Goal: Transaction & Acquisition: Purchase product/service

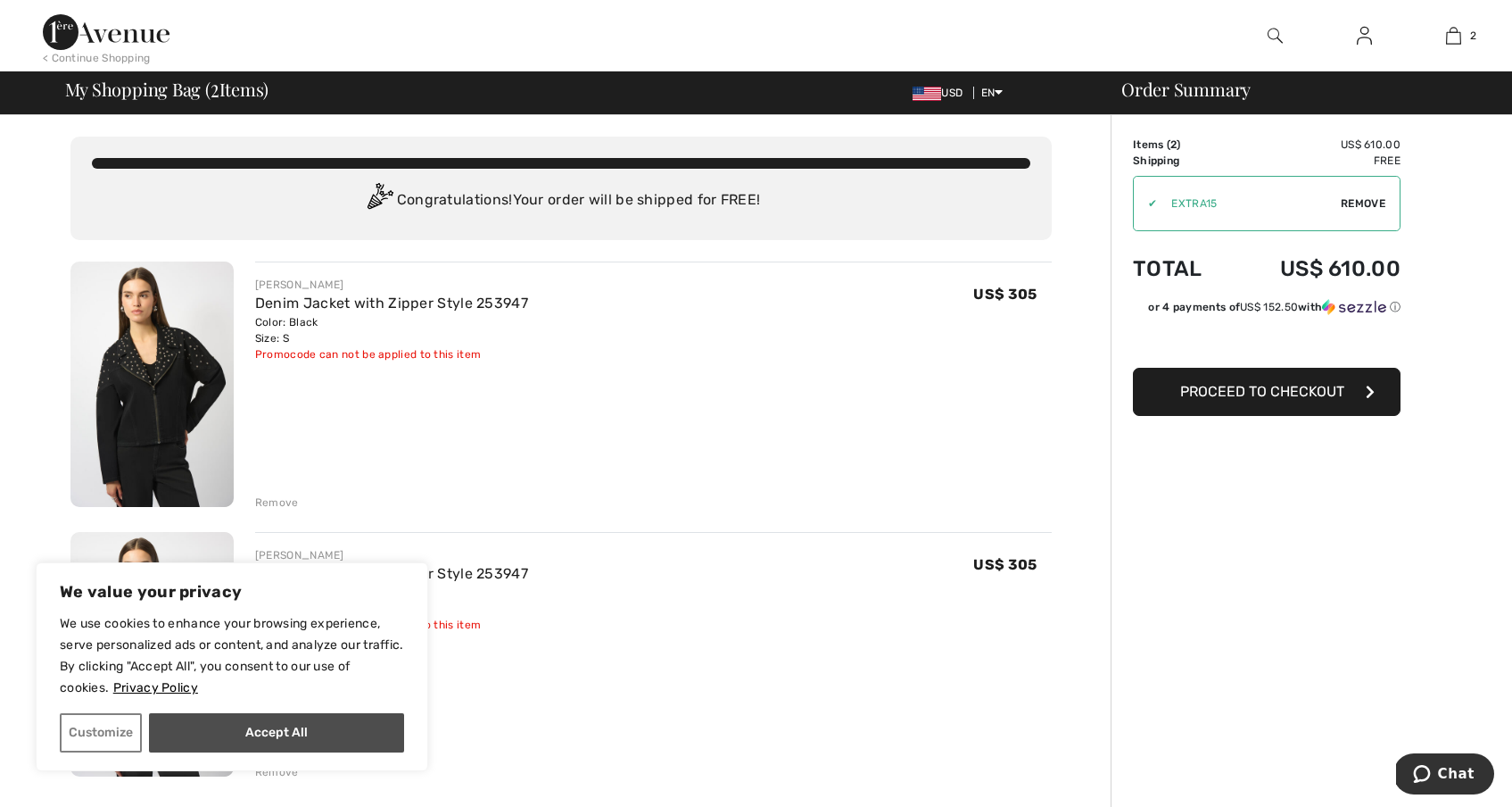
click at [204, 723] on button "Accept All" at bounding box center [276, 732] width 255 height 39
checkbox input "true"
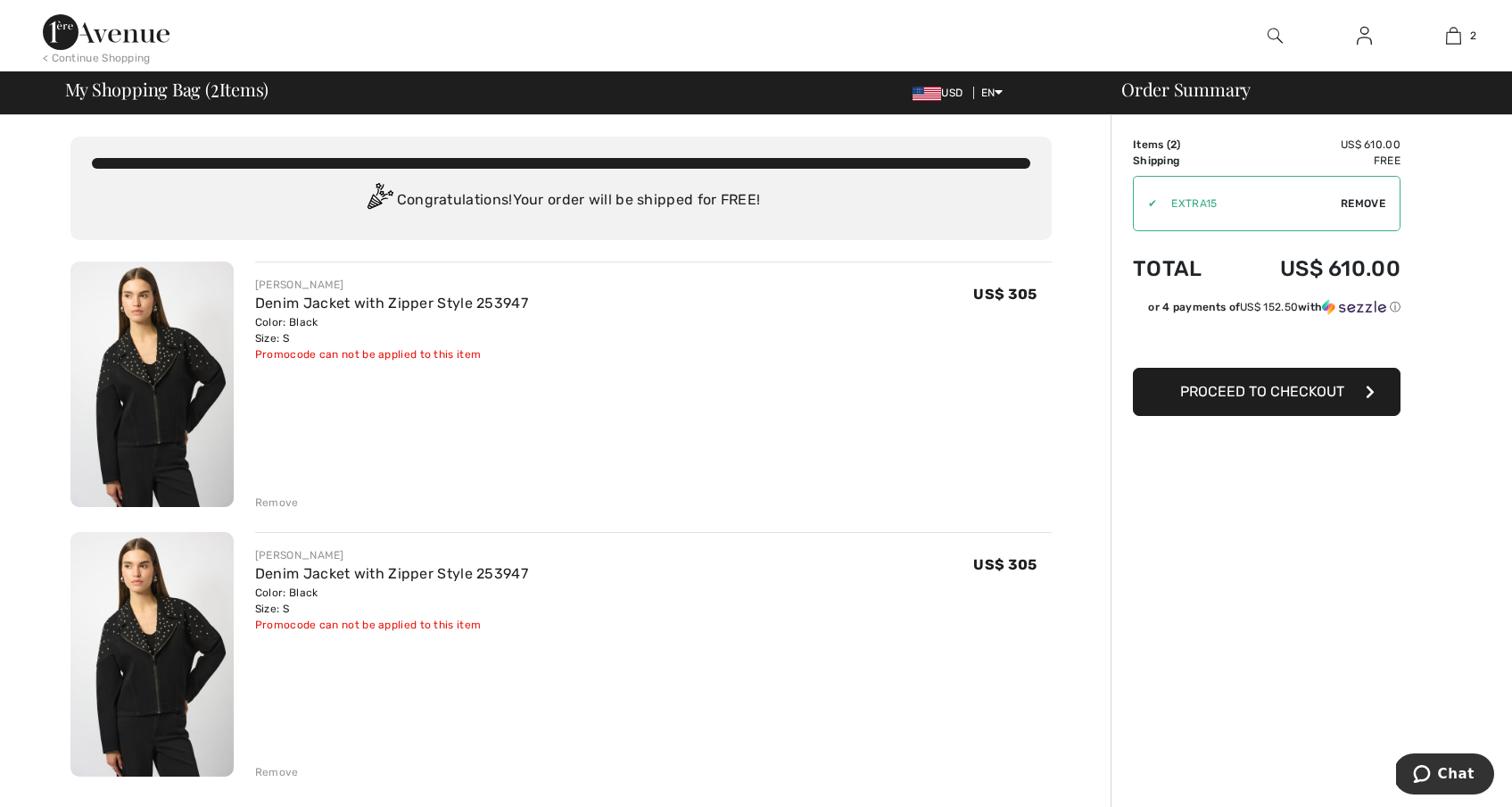
click at [277, 770] on div "Remove" at bounding box center [276, 771] width 43 height 16
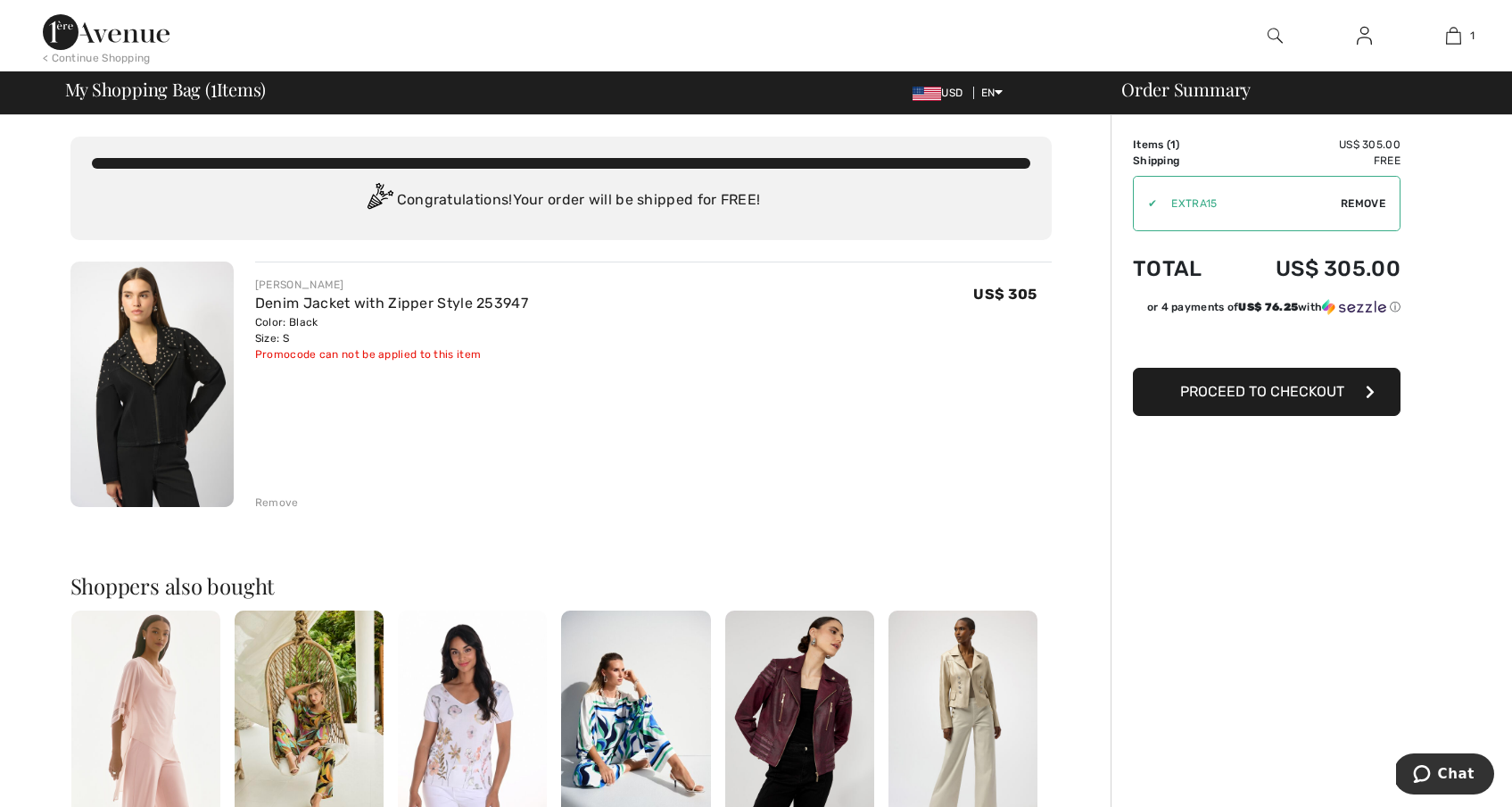
click at [193, 307] on img at bounding box center [152, 384] width 164 height 246
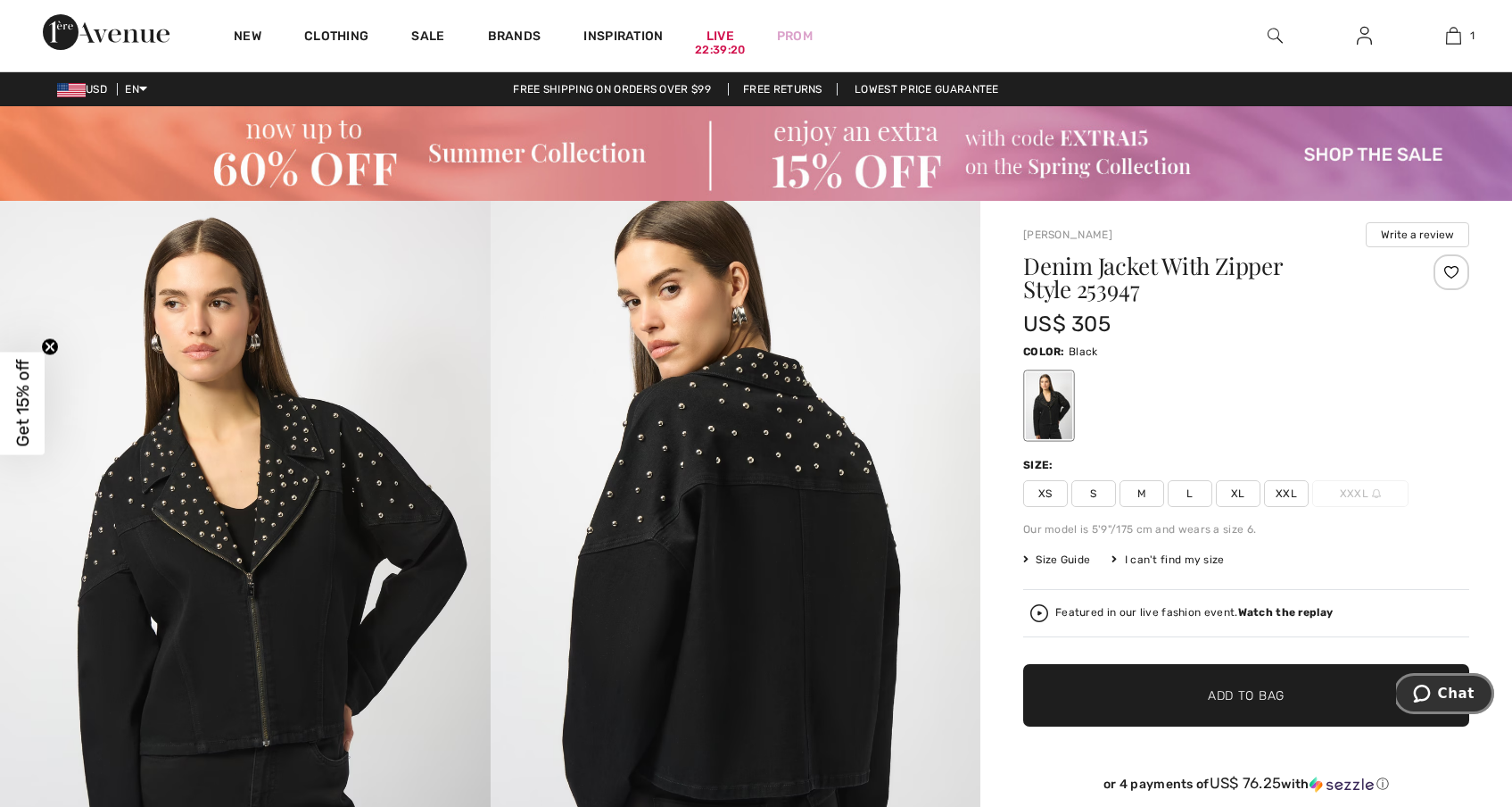
click at [1439, 682] on button "Chat" at bounding box center [1443, 693] width 101 height 41
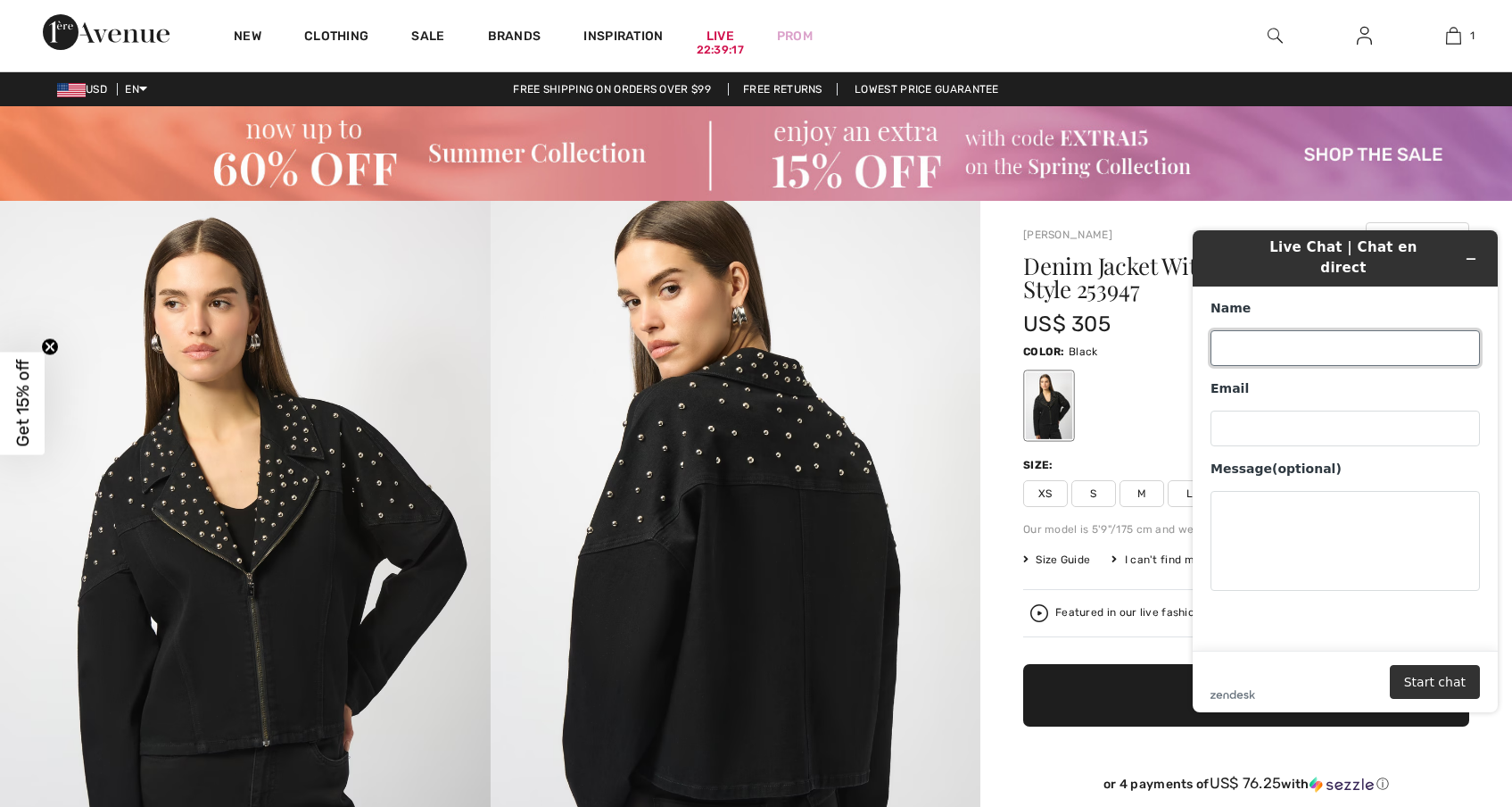
click at [1363, 343] on input "Name" at bounding box center [1345, 348] width 269 height 36
type input "Mallory and Scott Sandler"
type input "Mallory@scottsandler.com"
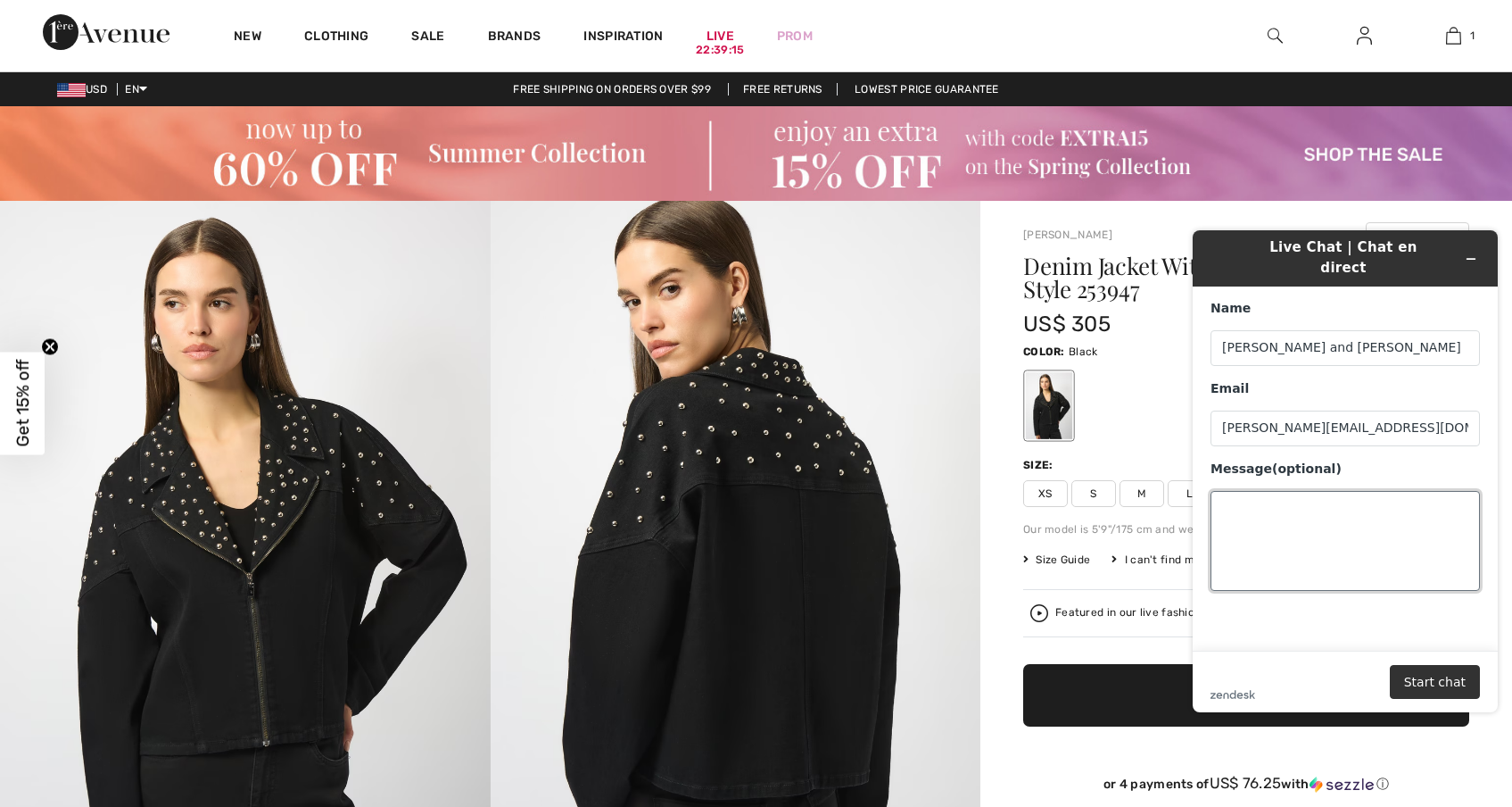
click at [1280, 491] on textarea "Message (optional)" at bounding box center [1345, 541] width 269 height 100
type textarea "Hi is this 253947 true to size? I have read that is runs big. I am 5' 2" and 11…"
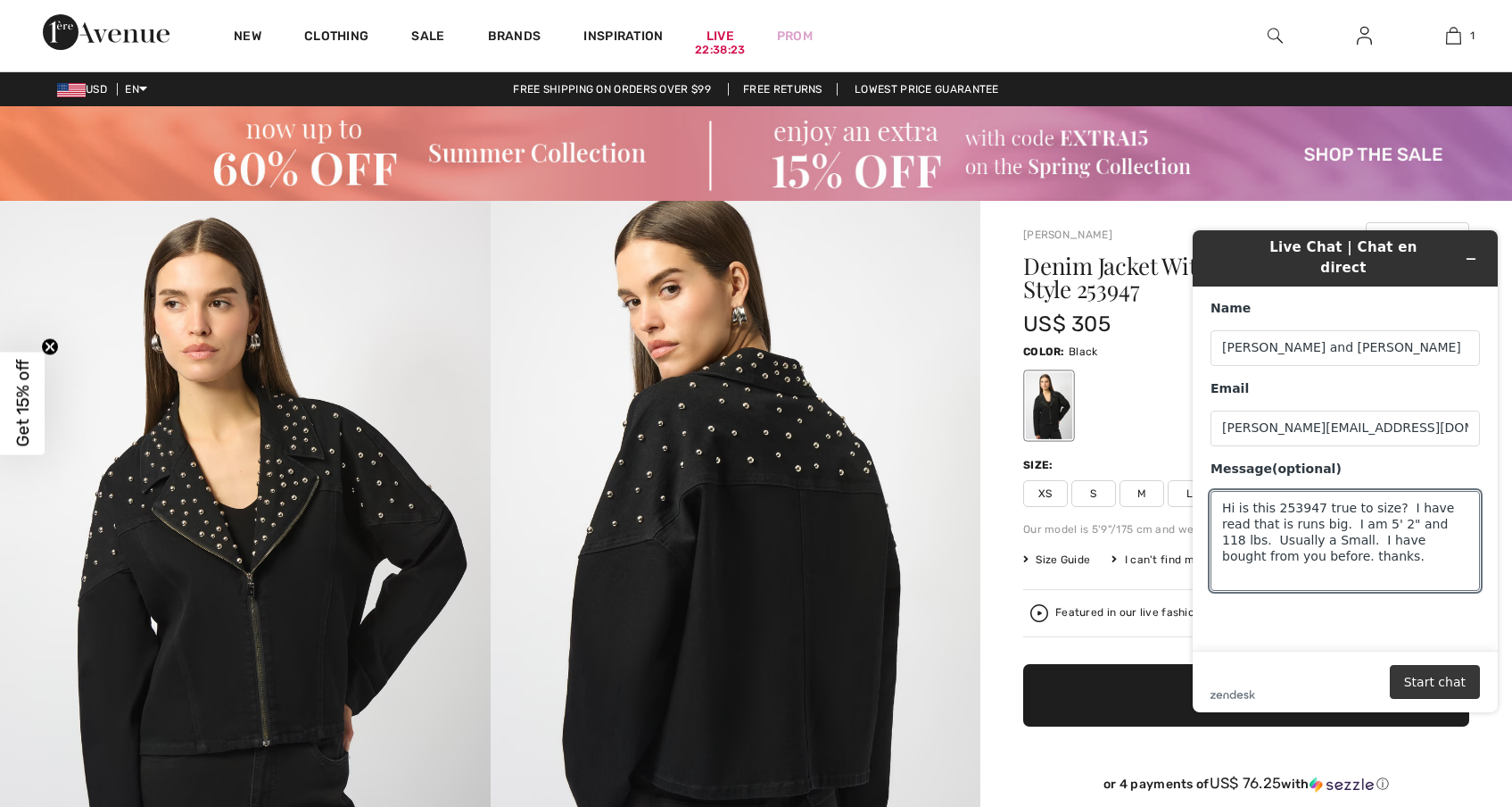
click at [1441, 674] on button "Start chat" at bounding box center [1435, 681] width 90 height 34
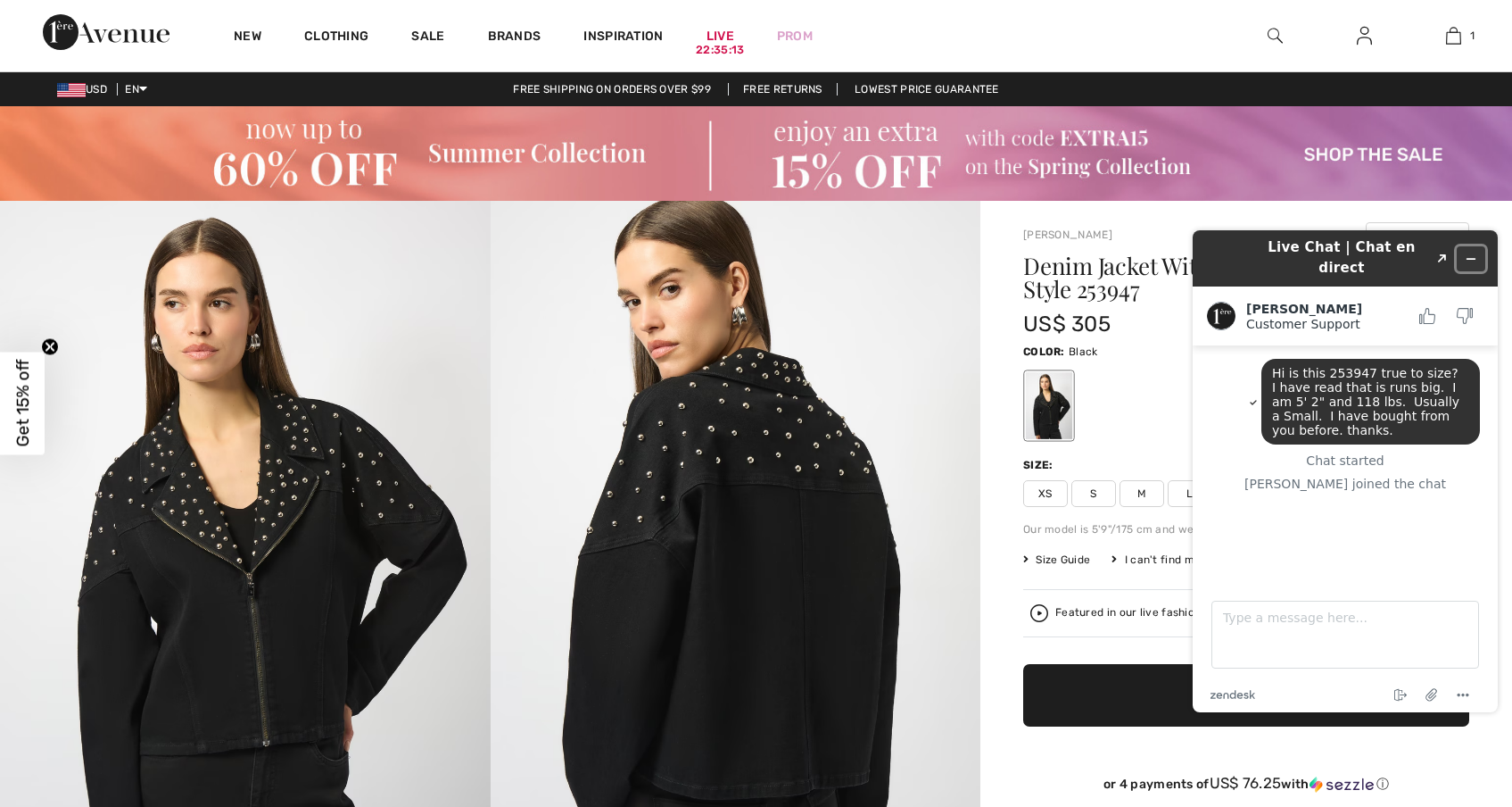
click at [1474, 252] on icon "Minimize widget" at bounding box center [1471, 258] width 13 height 13
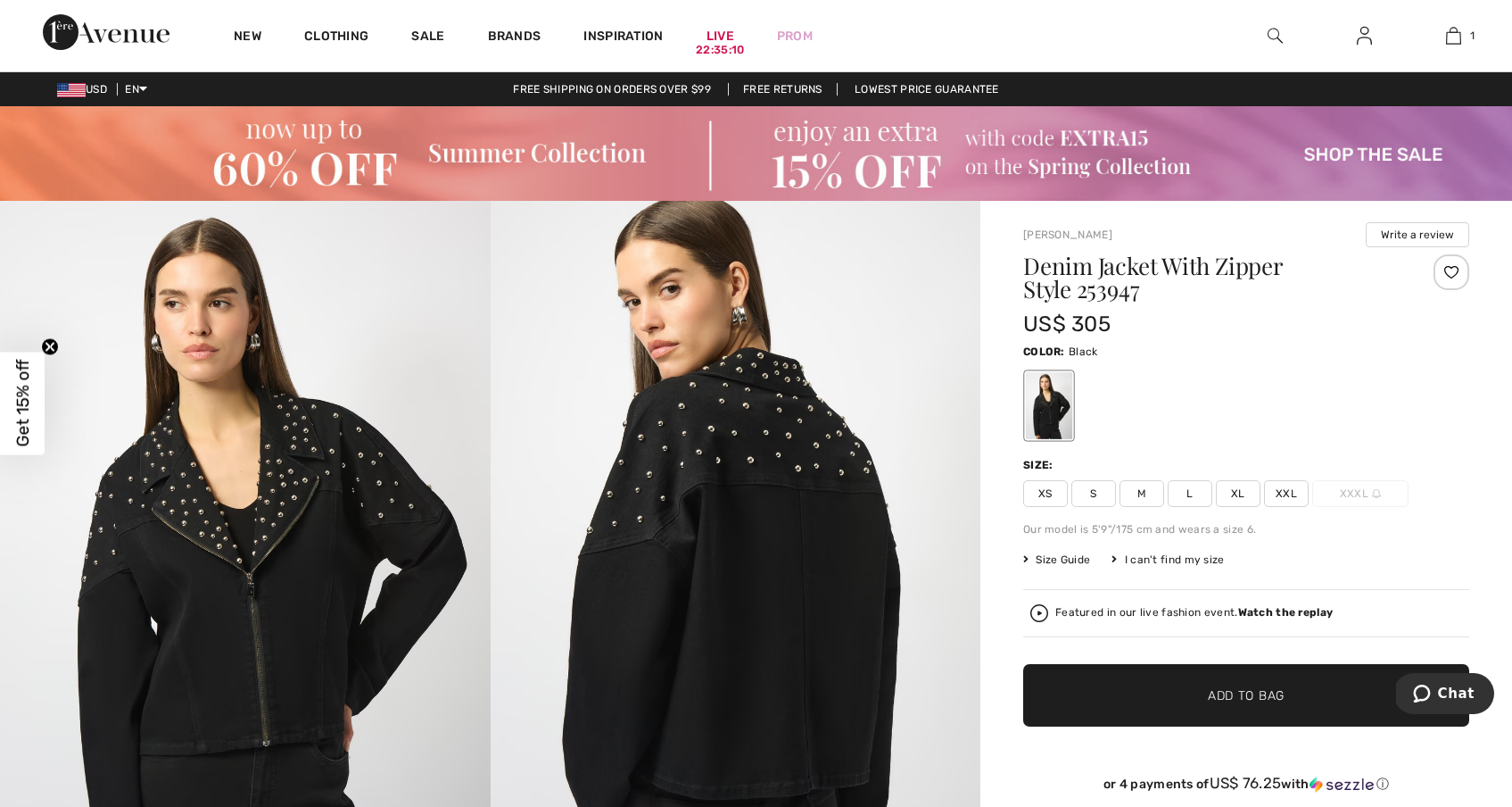
click at [1076, 560] on span "Size Guide" at bounding box center [1056, 560] width 66 height 16
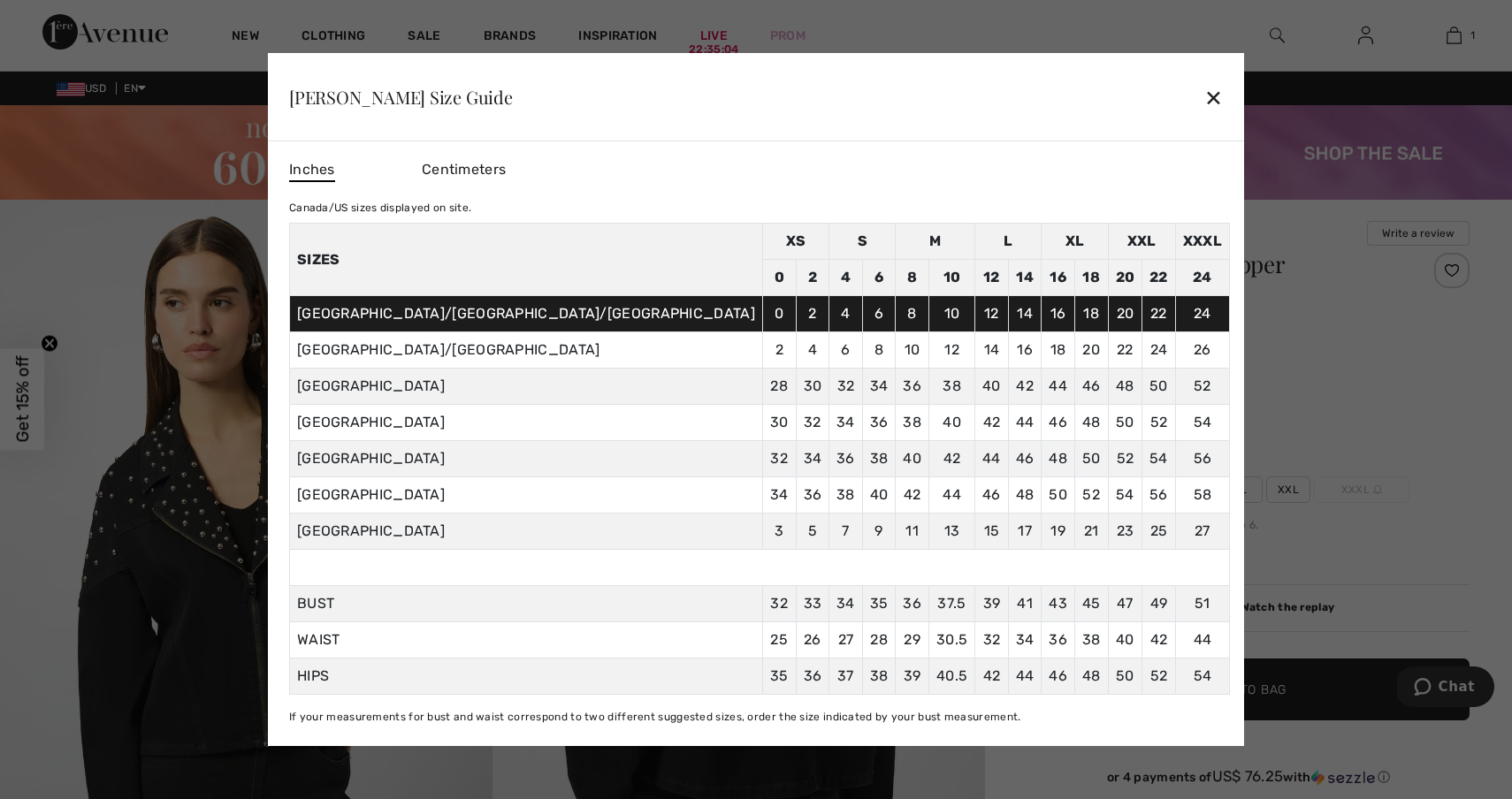
click at [1204, 92] on div "✕" at bounding box center [1212, 96] width 18 height 37
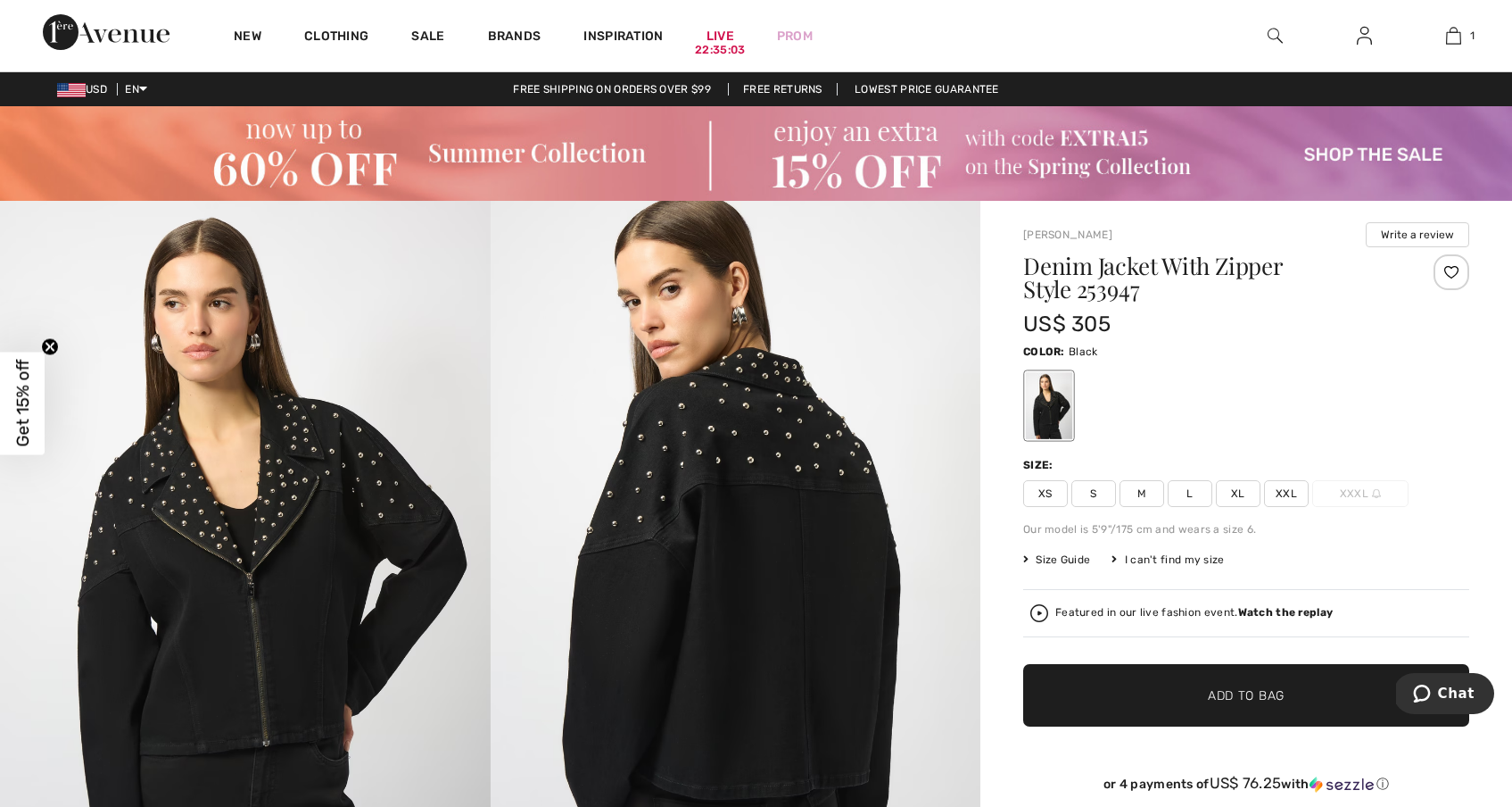
click at [1097, 491] on span "S" at bounding box center [1093, 494] width 44 height 27
click at [1154, 683] on span "✔ Added to Bag Add to Bag" at bounding box center [1245, 694] width 446 height 63
click at [1449, 699] on span "2 new" at bounding box center [1450, 693] width 47 height 16
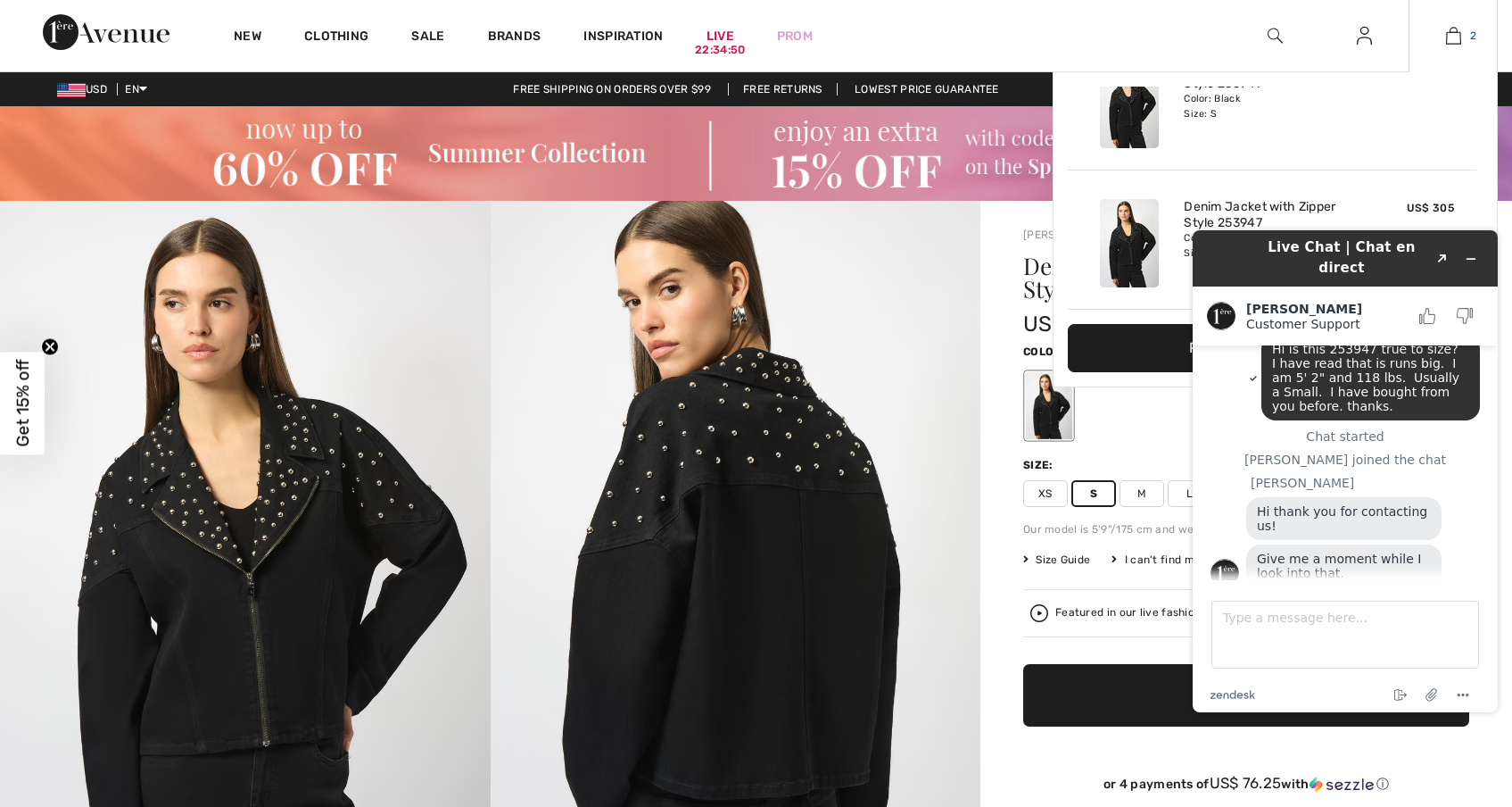
click at [1458, 36] on img at bounding box center [1453, 36] width 15 height 21
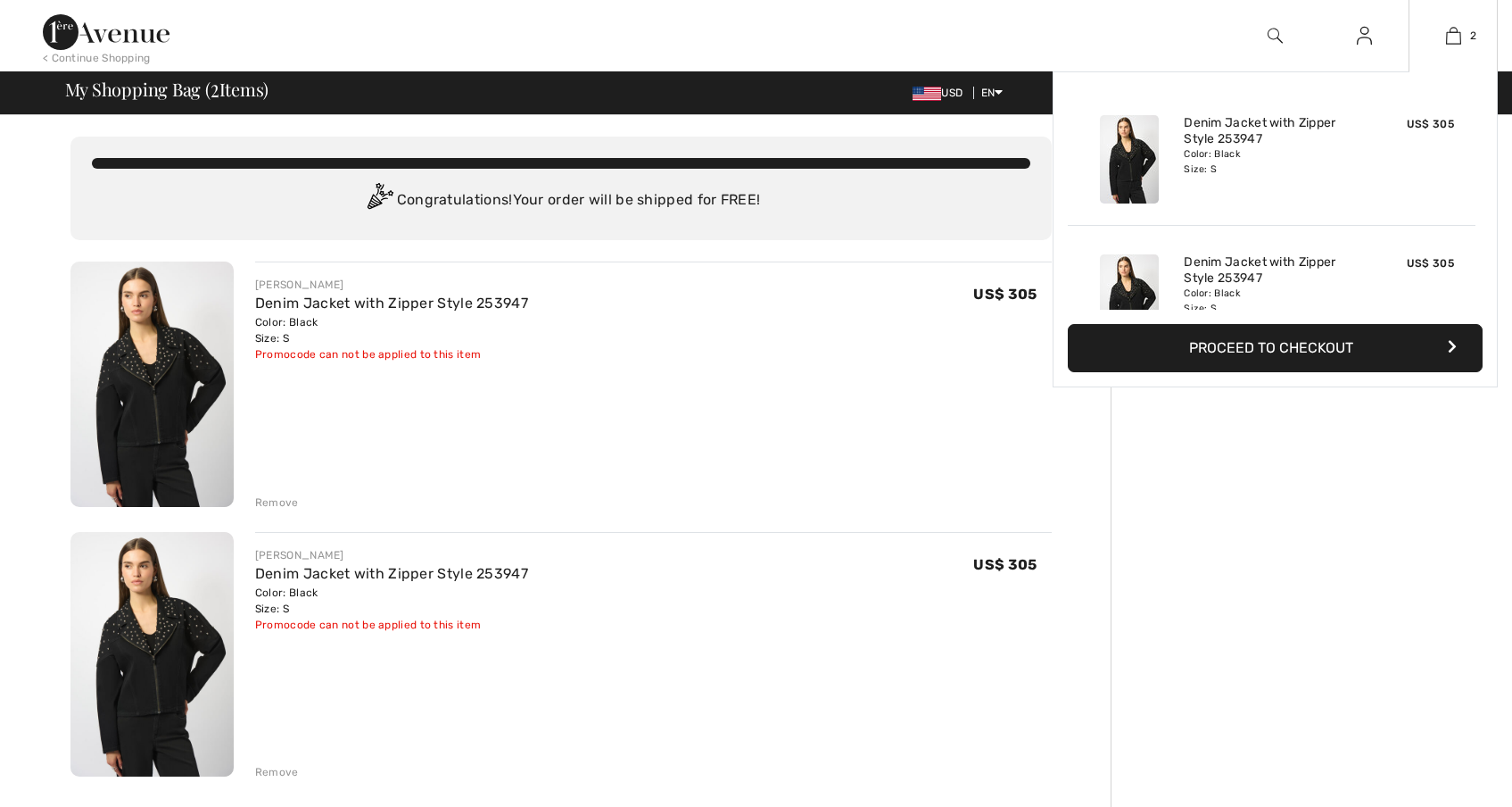
scroll to position [29, 0]
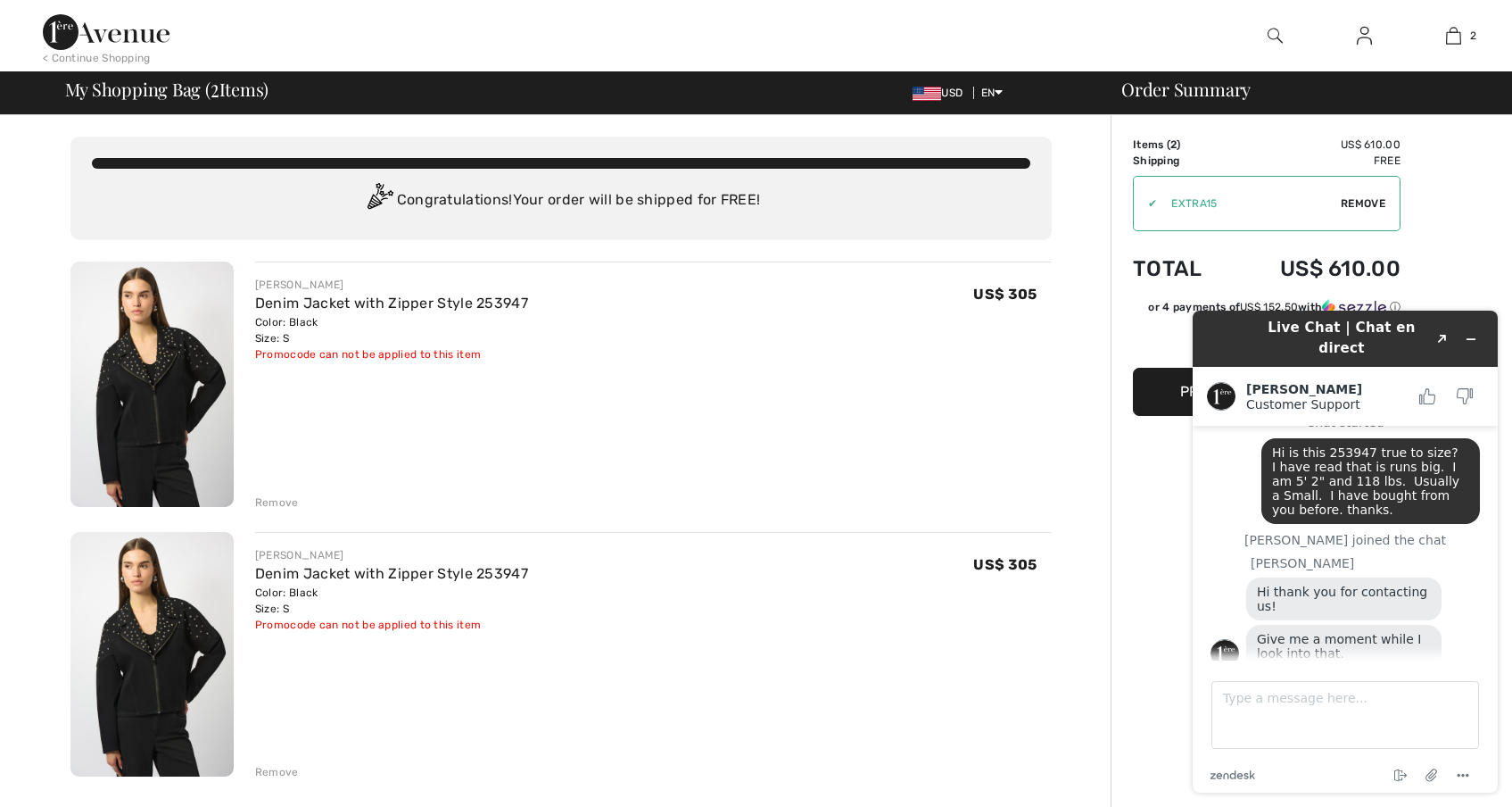
click at [264, 764] on div "Remove" at bounding box center [276, 771] width 43 height 16
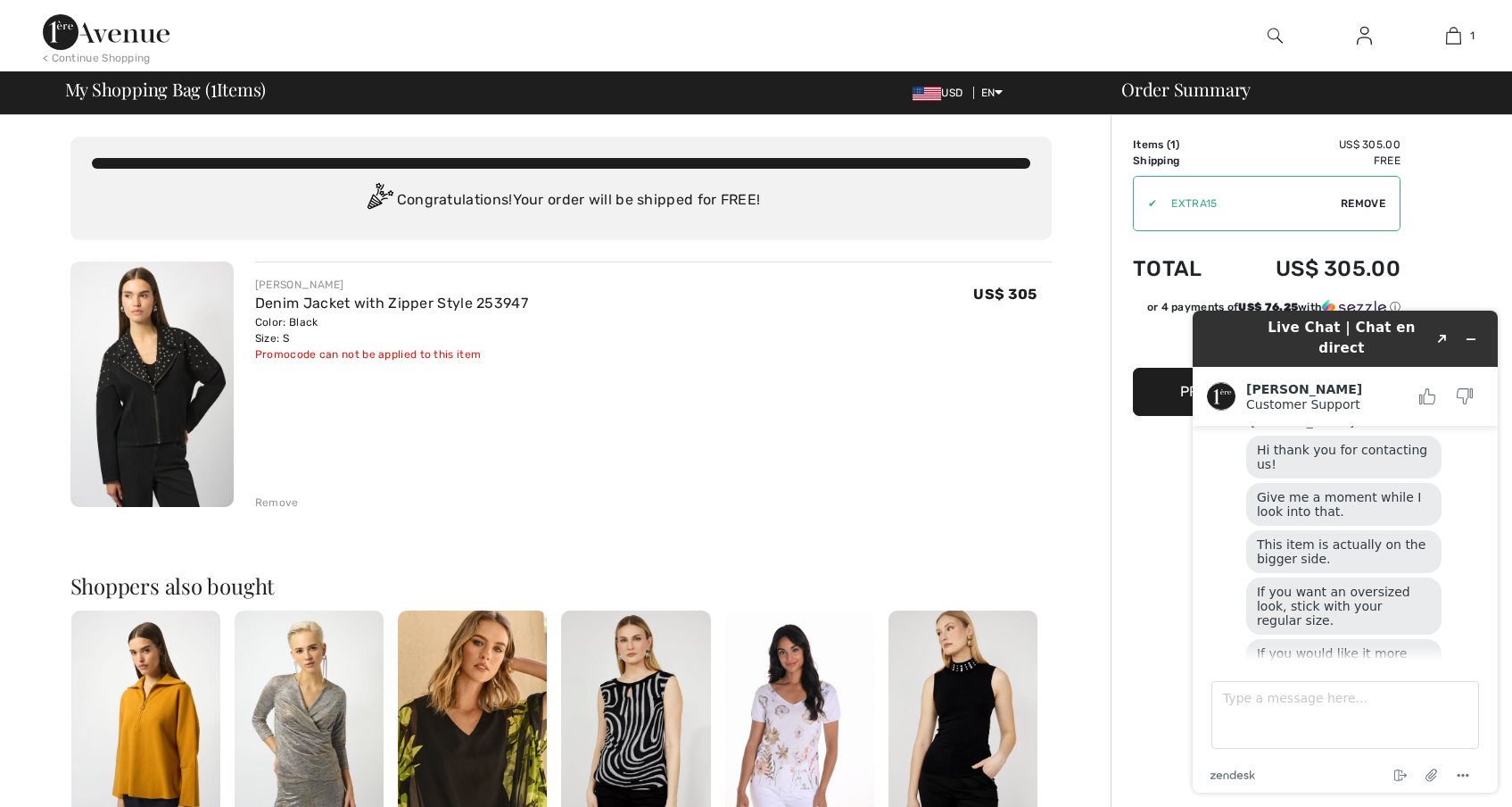
scroll to position [175, 0]
click at [1307, 691] on textarea "Type a message here..." at bounding box center [1345, 715] width 268 height 67
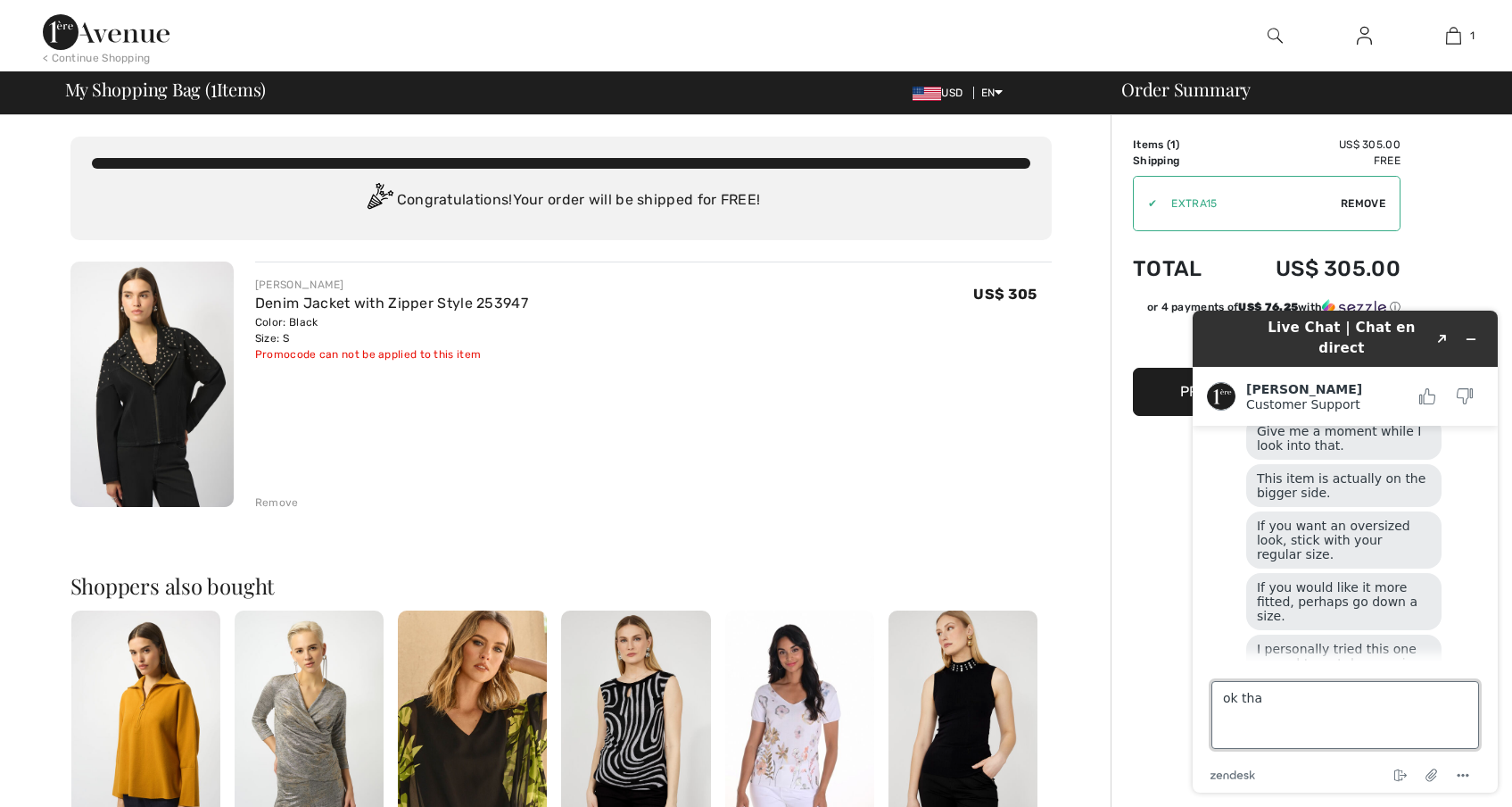
scroll to position [265, 0]
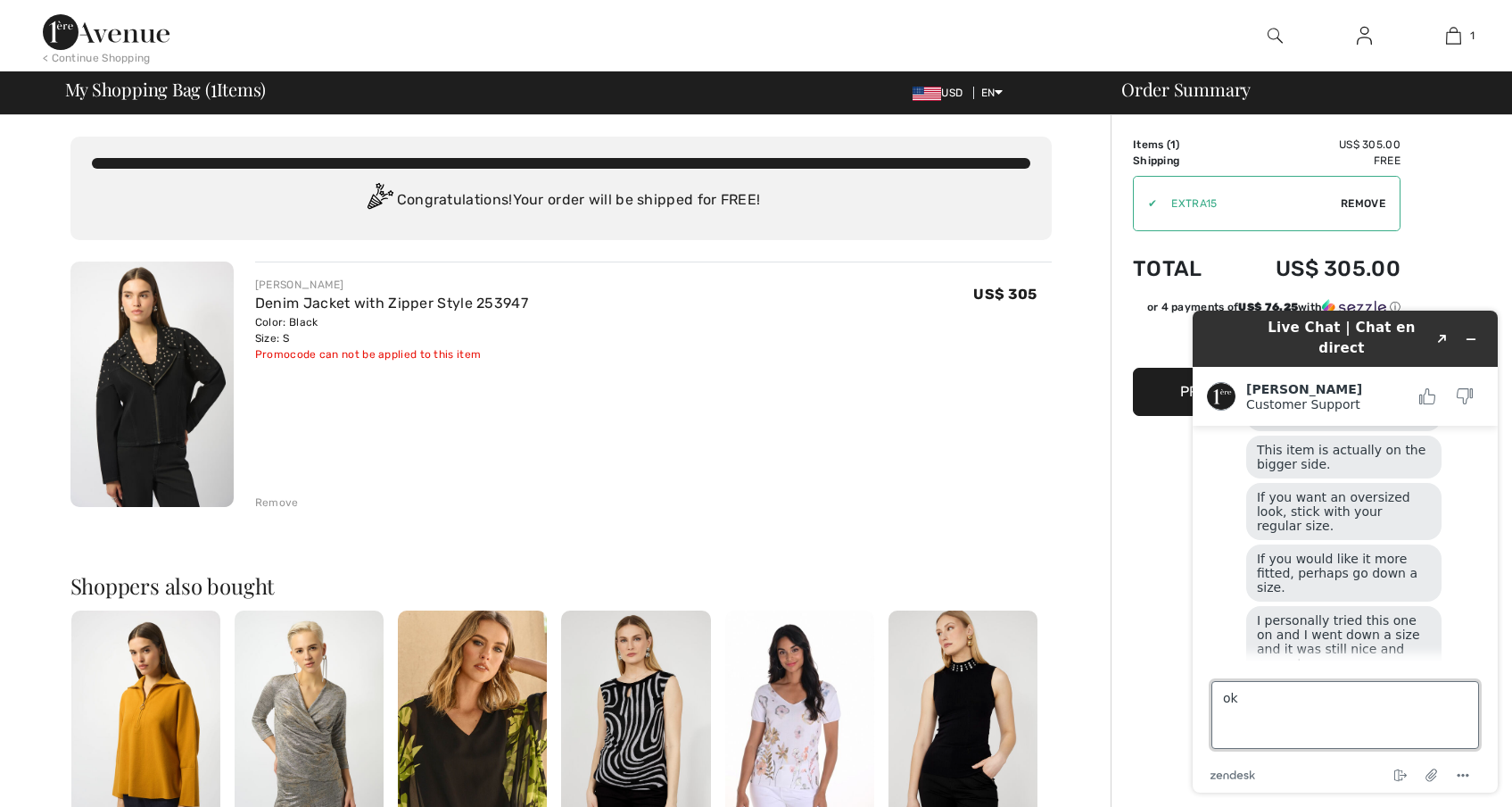
type textarea "o"
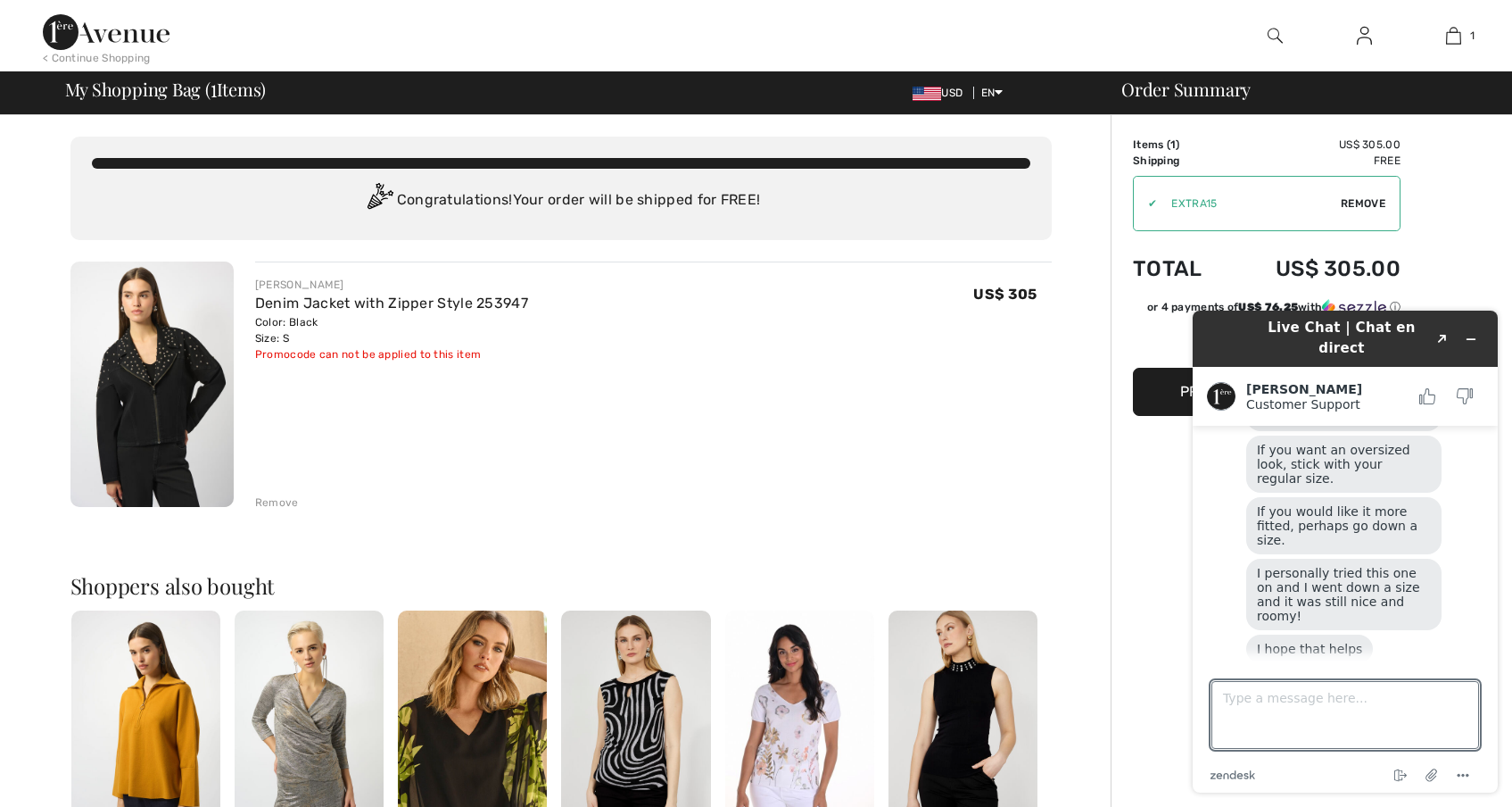
click at [152, 345] on img at bounding box center [152, 384] width 164 height 246
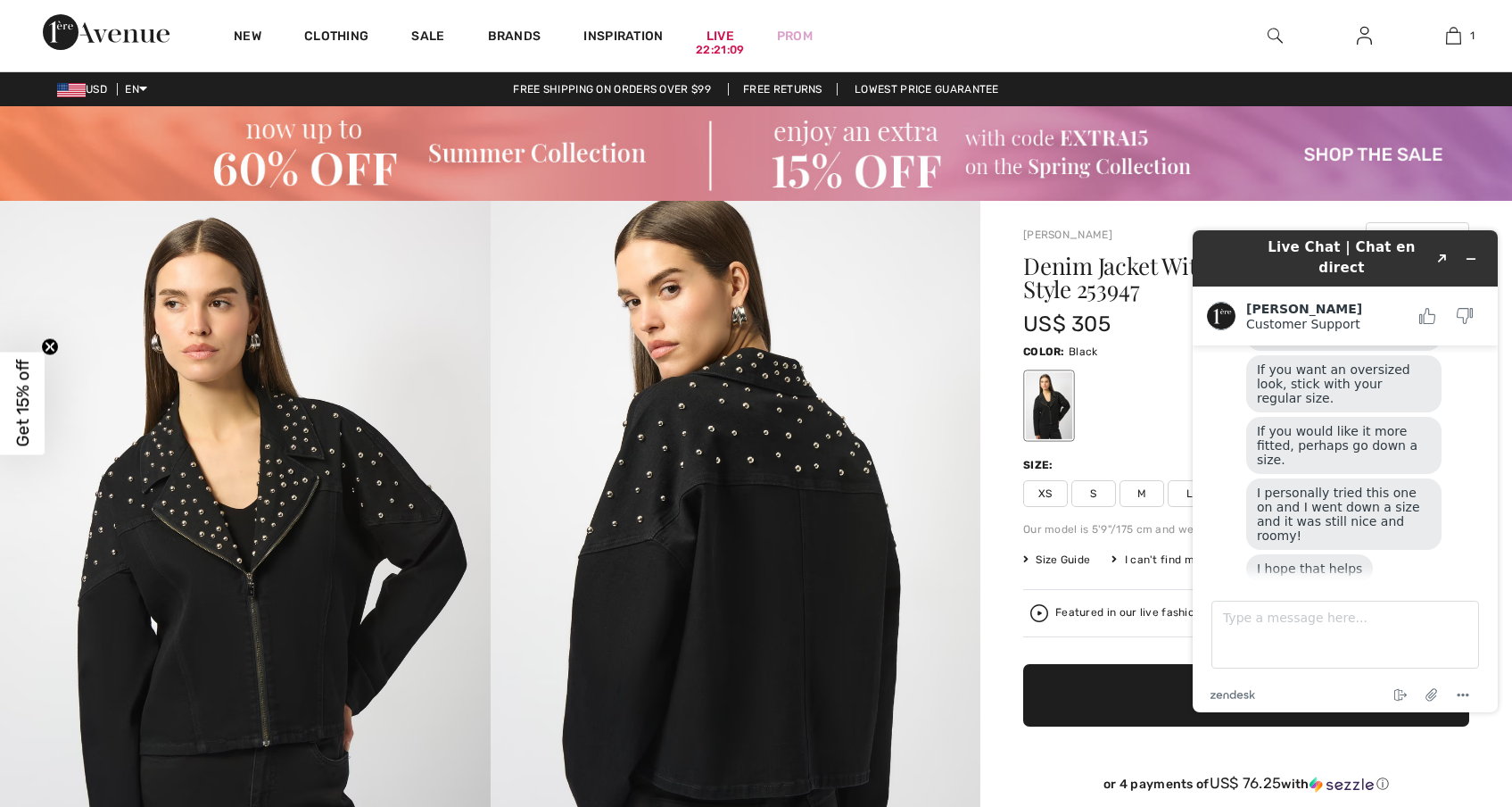
scroll to position [359, 0]
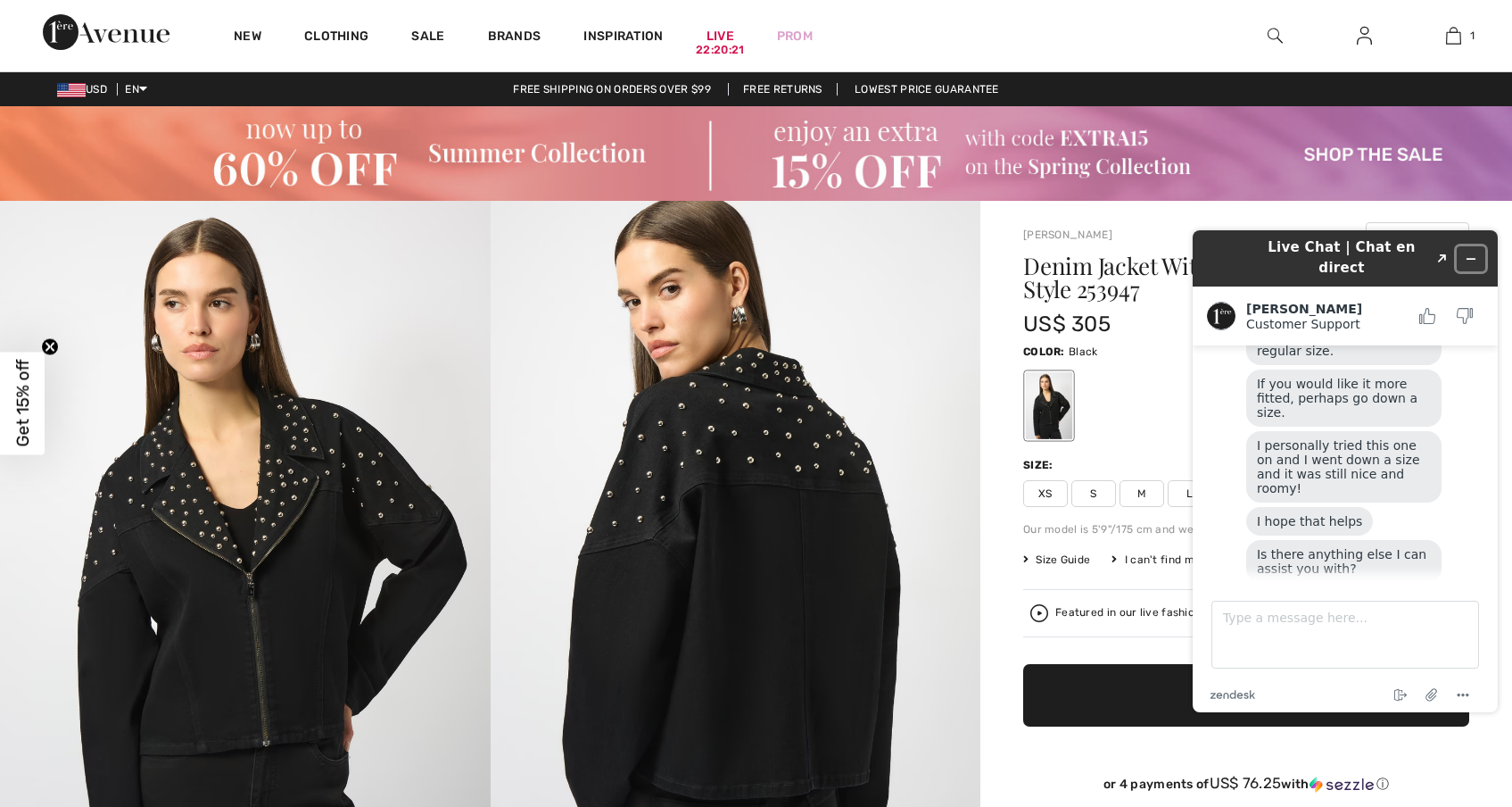
click at [1474, 252] on icon "Minimize widget" at bounding box center [1471, 258] width 13 height 13
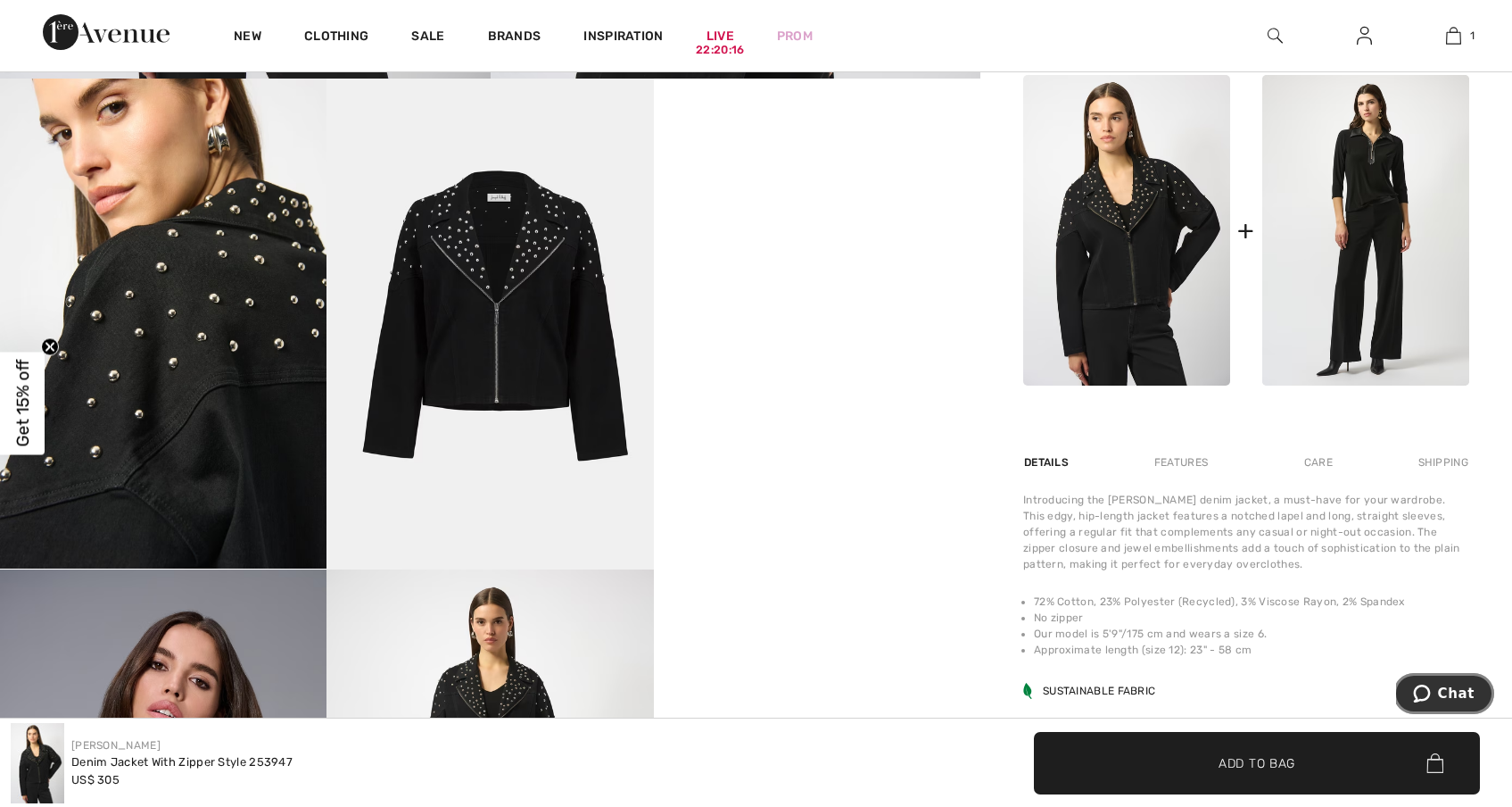
scroll to position [857, 0]
click at [488, 231] on img at bounding box center [489, 324] width 326 height 490
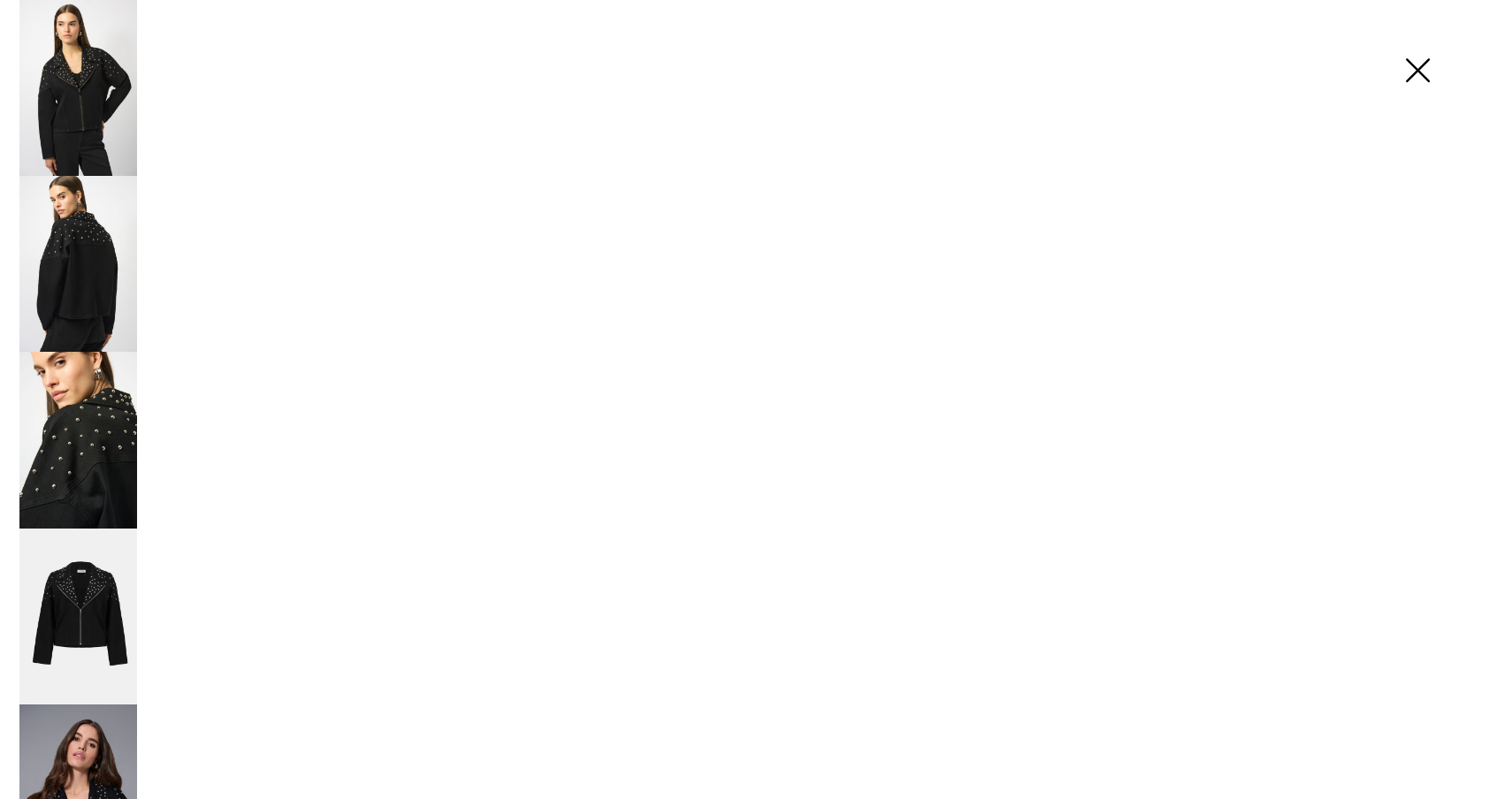
scroll to position [849, 0]
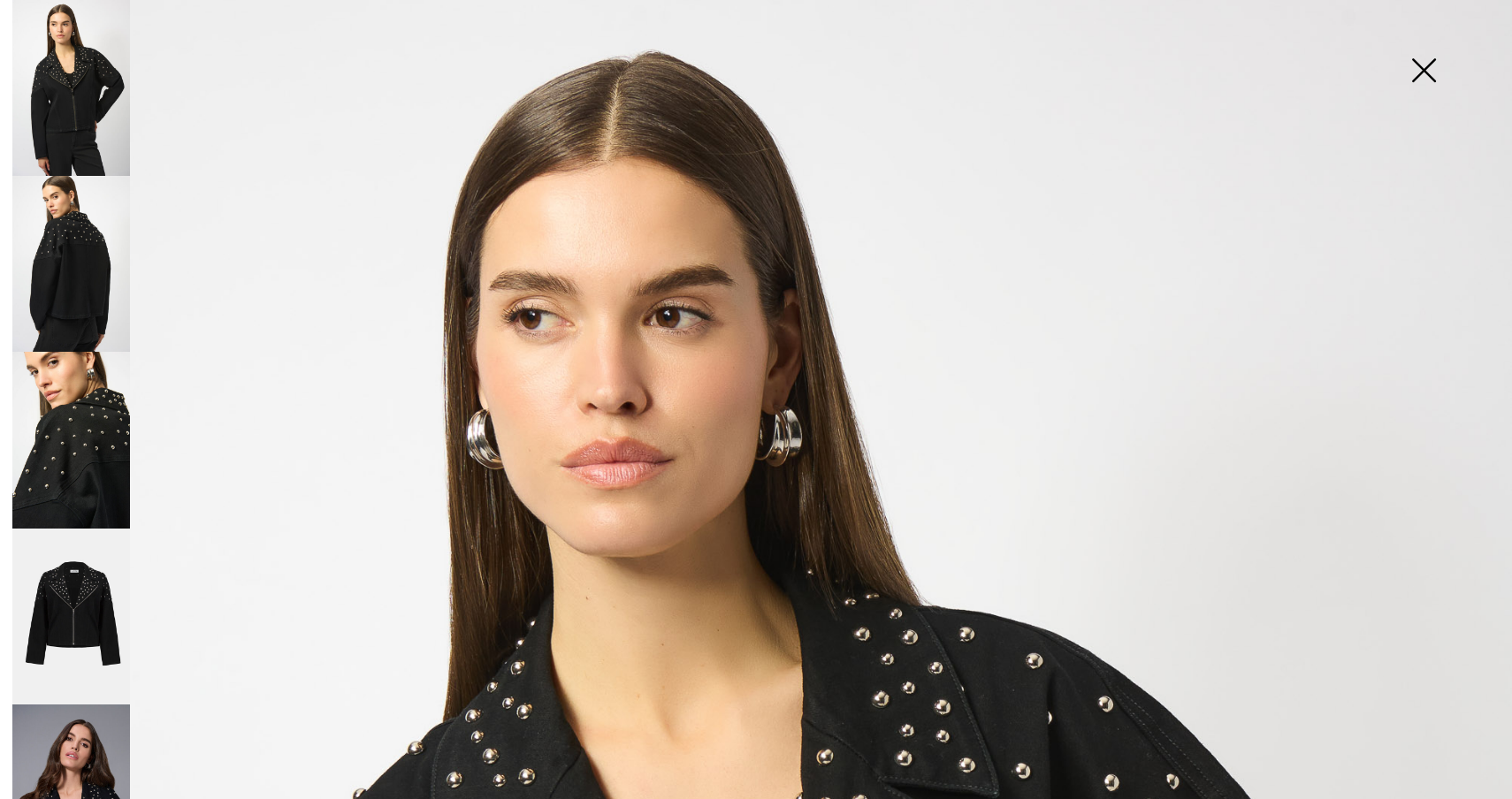
click at [87, 567] on img at bounding box center [71, 616] width 117 height 175
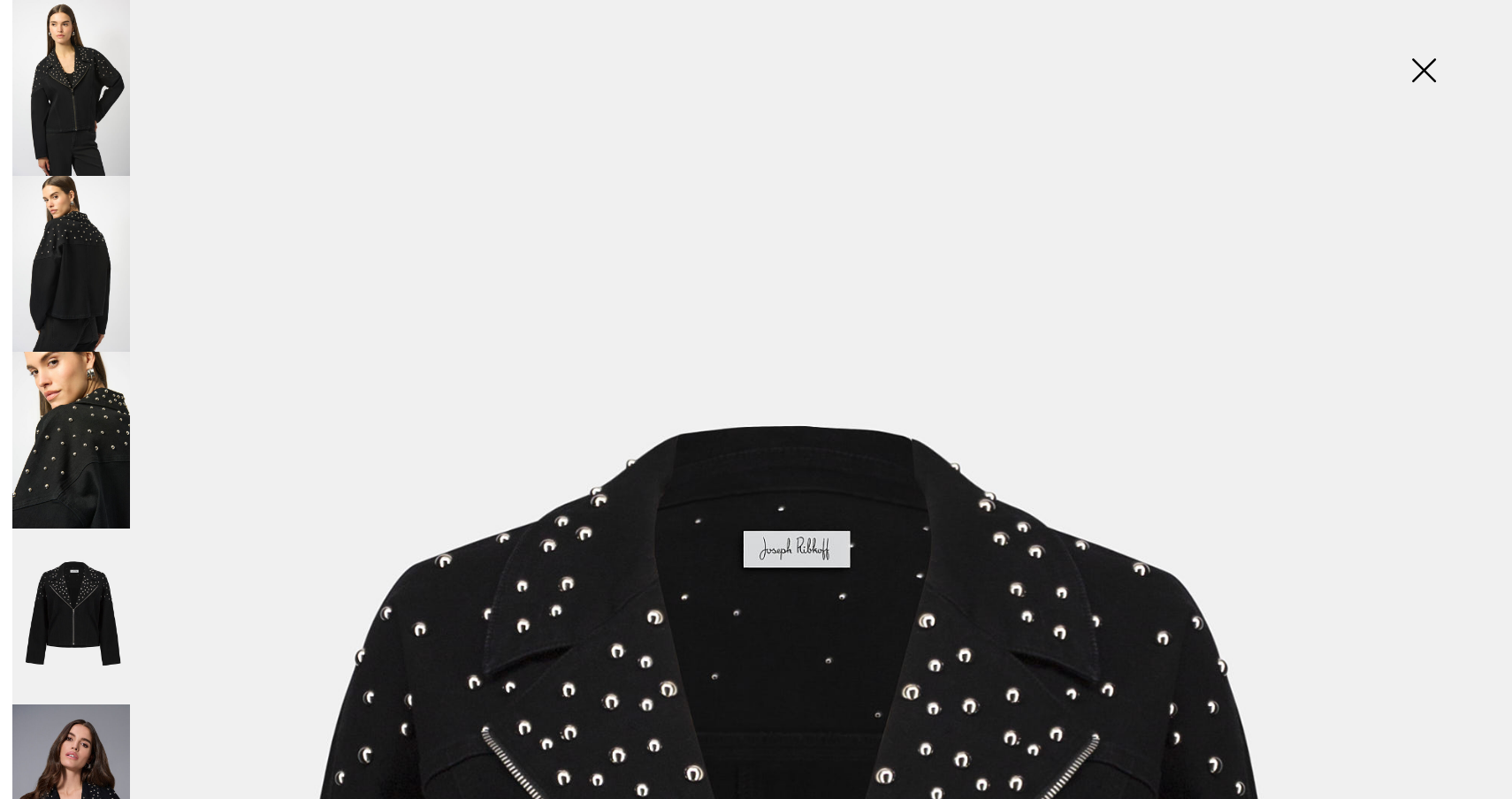
click at [51, 707] on img at bounding box center [71, 792] width 117 height 176
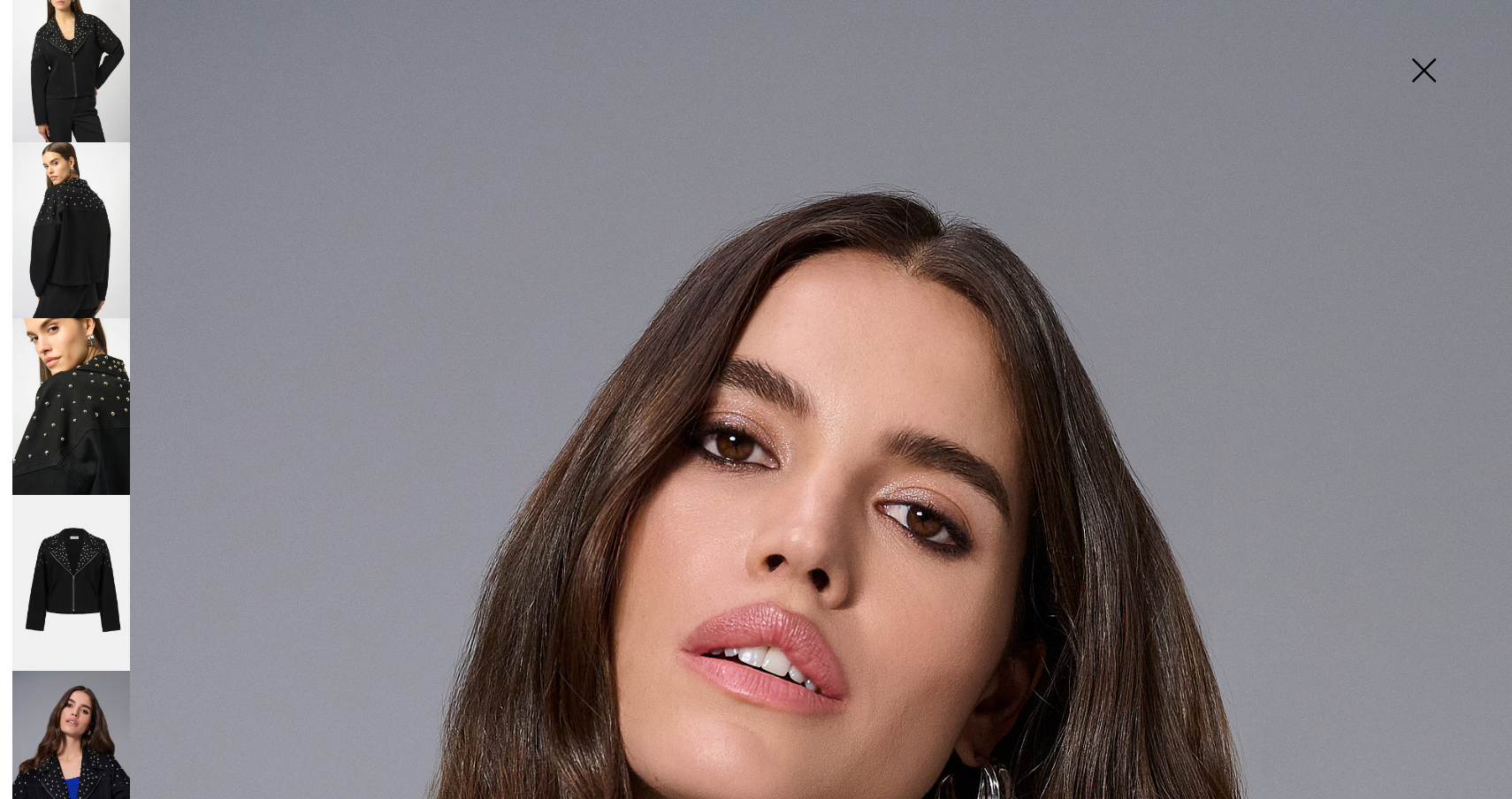
scroll to position [35, 0]
click at [57, 584] on img at bounding box center [71, 581] width 117 height 175
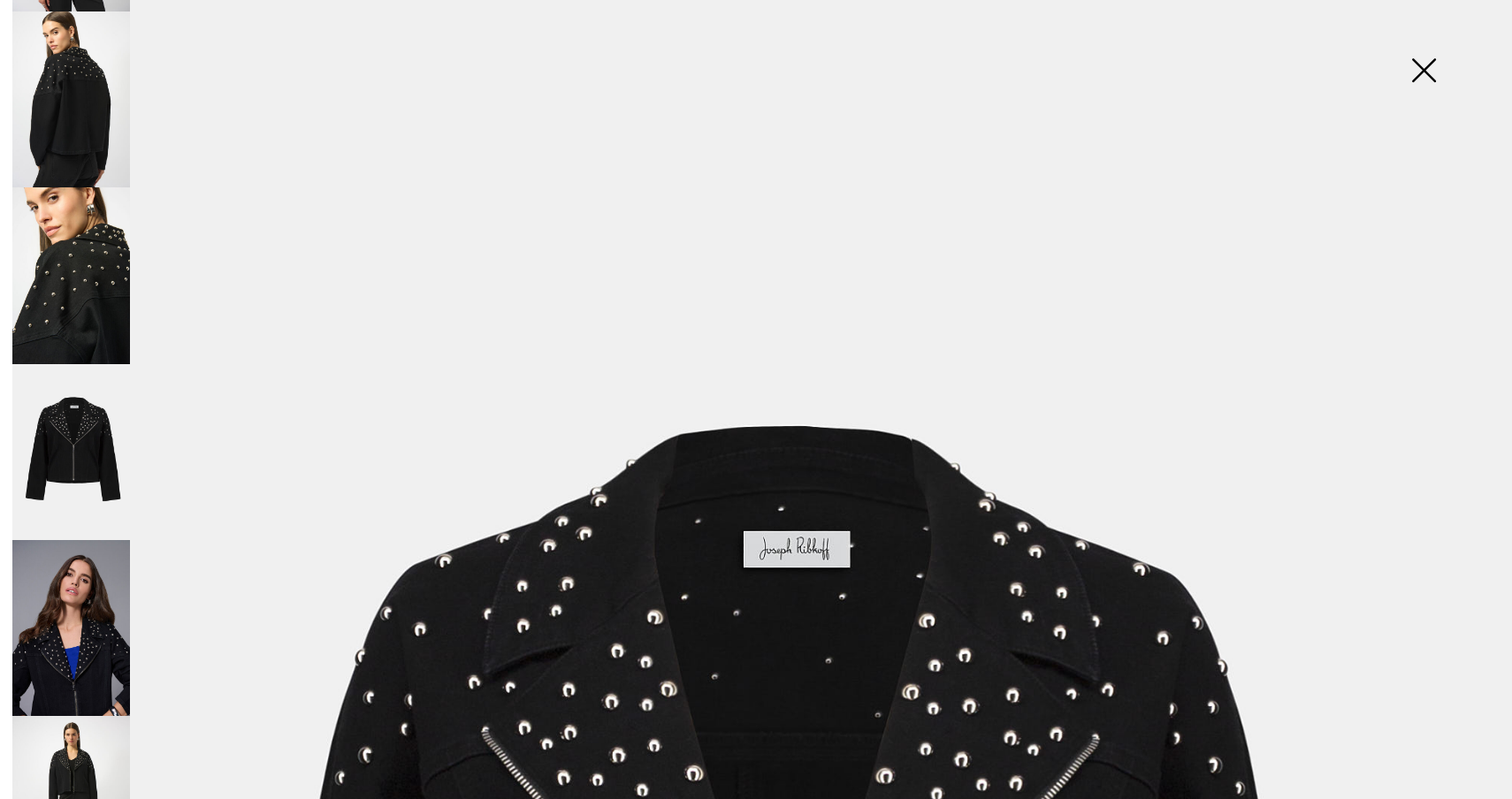
scroll to position [217, 0]
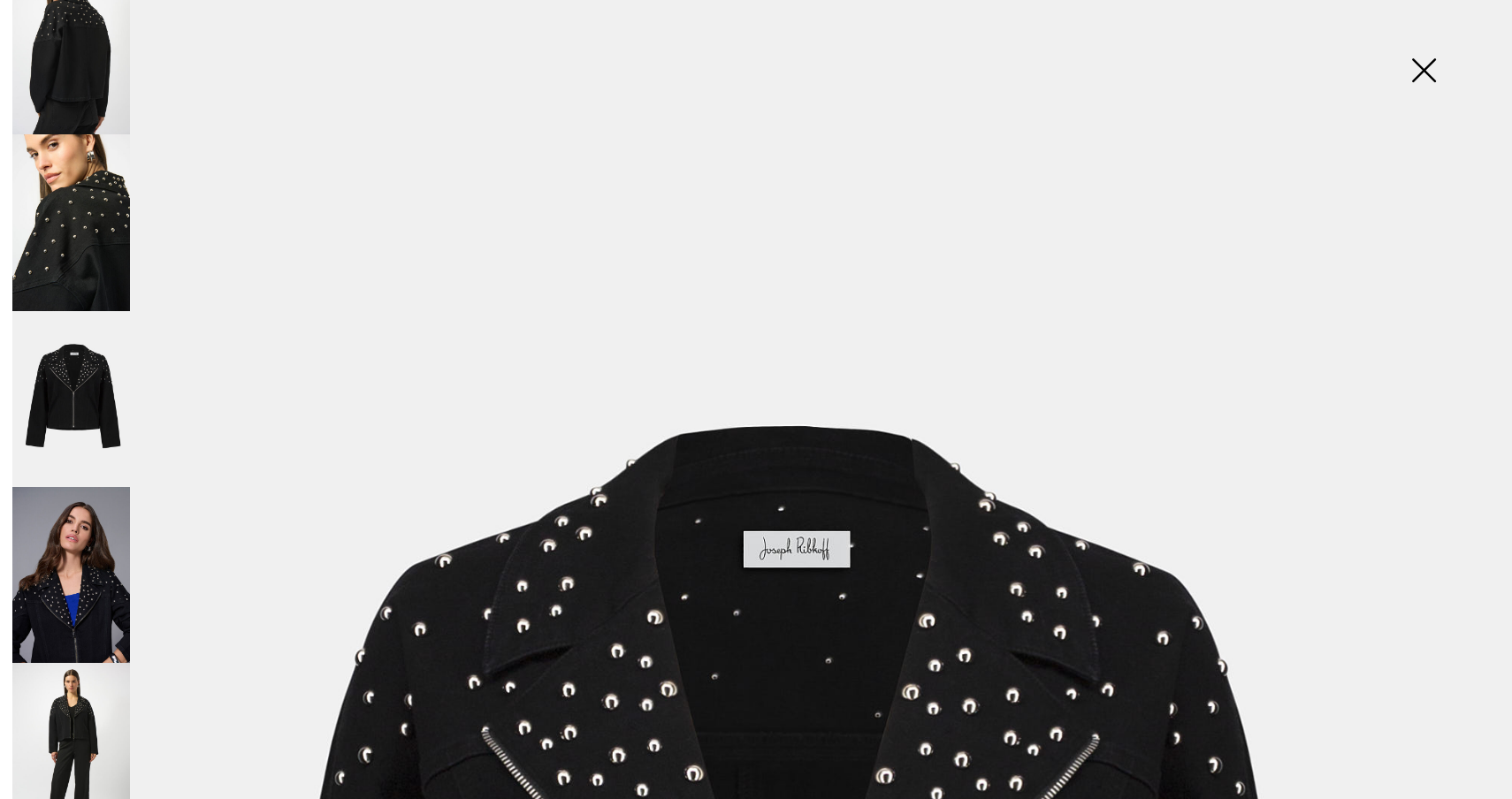
click at [54, 680] on img at bounding box center [71, 750] width 117 height 175
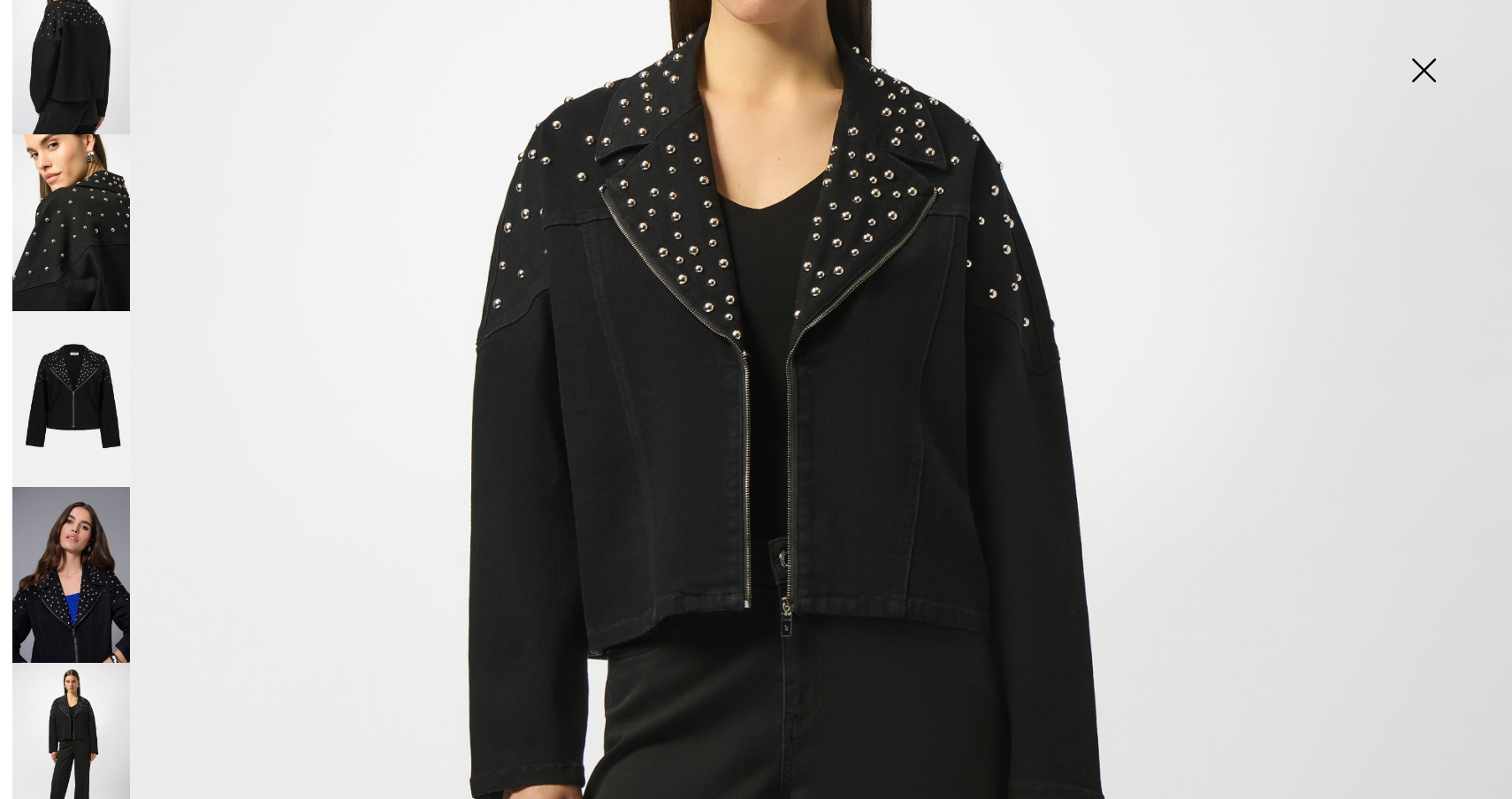
scroll to position [103, 0]
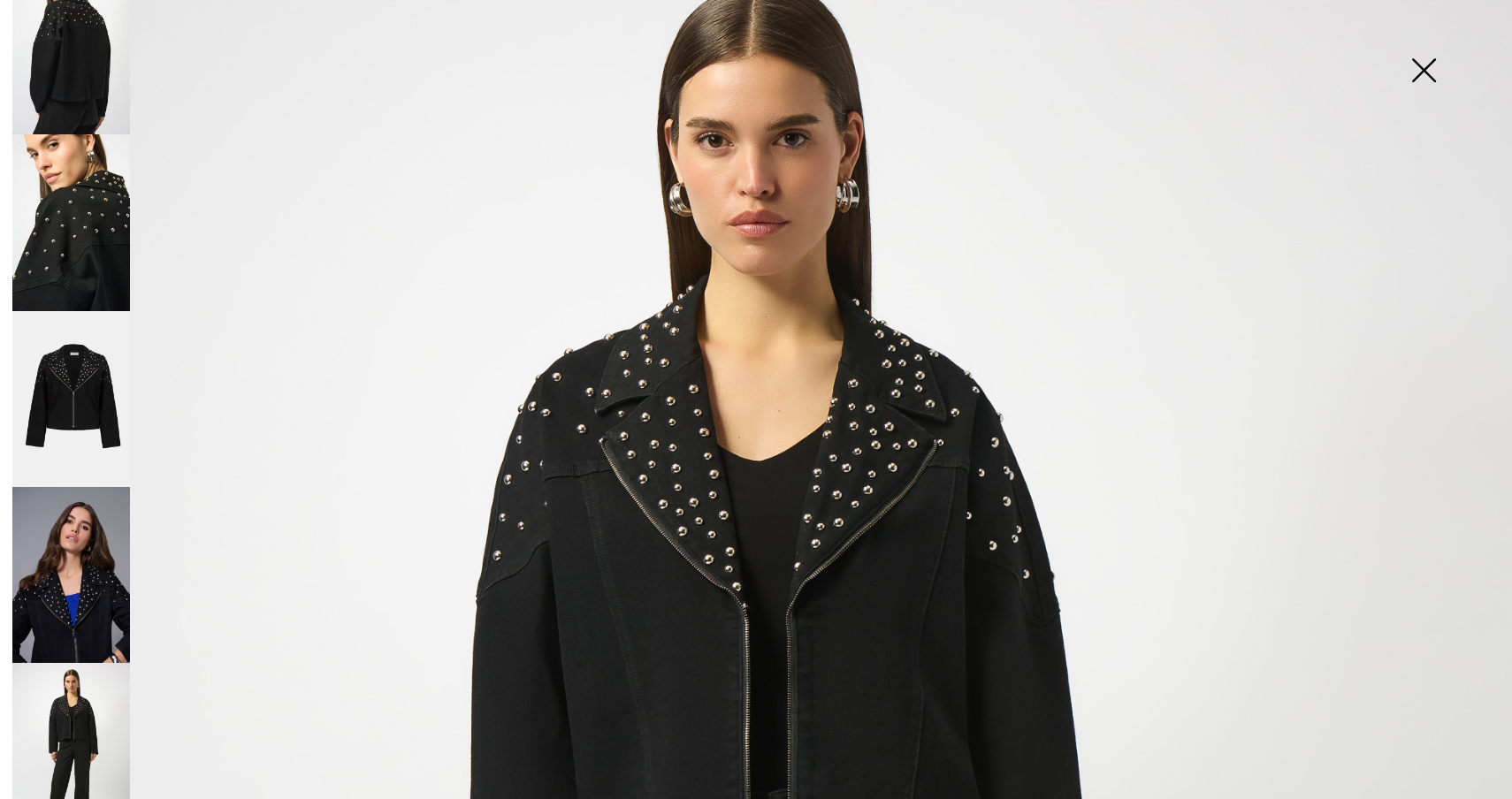
click at [82, 373] on img at bounding box center [71, 399] width 117 height 175
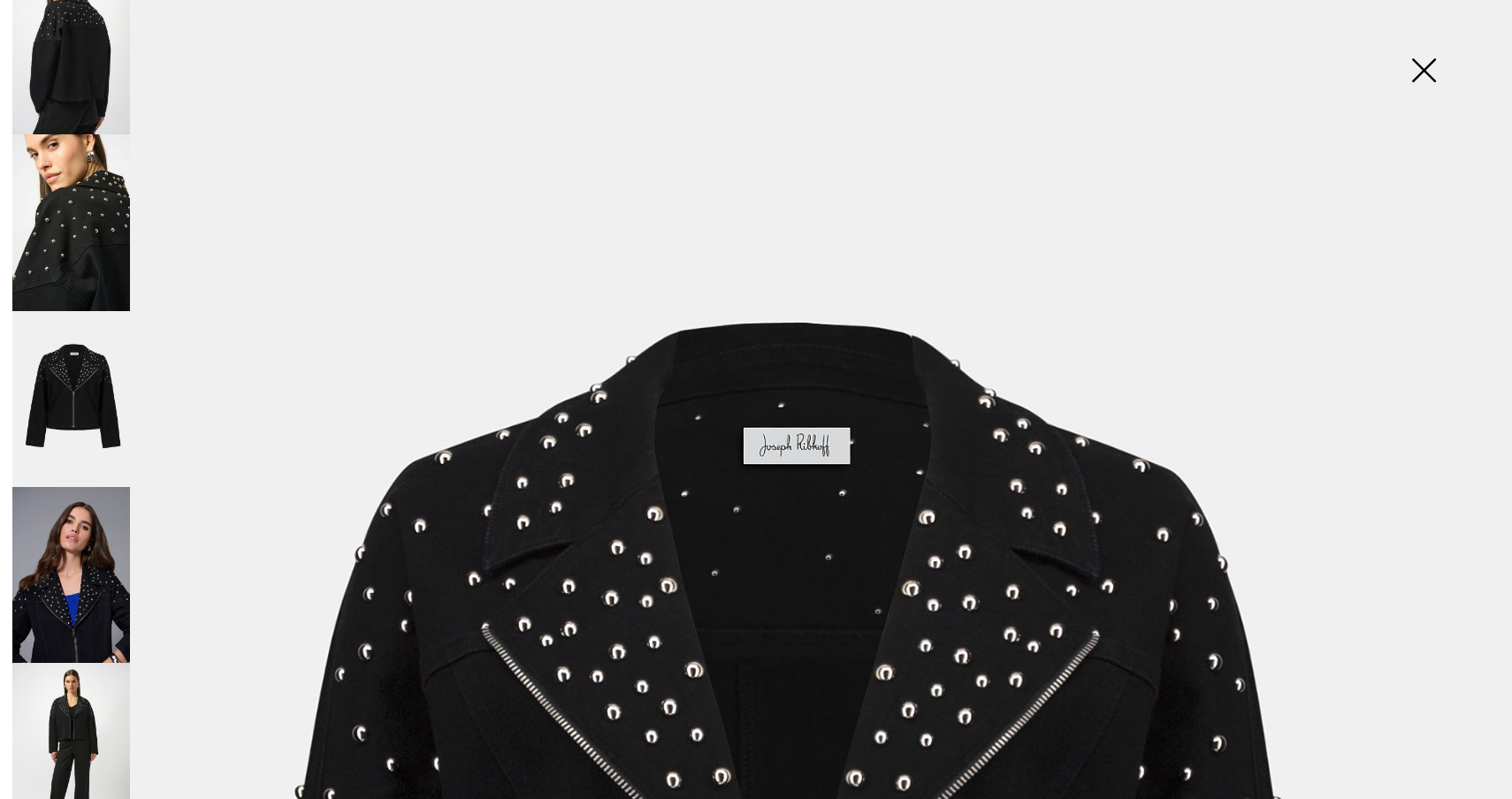
click at [84, 261] on img at bounding box center [71, 222] width 117 height 175
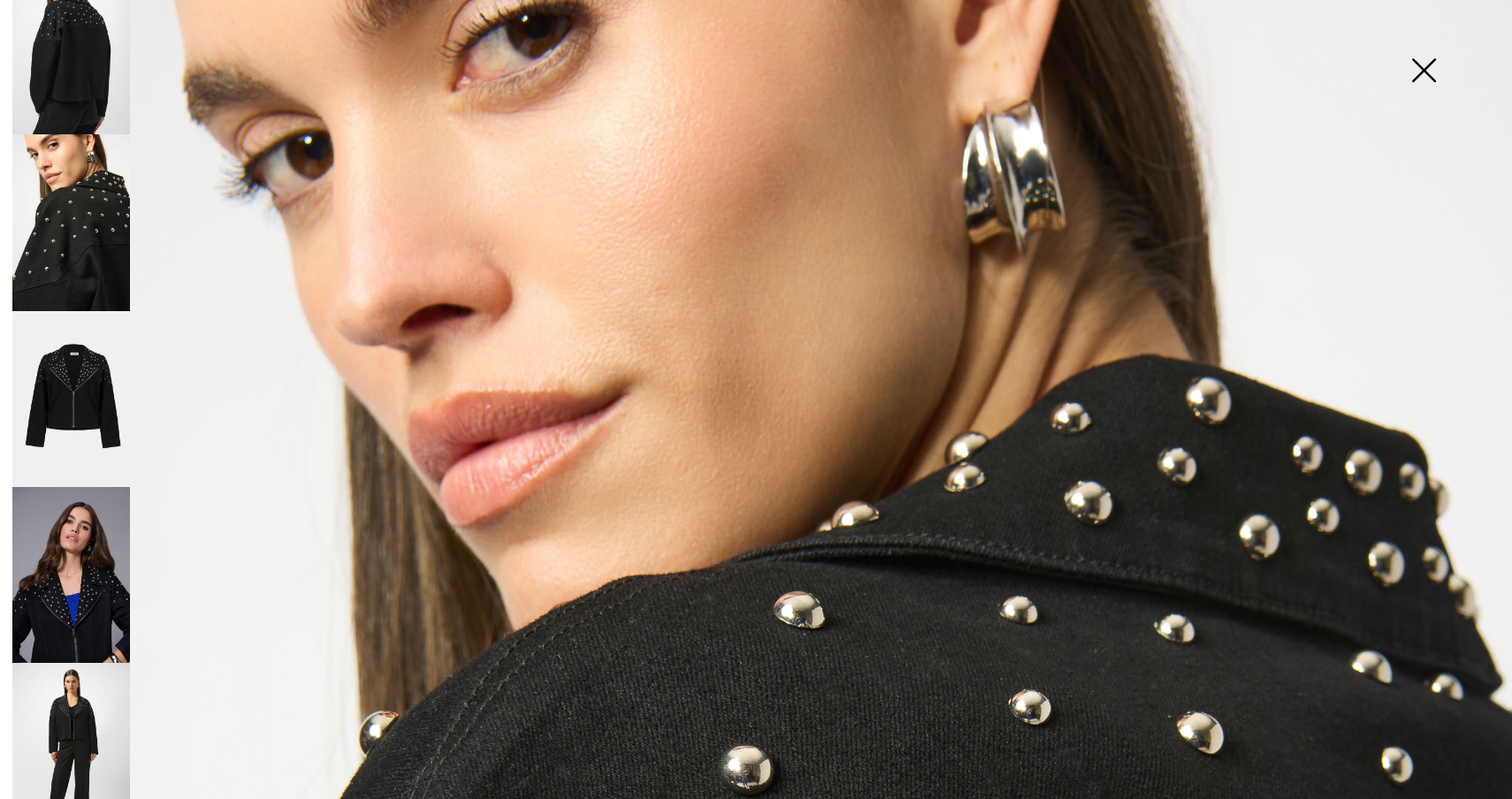
click at [1421, 61] on img at bounding box center [1423, 72] width 89 height 91
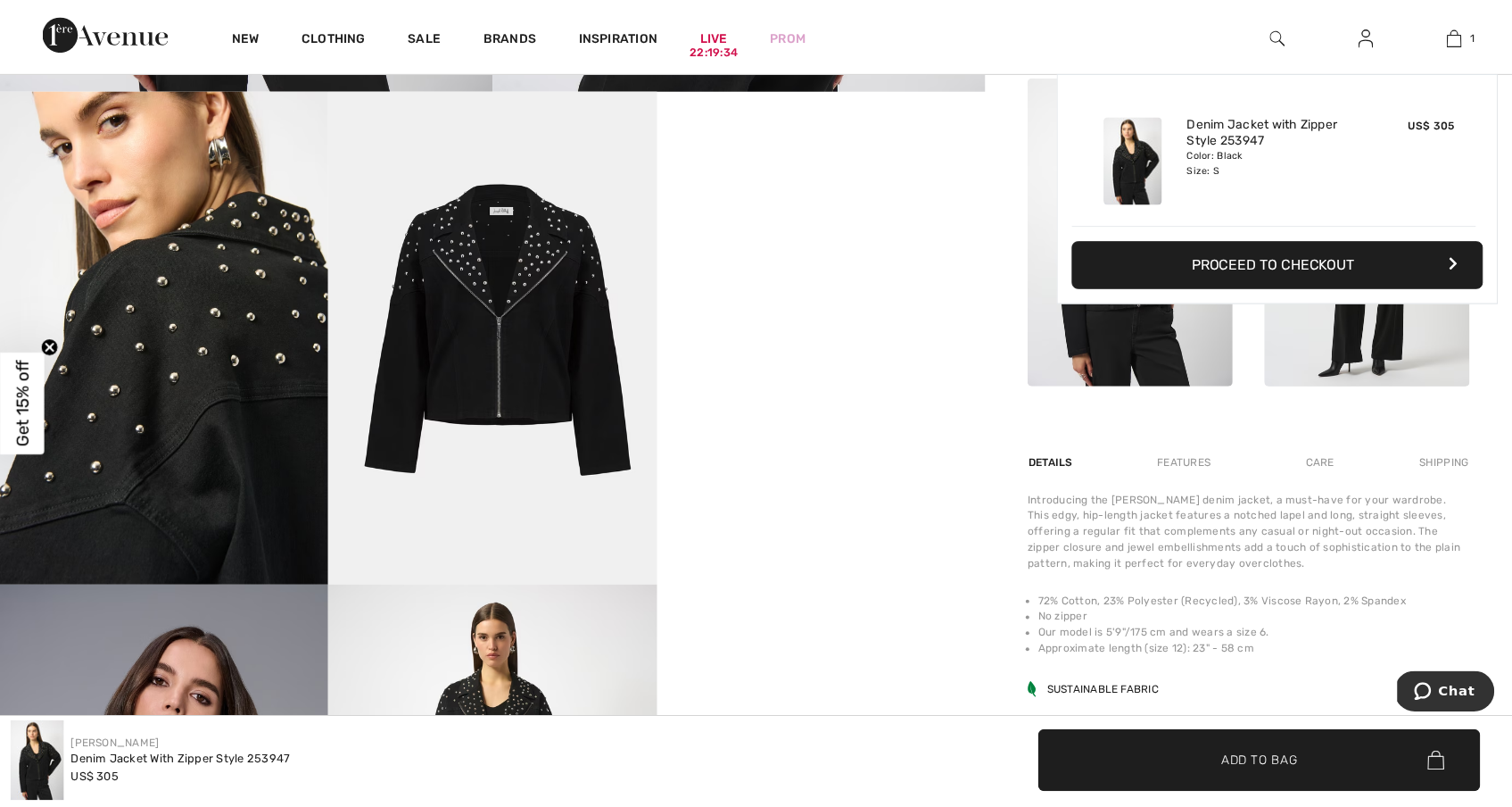
scroll to position [857, 0]
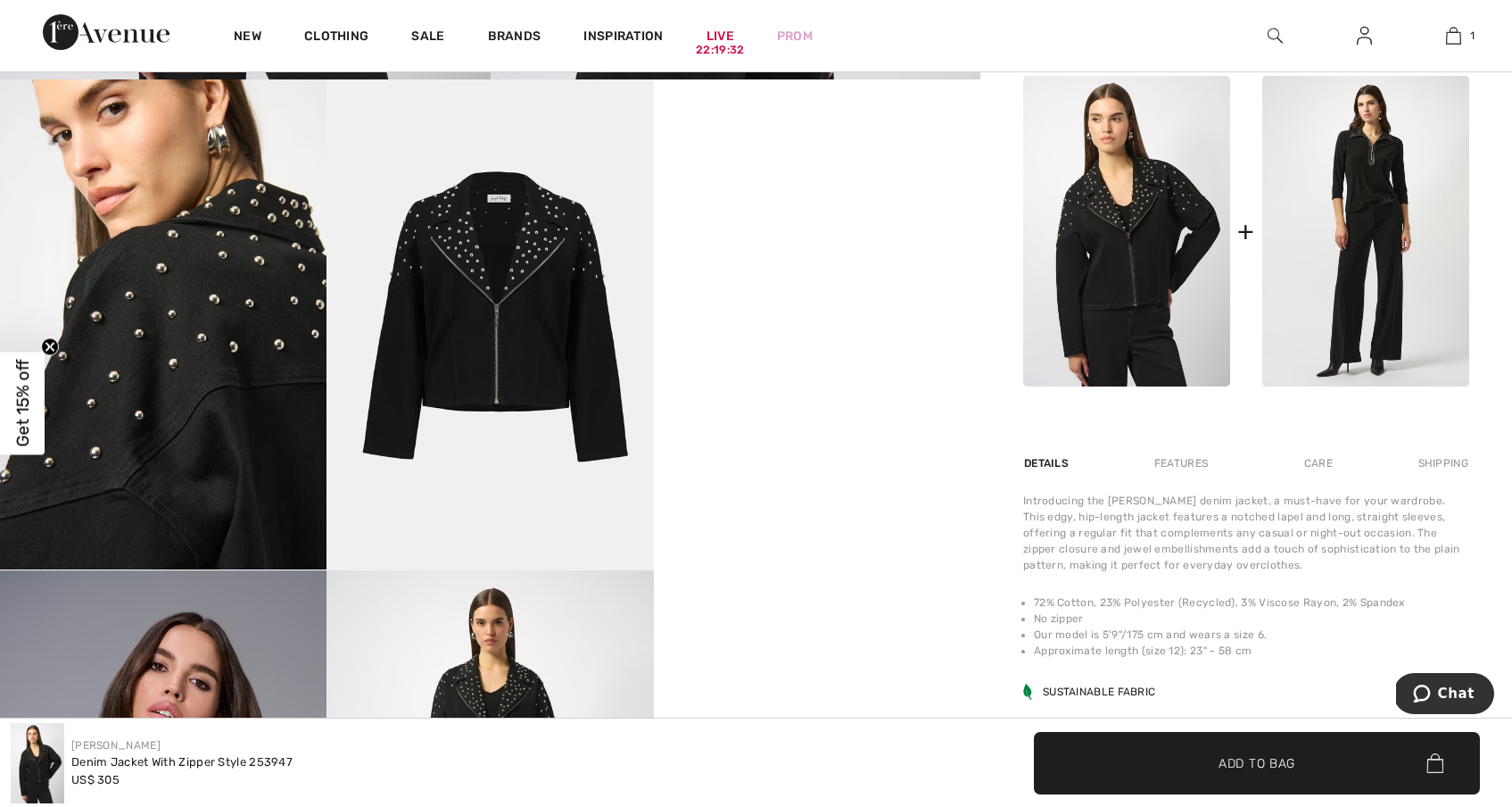
click at [1059, 53] on div "New Clothing Sale Brands Inspiration Live 22:19:32 Prom 1 Added to Bag Joseph R…" at bounding box center [756, 36] width 1512 height 71
click at [870, 204] on video "Your browser does not support the video tag." at bounding box center [816, 161] width 326 height 164
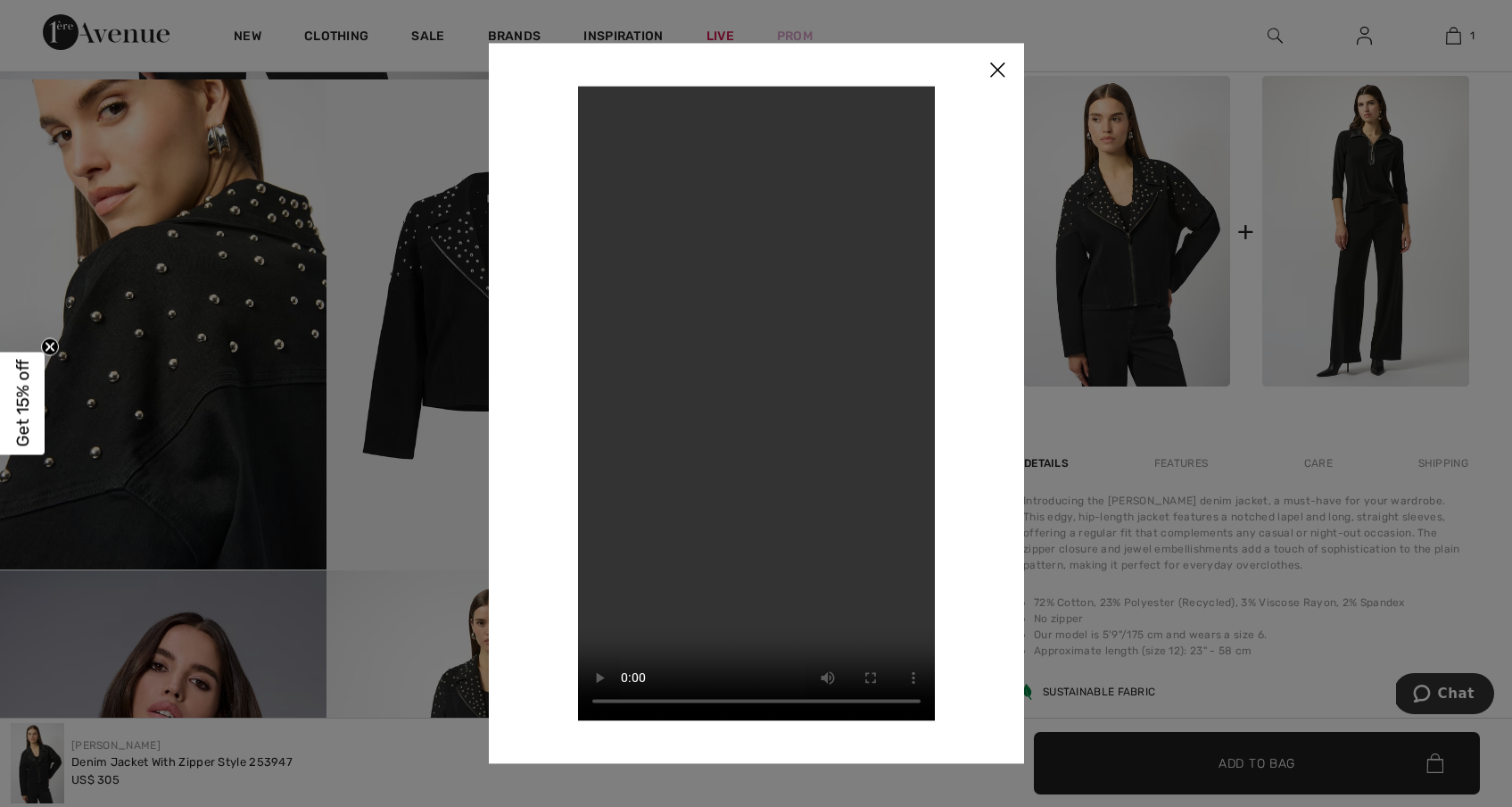
click at [1098, 278] on div at bounding box center [756, 404] width 1512 height 807
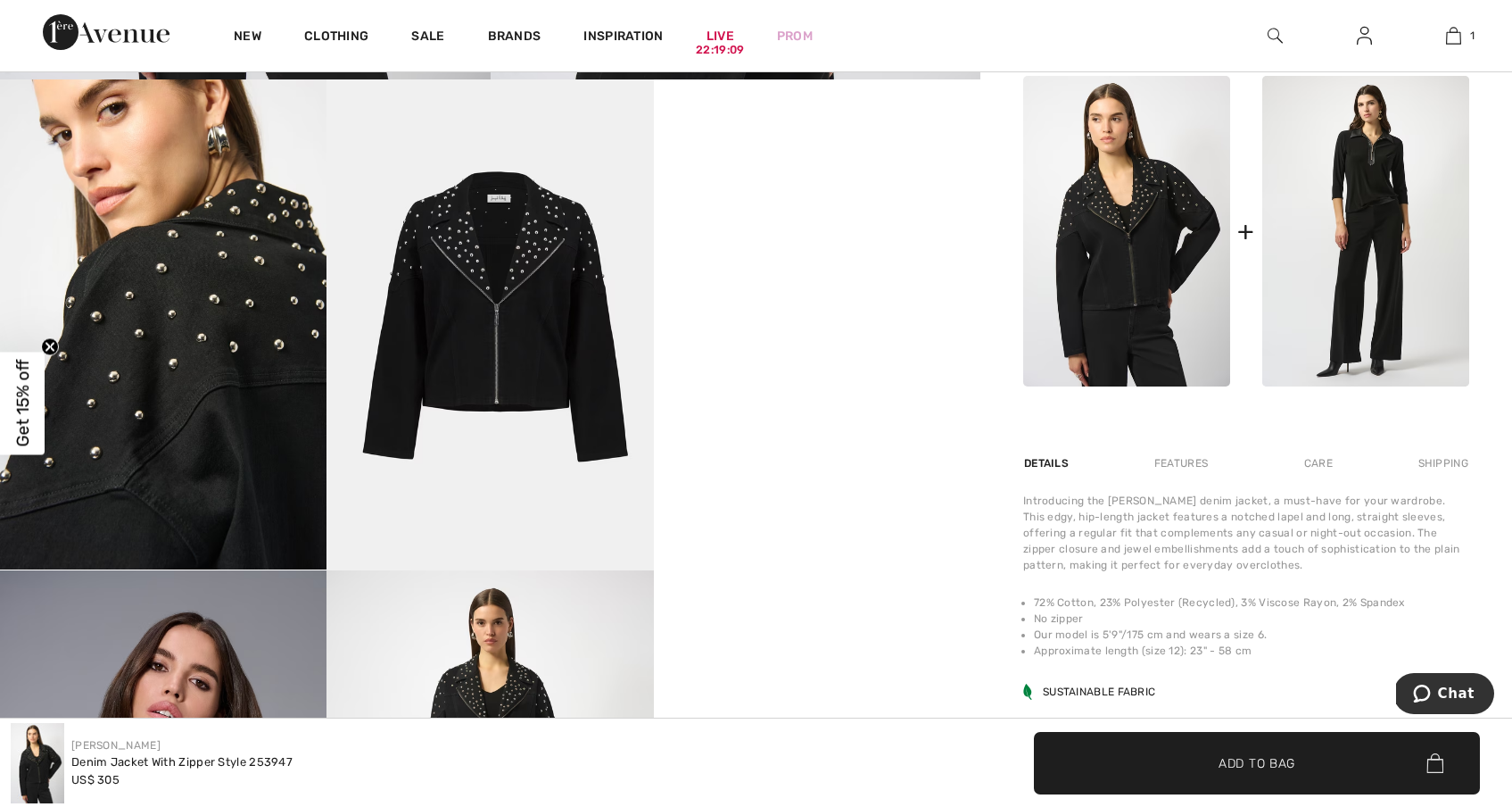
click at [141, 614] on img at bounding box center [163, 815] width 326 height 490
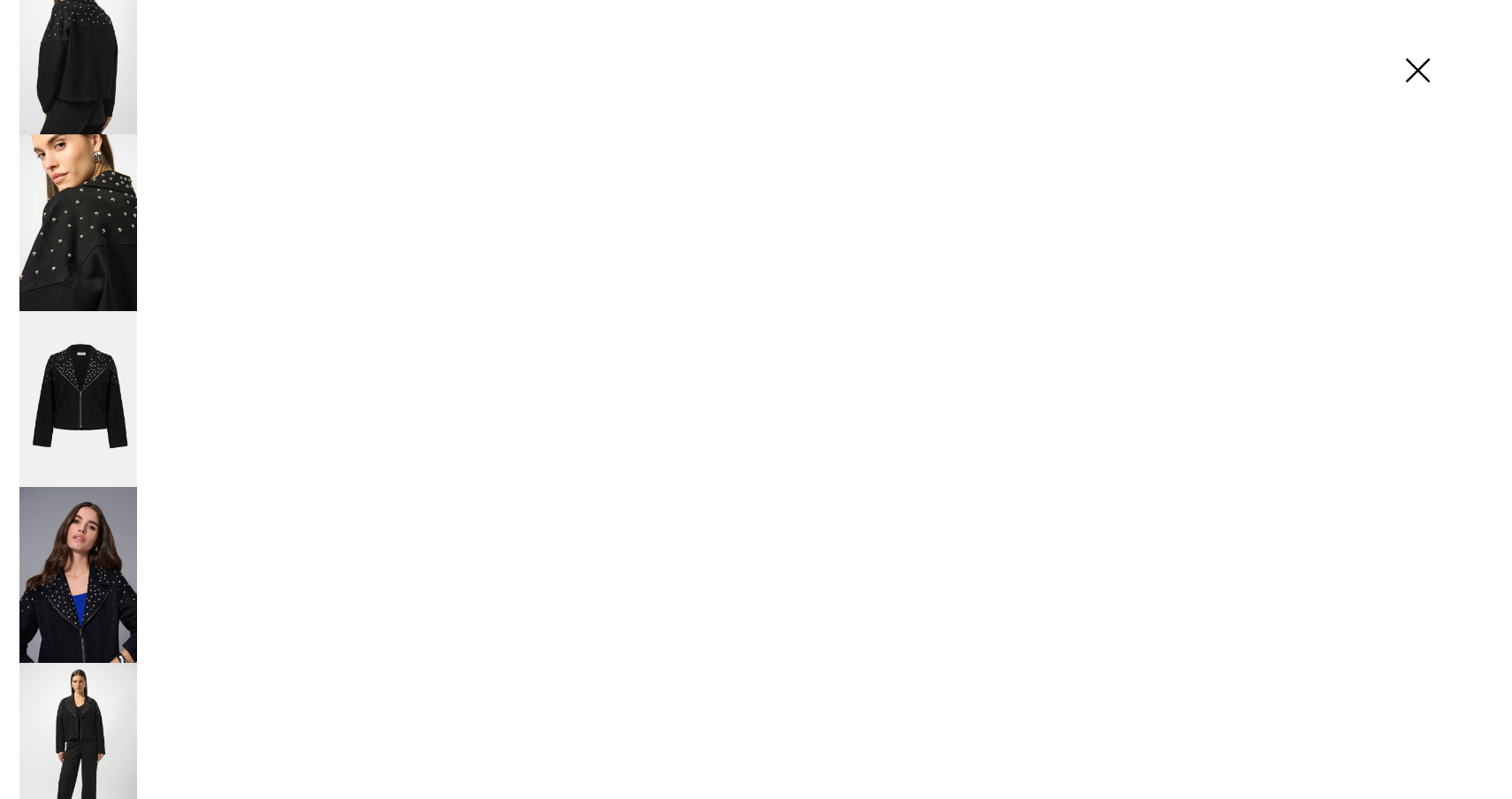
scroll to position [849, 0]
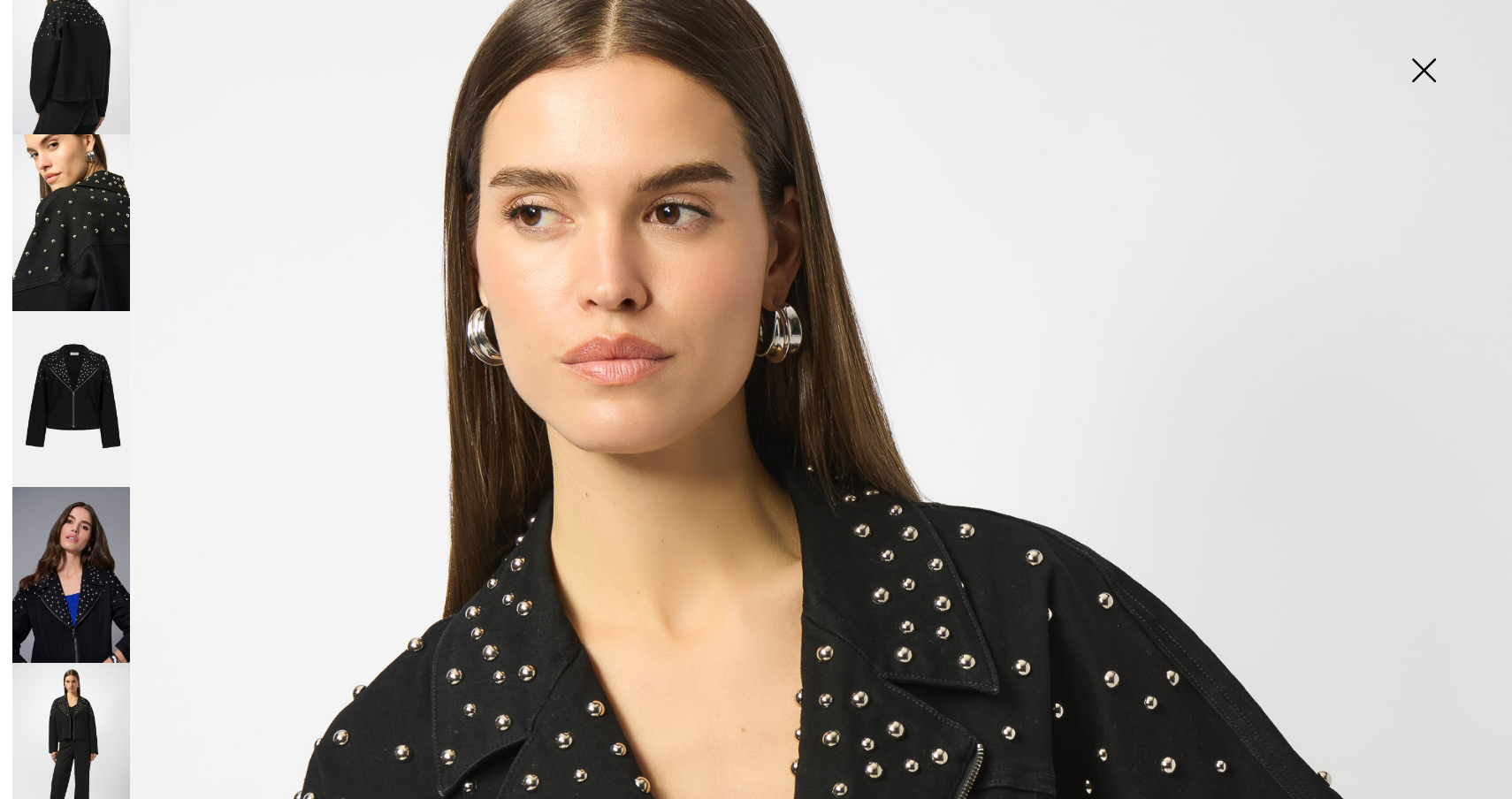
click at [47, 581] on img at bounding box center [71, 575] width 117 height 176
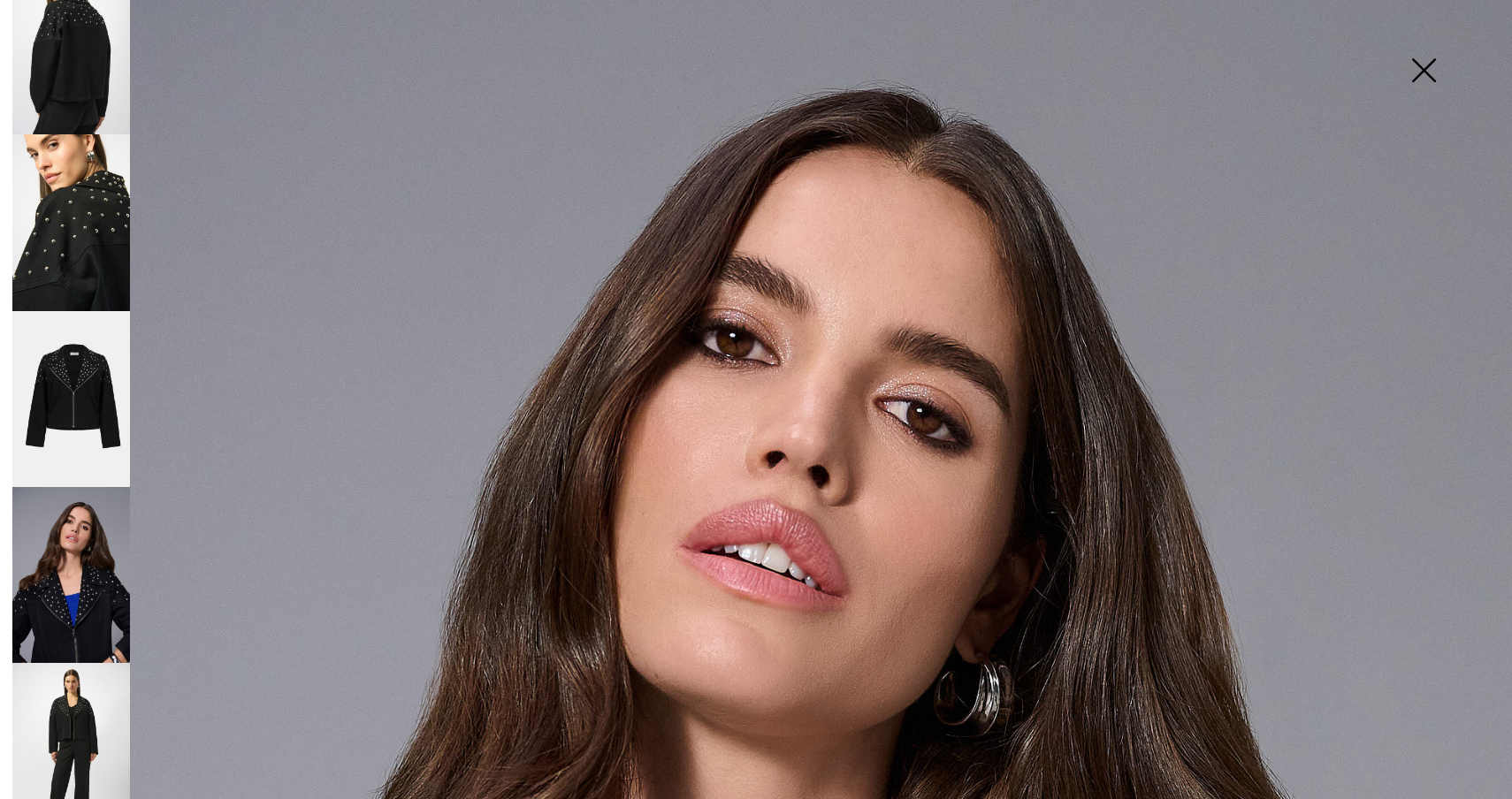
click at [47, 681] on img at bounding box center [71, 750] width 117 height 175
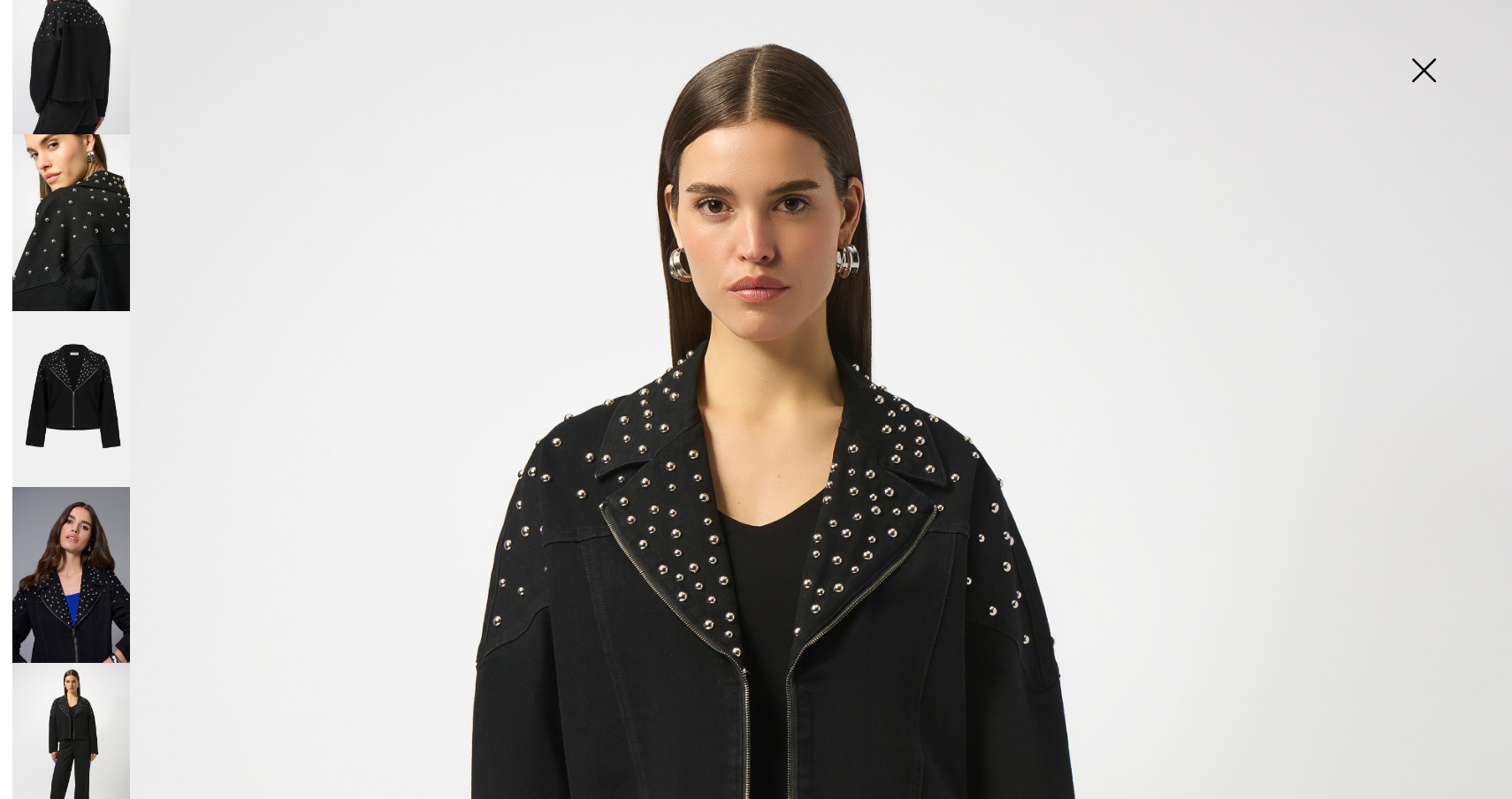
scroll to position [0, 0]
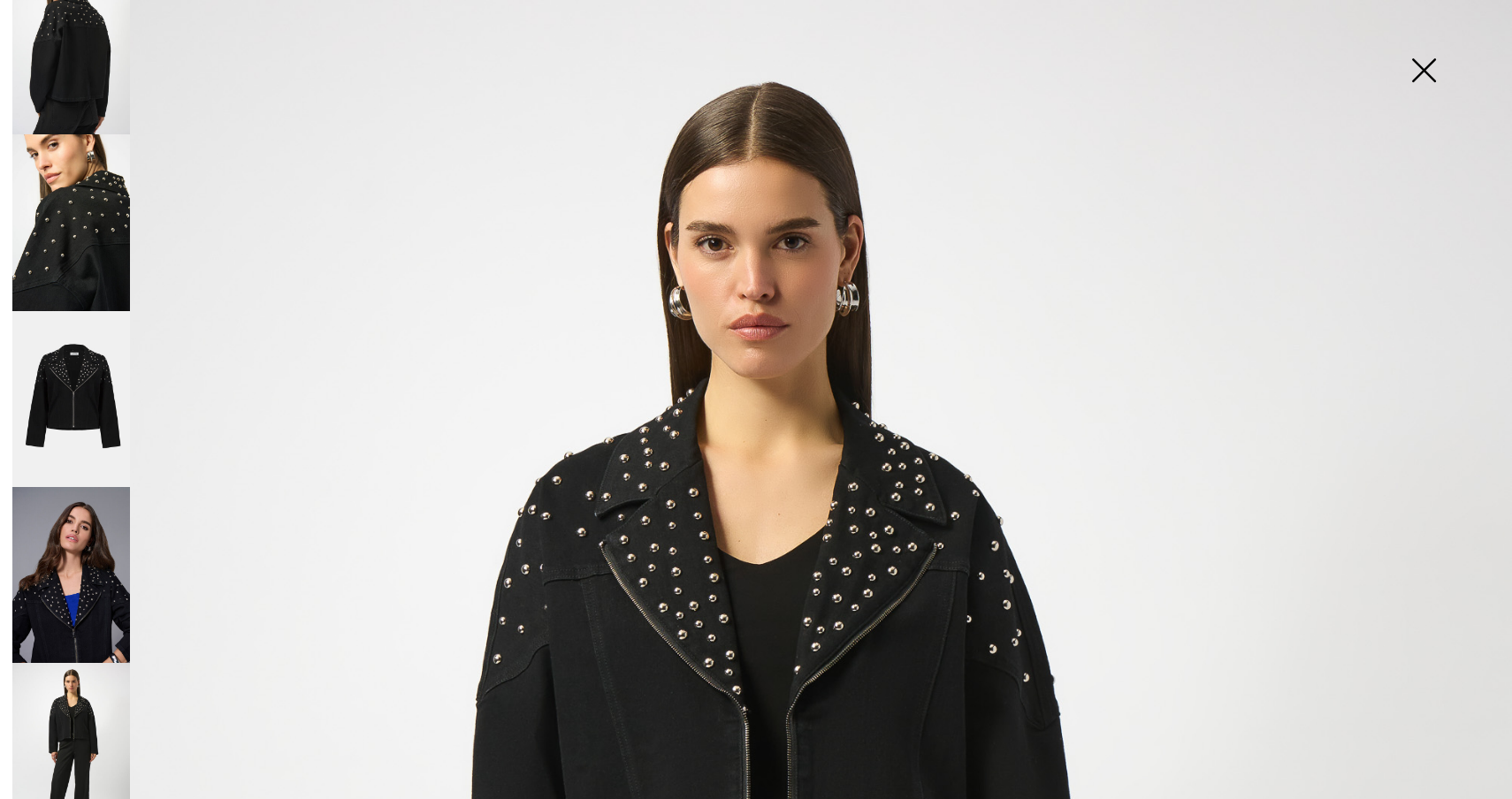
click at [77, 22] on img at bounding box center [71, 46] width 117 height 175
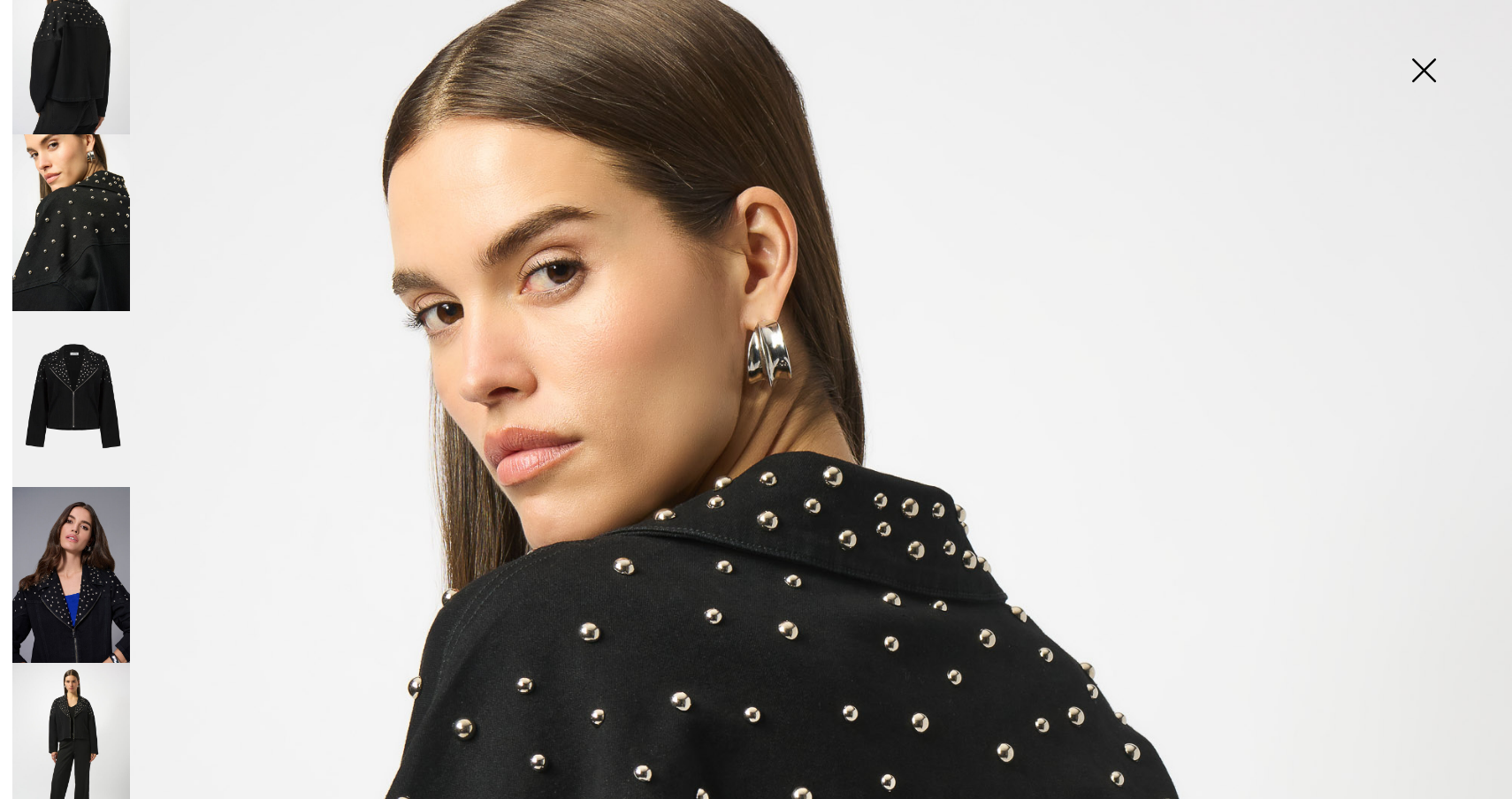
click at [1422, 74] on img at bounding box center [1423, 72] width 89 height 91
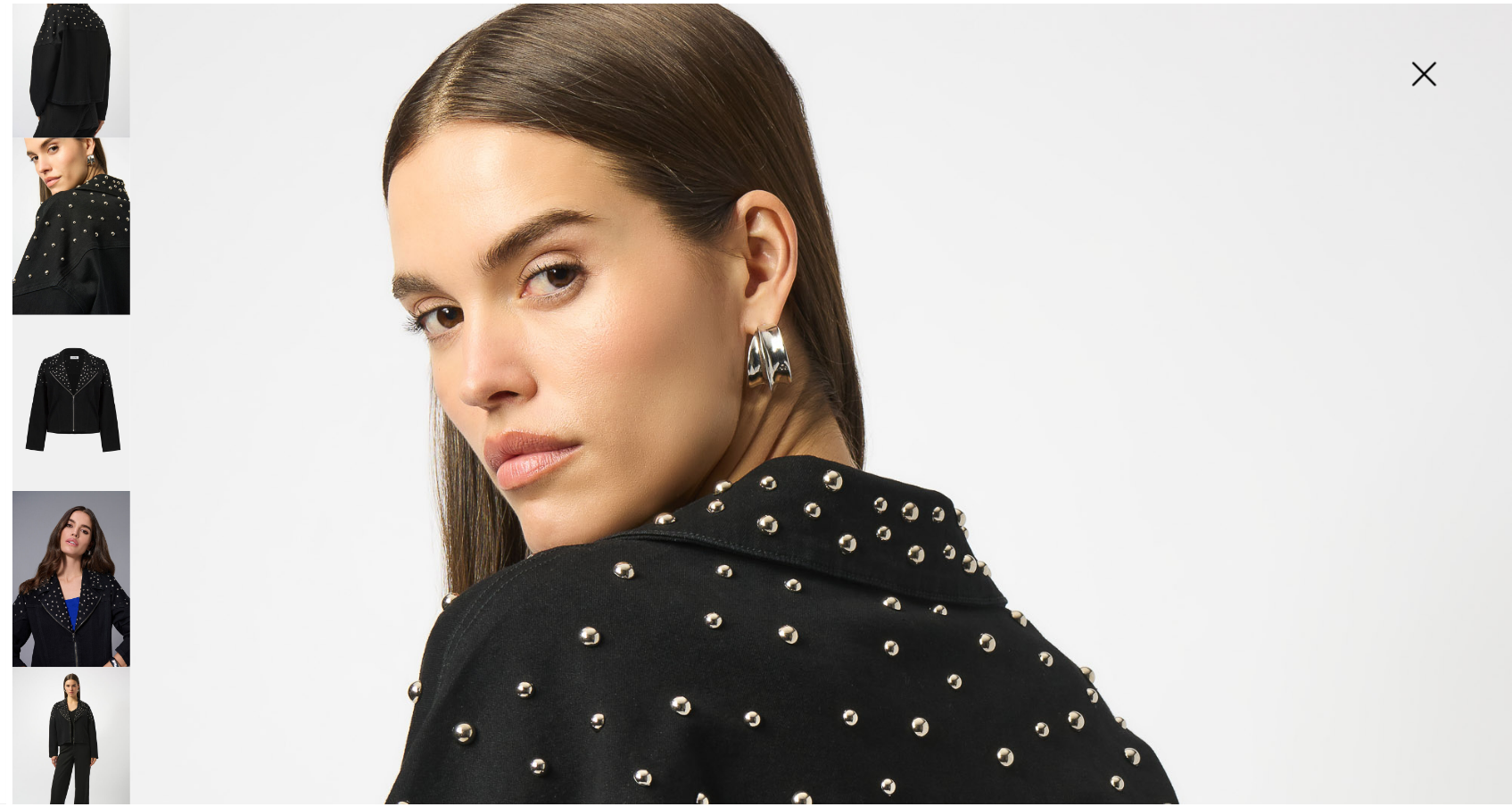
scroll to position [857, 0]
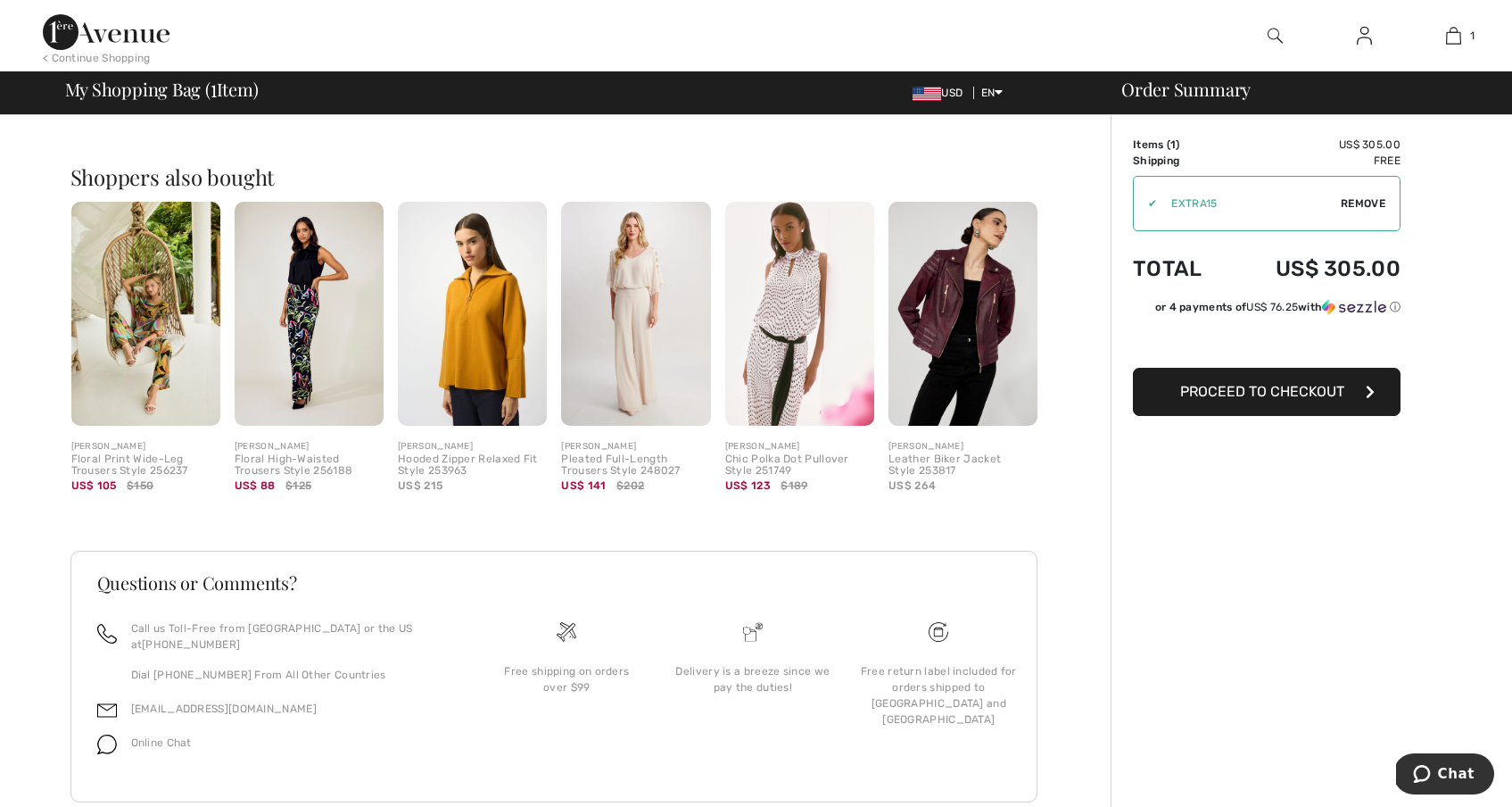
scroll to position [432, 0]
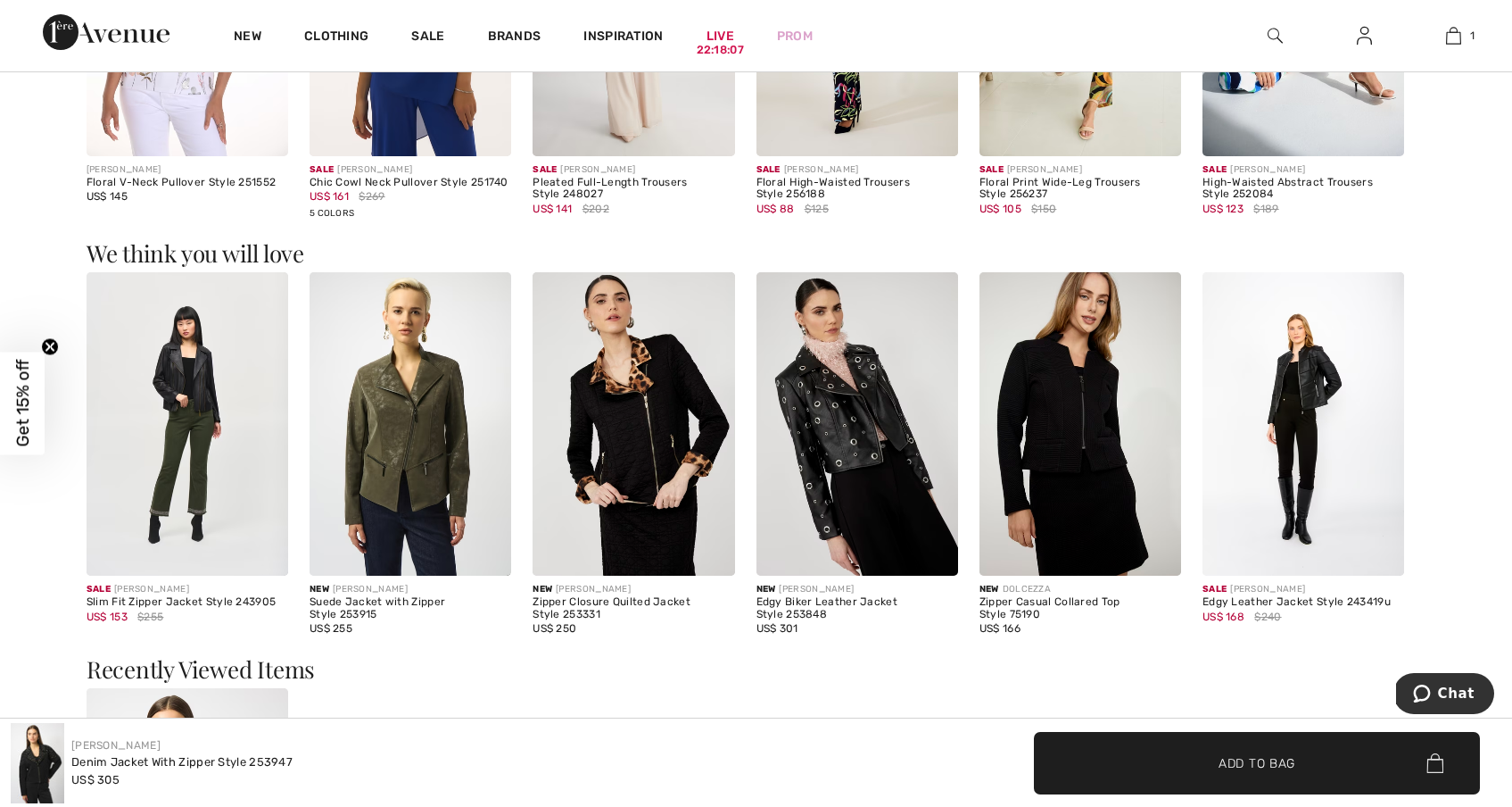
scroll to position [2142, 0]
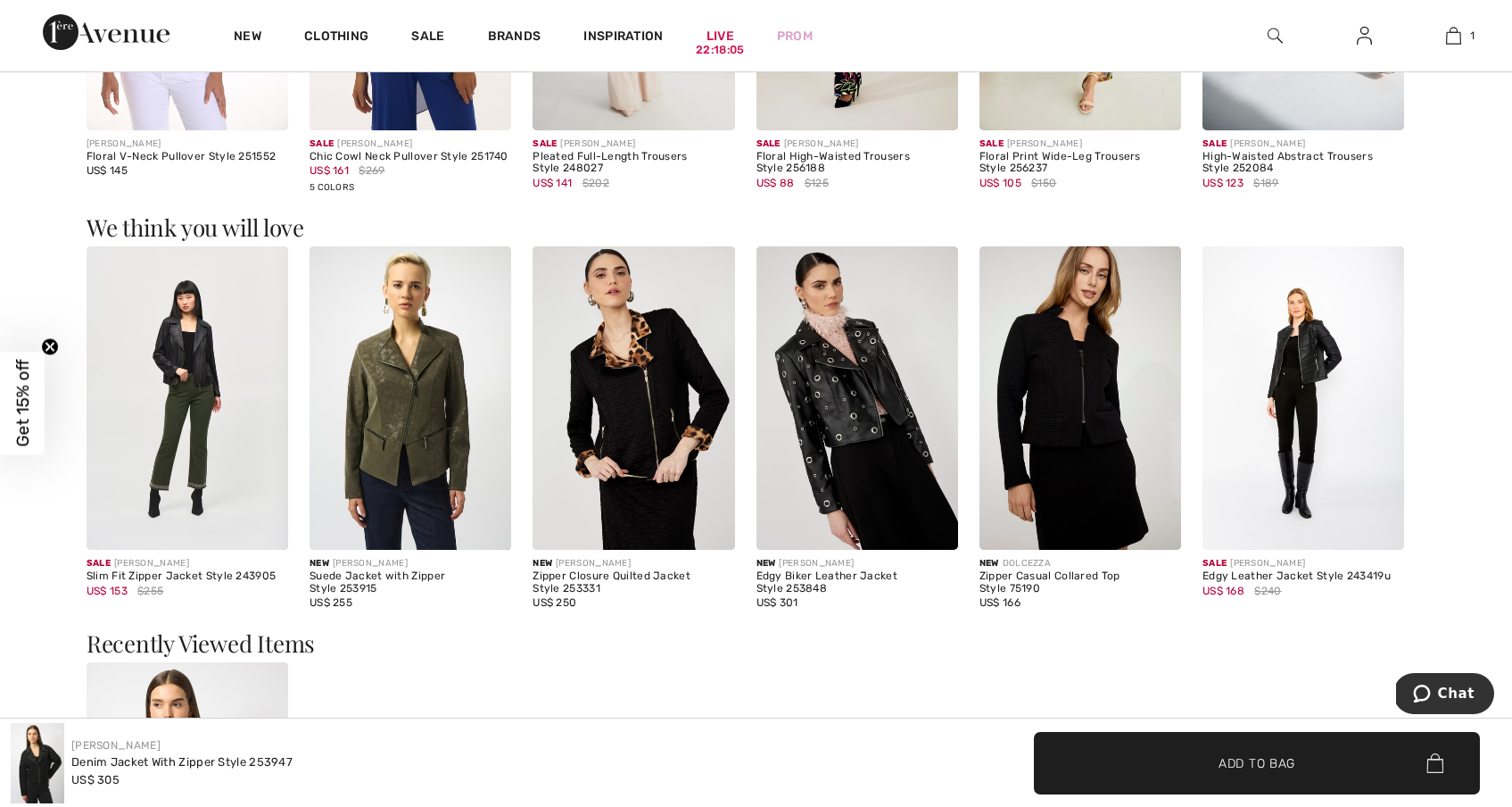
click at [804, 329] on img at bounding box center [857, 398] width 201 height 302
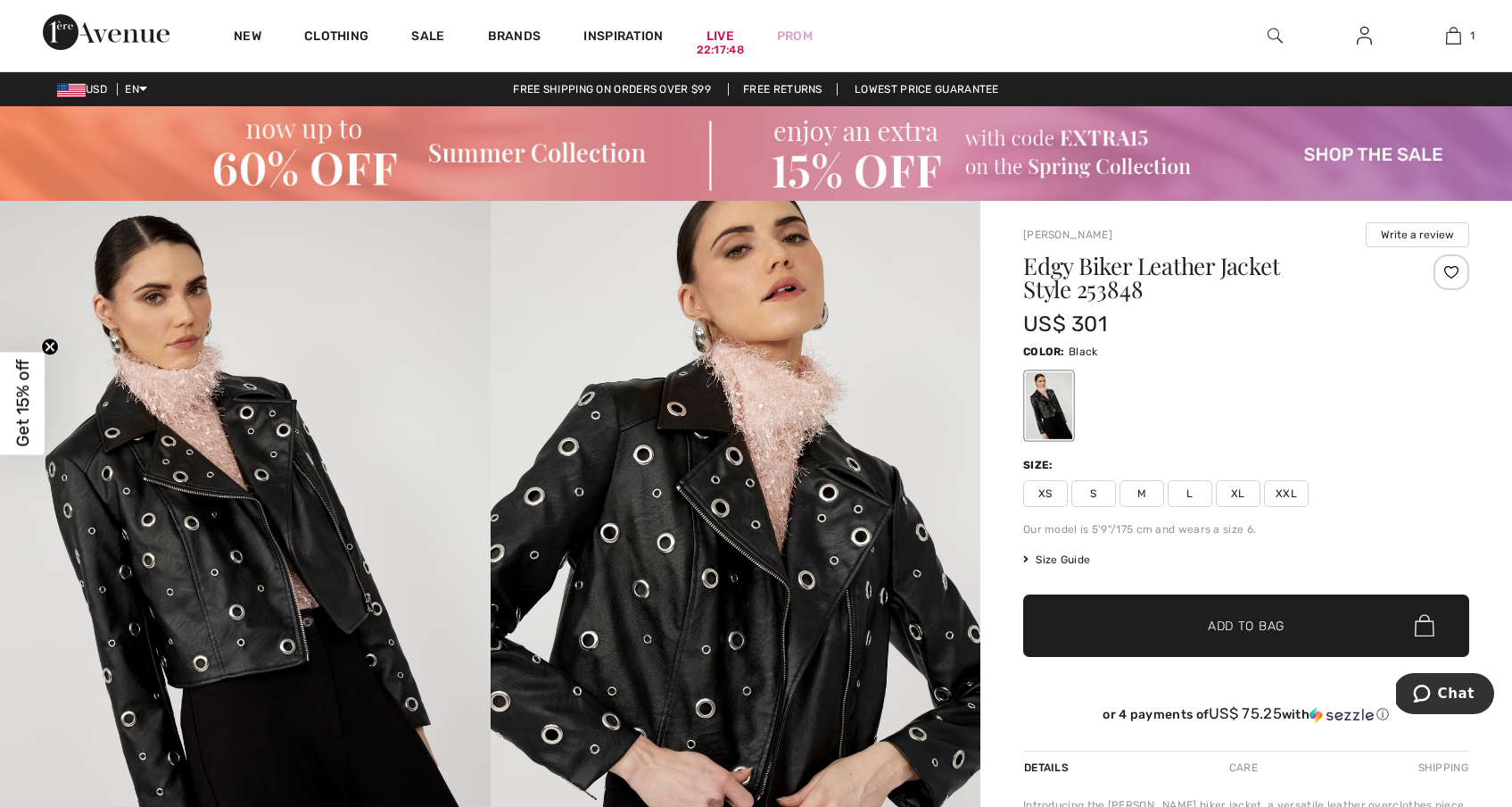
click at [1052, 561] on span "Size Guide" at bounding box center [1056, 560] width 66 height 16
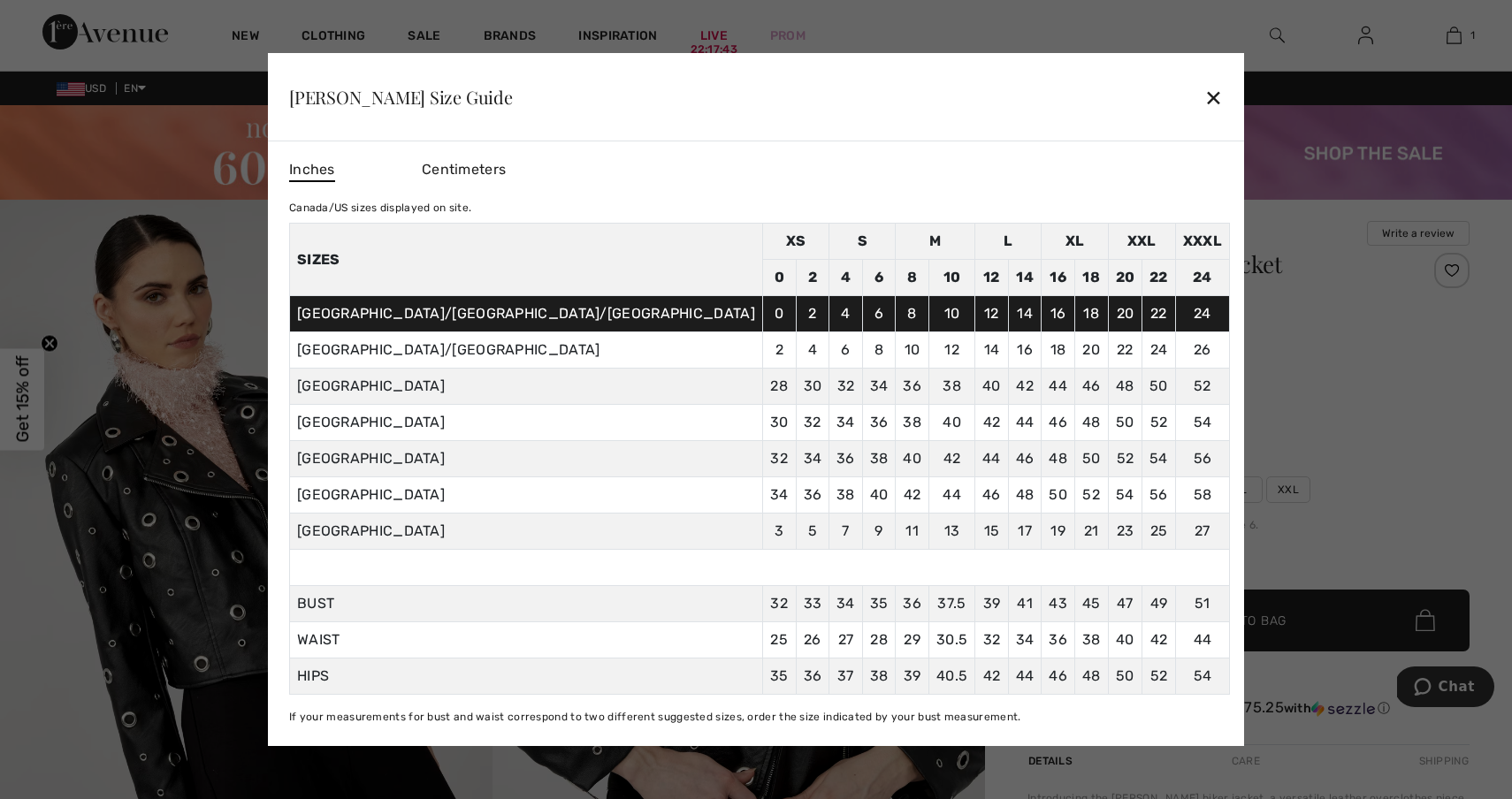
click at [1204, 104] on div "✕" at bounding box center [1212, 96] width 18 height 37
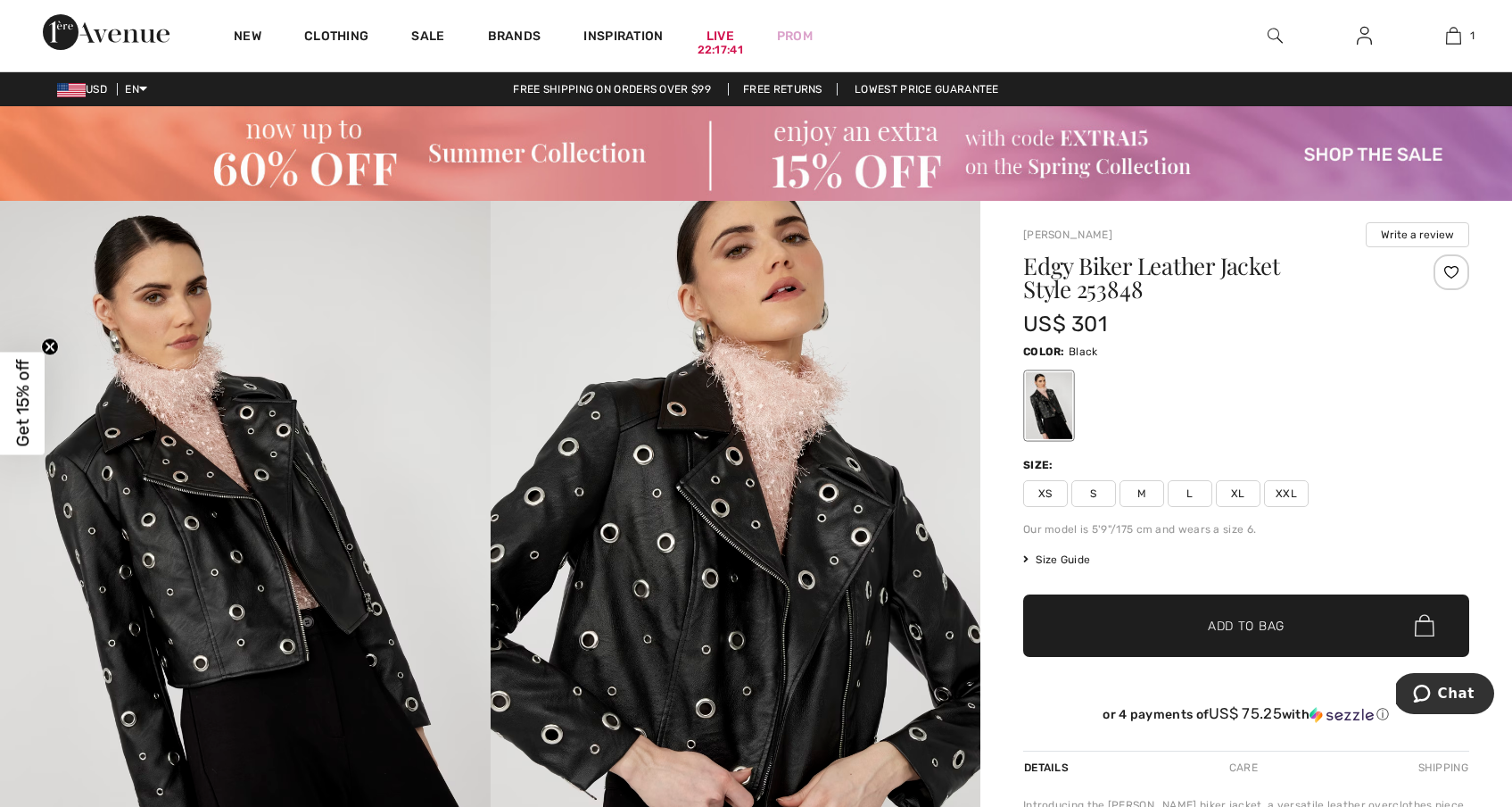
click at [1089, 499] on span "S" at bounding box center [1093, 494] width 44 height 27
click at [1101, 614] on span "✔ Added to Bag Add to Bag" at bounding box center [1245, 625] width 446 height 63
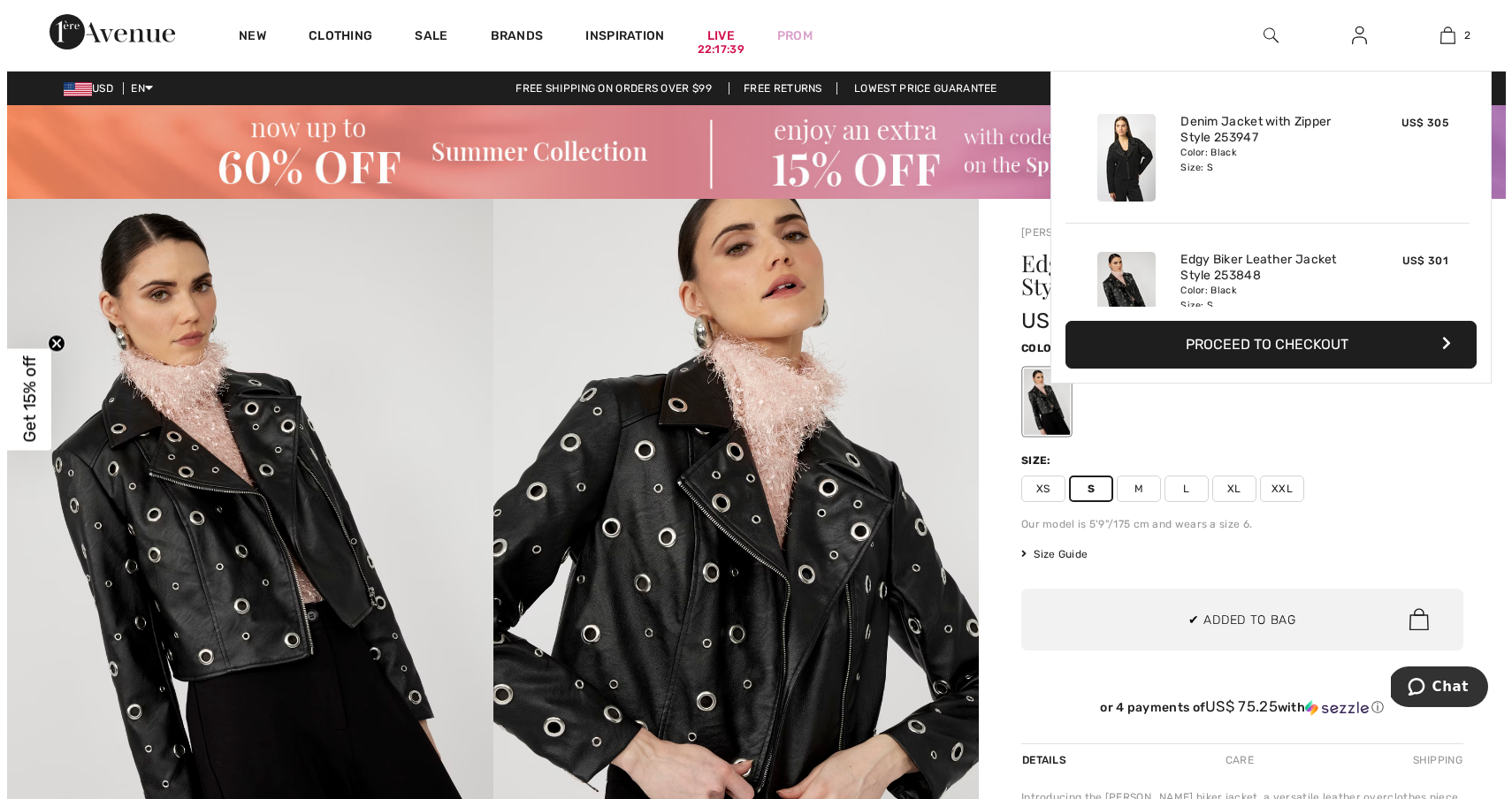
scroll to position [54, 0]
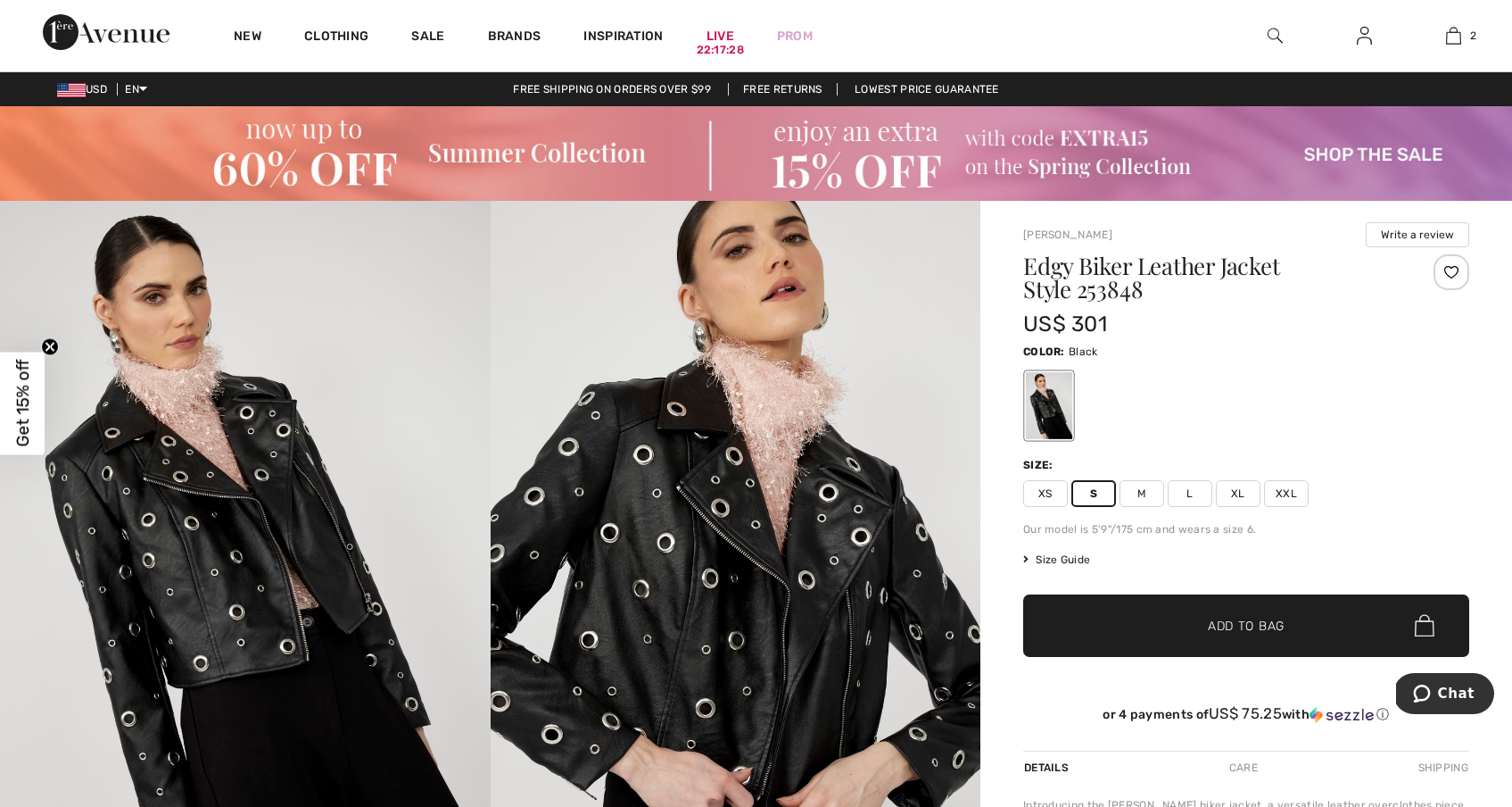
click at [856, 602] on img at bounding box center [736, 568] width 491 height 736
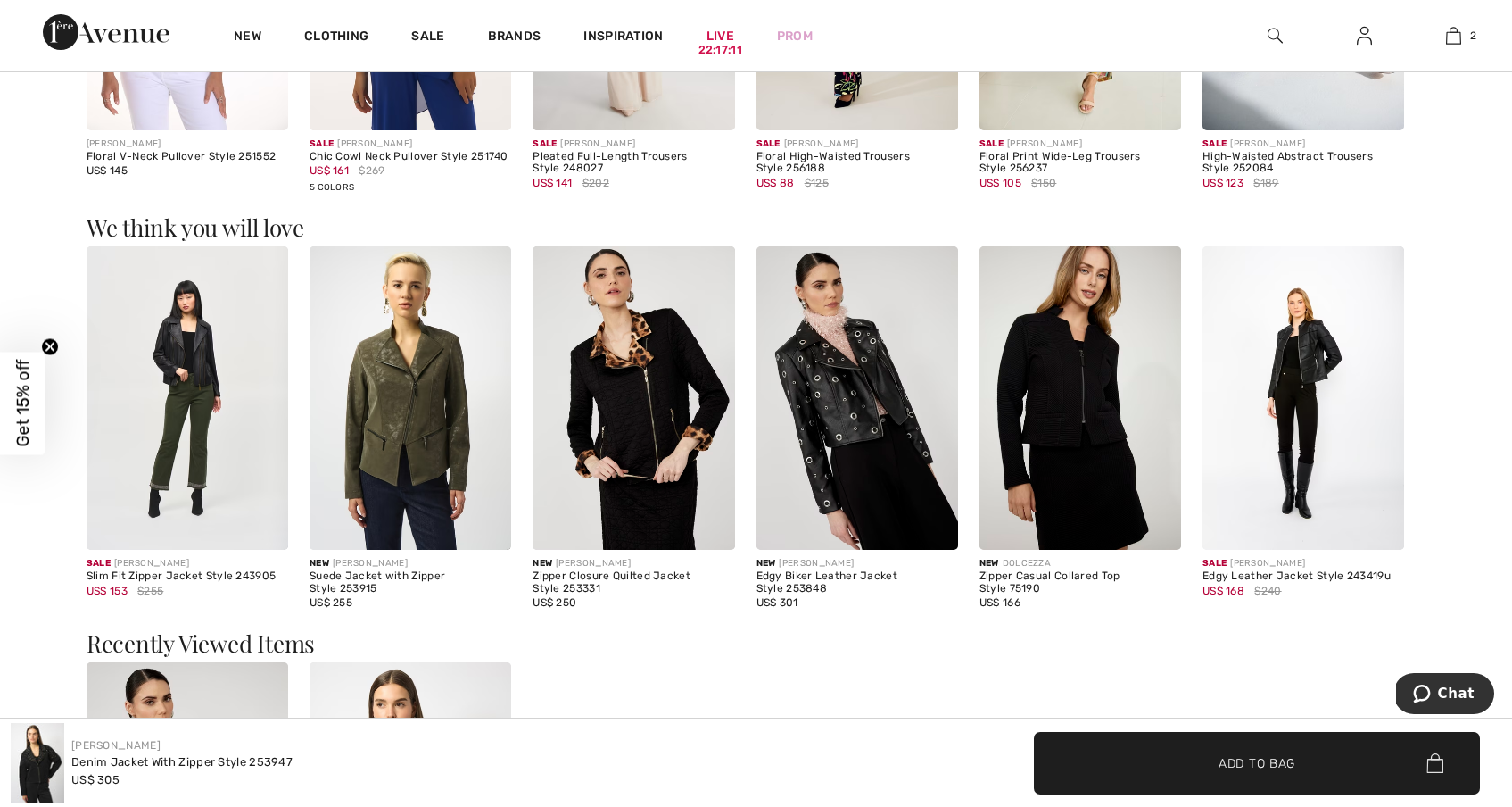
scroll to position [2449, 0]
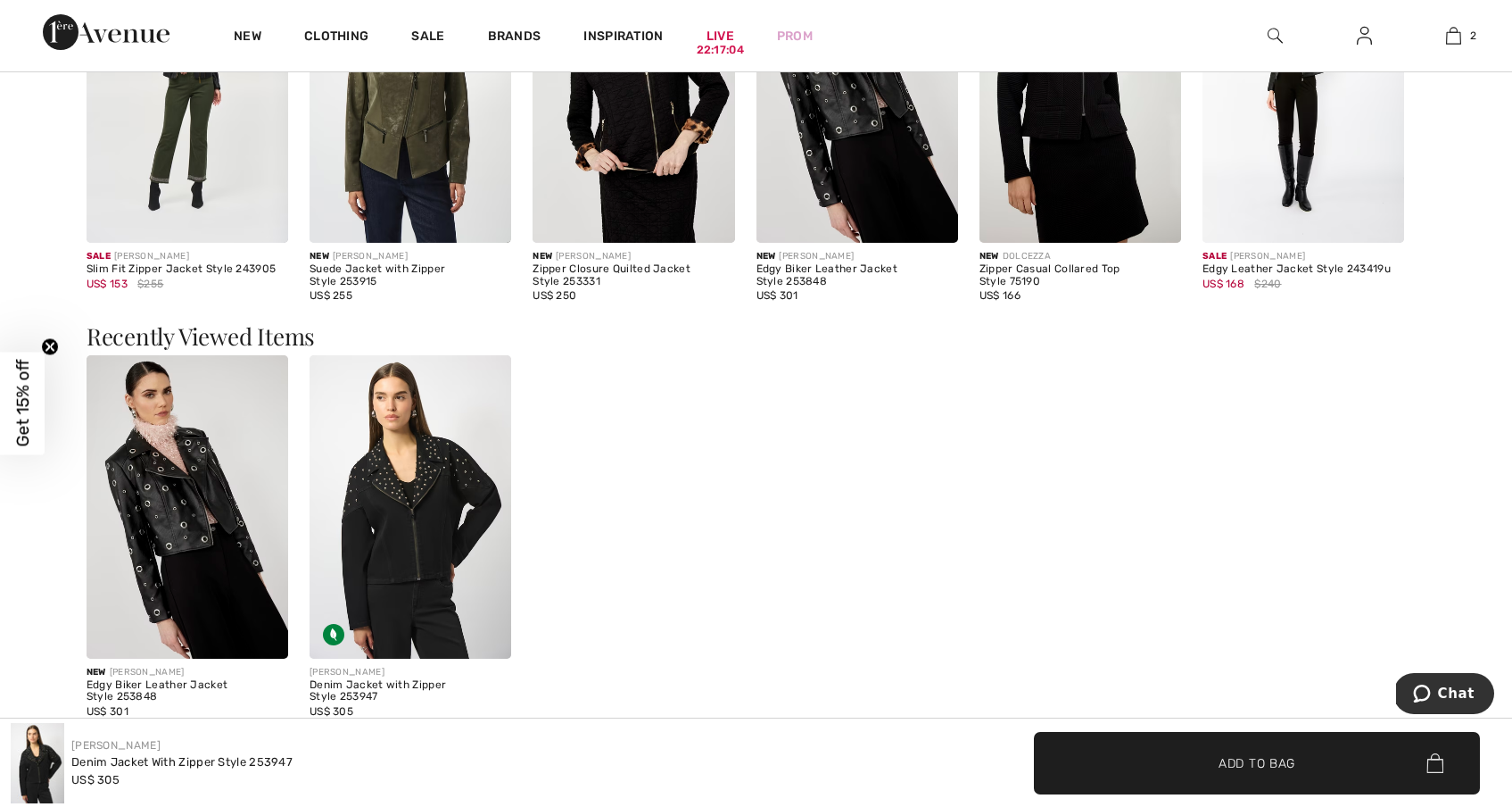
click at [259, 484] on img at bounding box center [187, 507] width 201 height 302
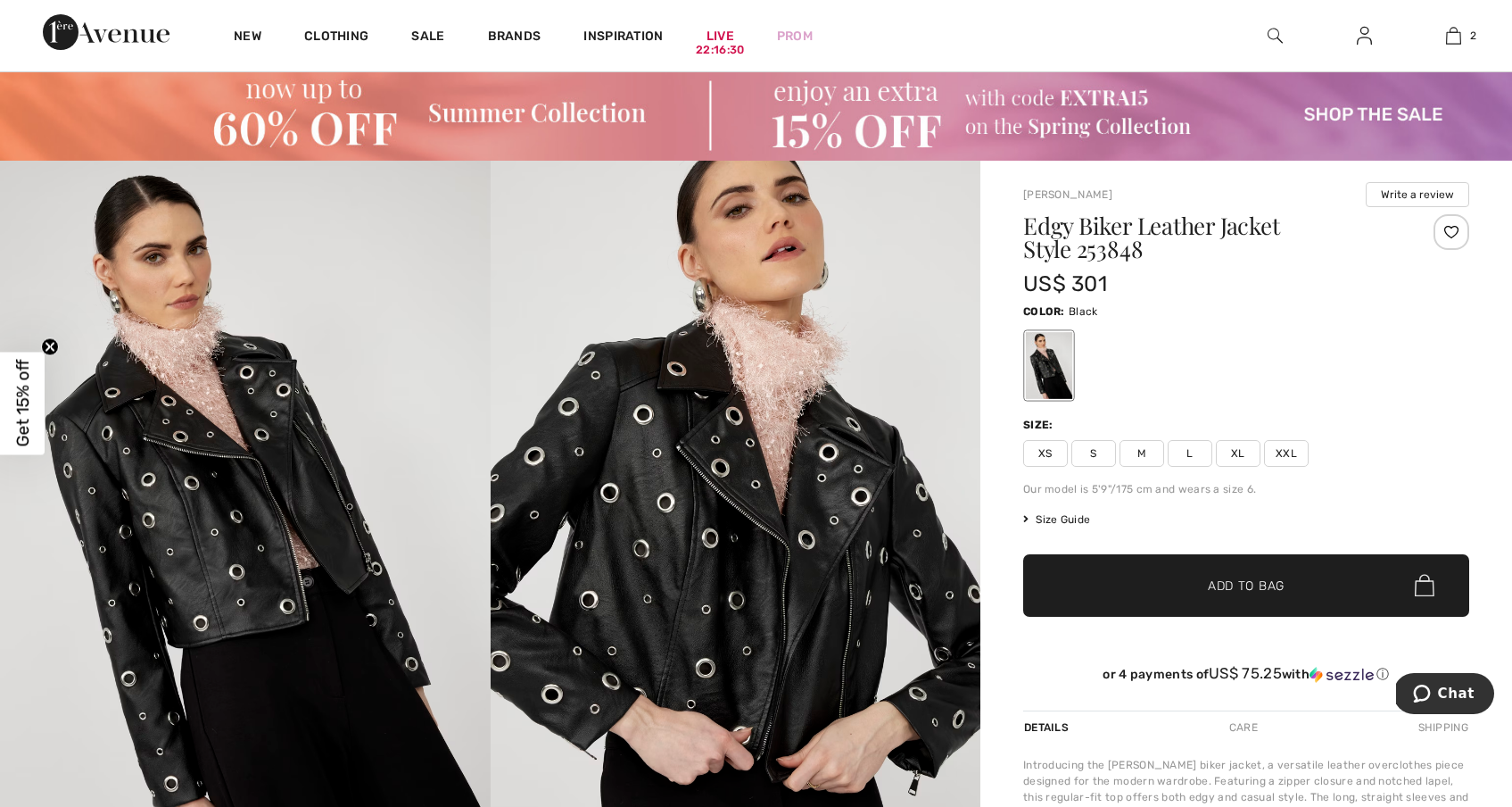
scroll to position [28, 0]
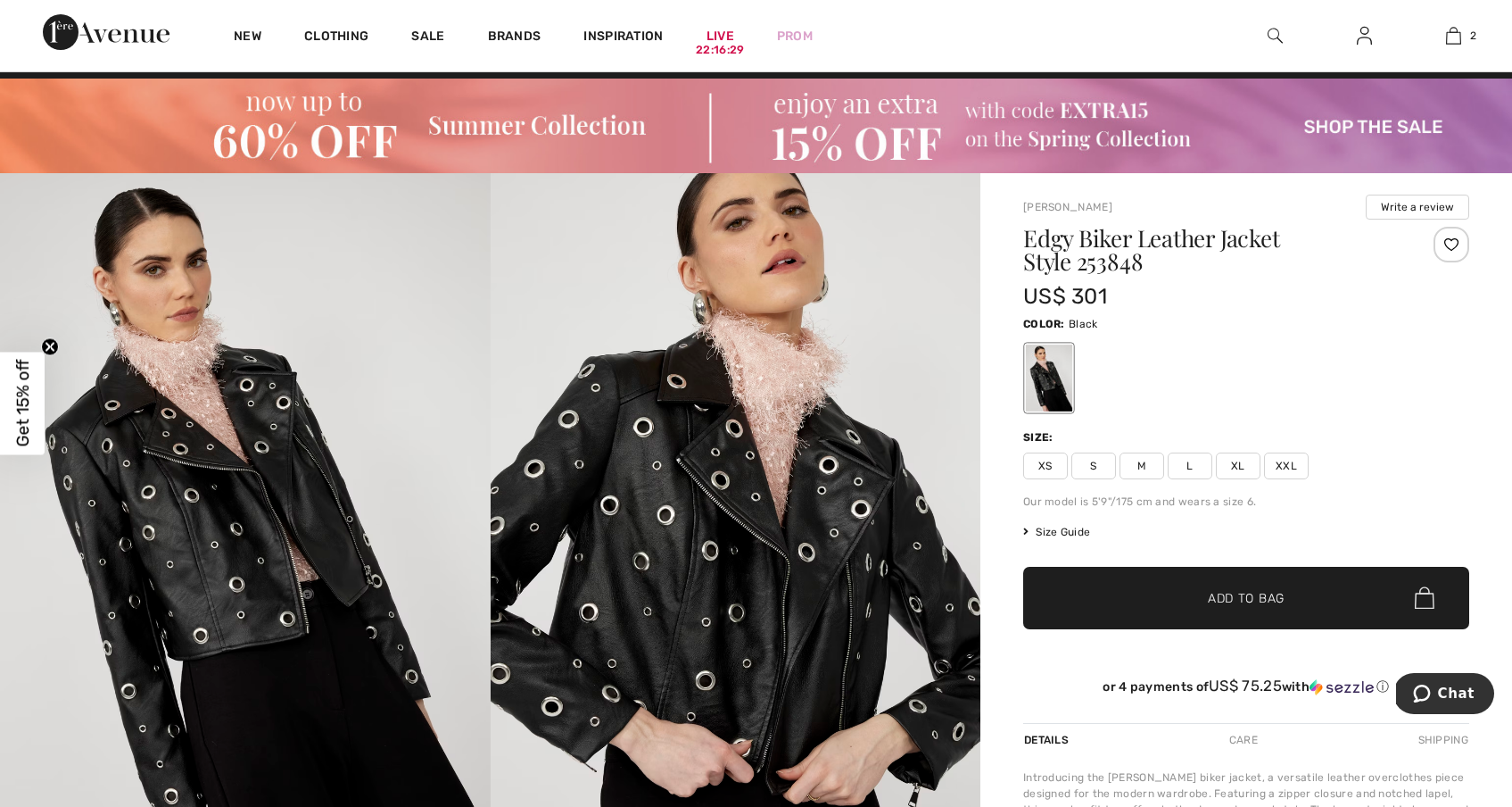
click at [1137, 467] on span "M" at bounding box center [1141, 466] width 44 height 27
click at [1154, 582] on span "✔ Added to Bag Add to Bag" at bounding box center [1245, 597] width 446 height 63
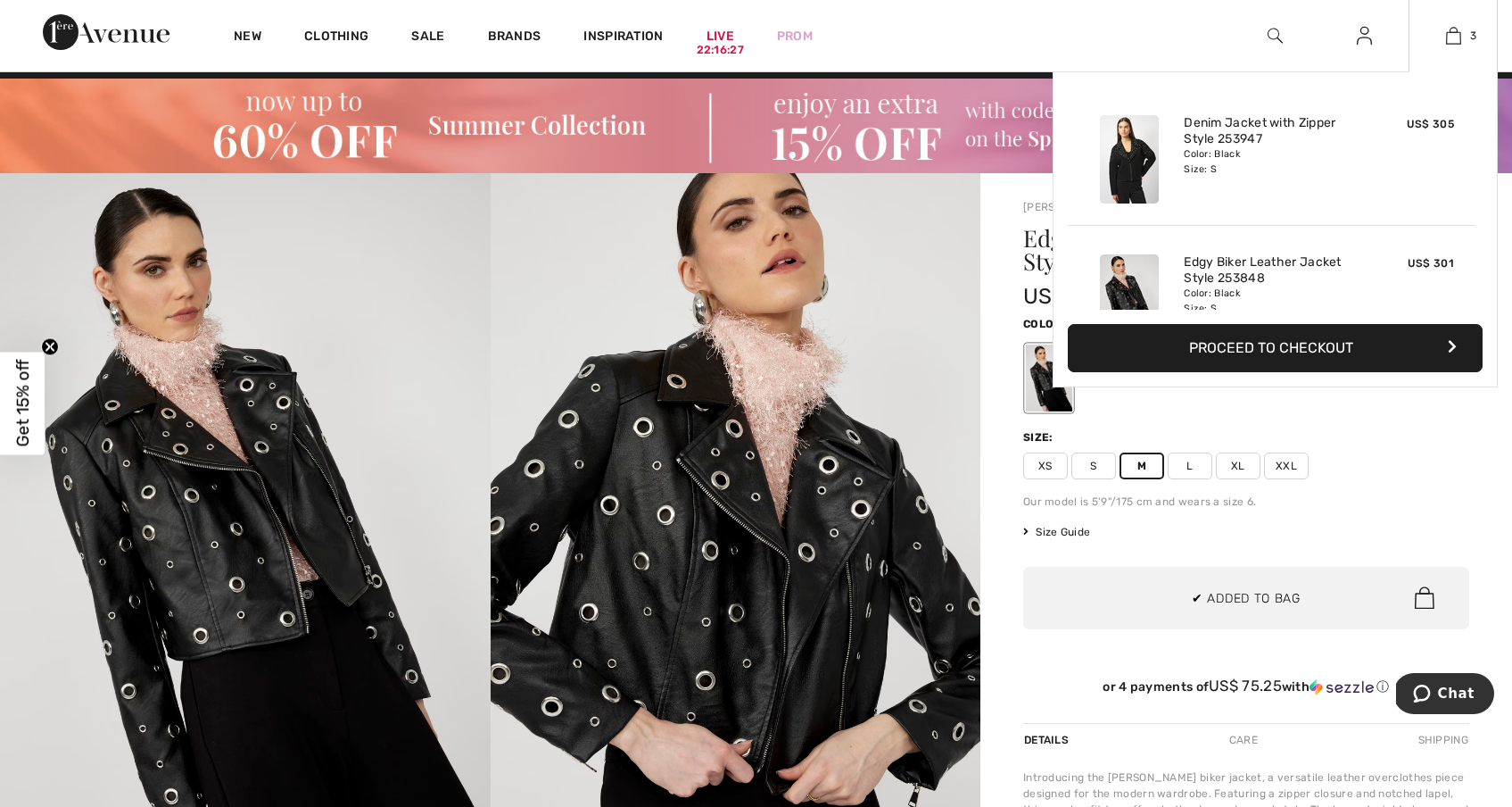
scroll to position [195, 0]
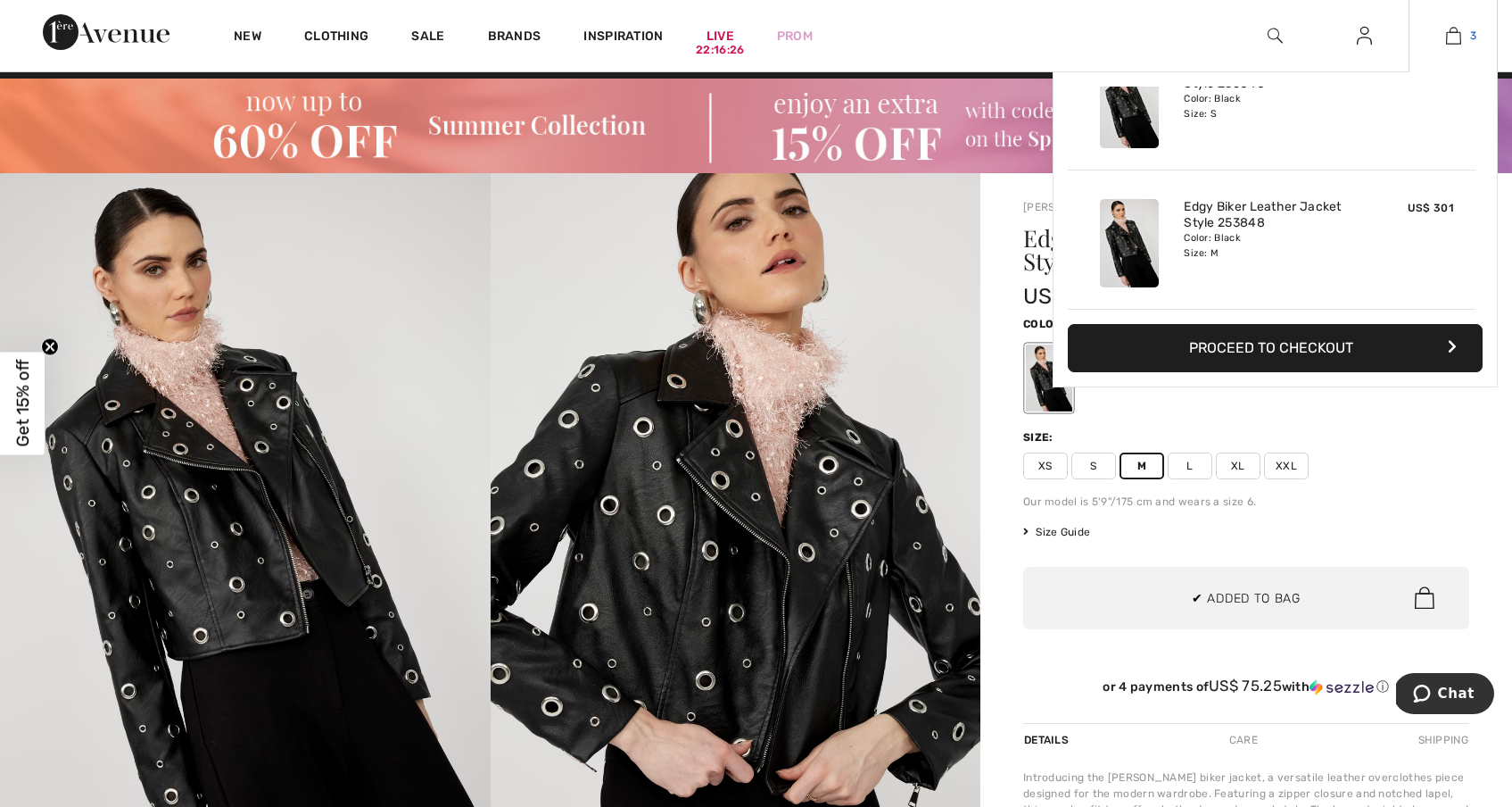
click at [1448, 36] on img at bounding box center [1453, 36] width 15 height 21
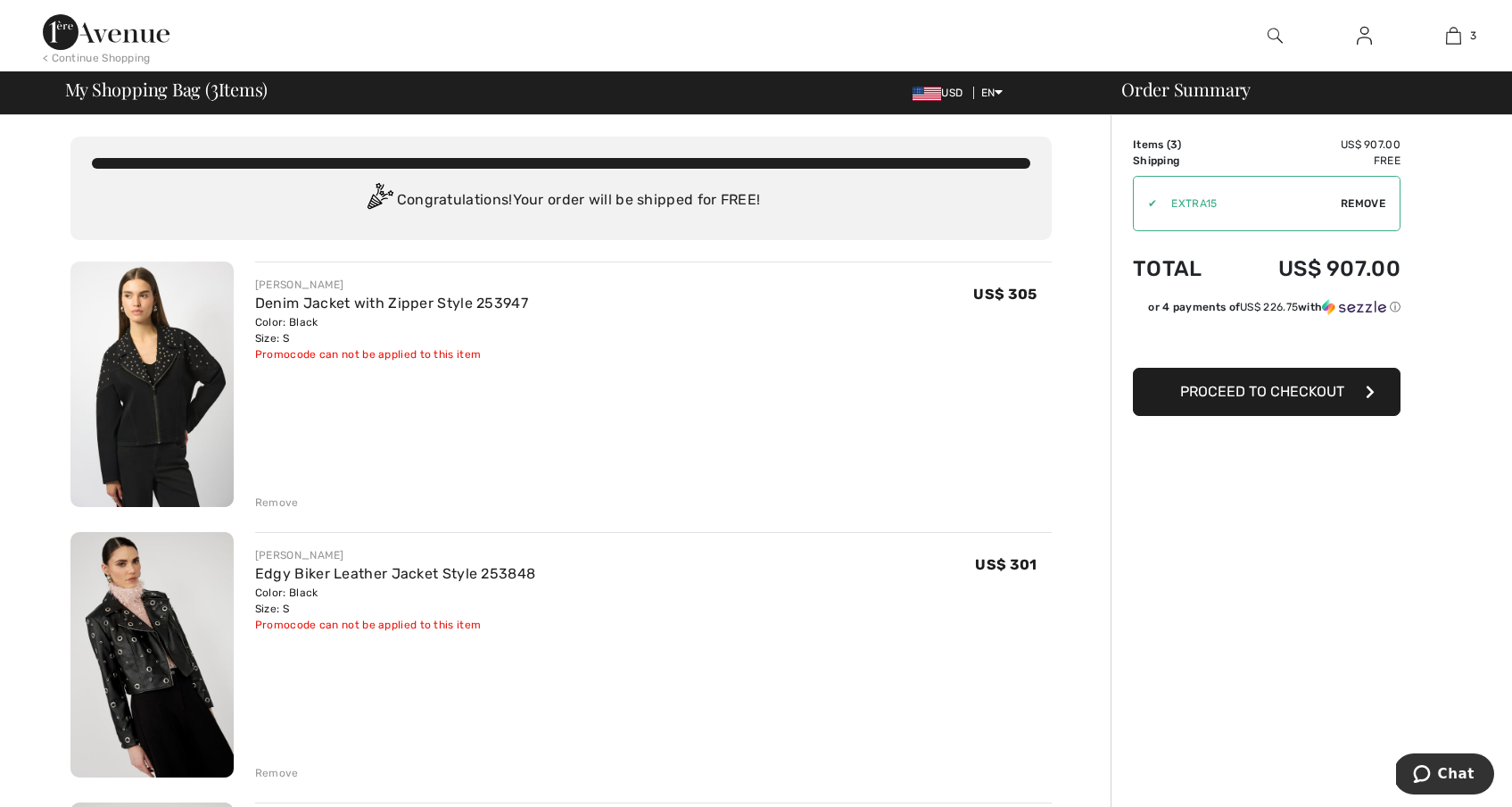
click at [266, 494] on div "Remove" at bounding box center [276, 502] width 43 height 16
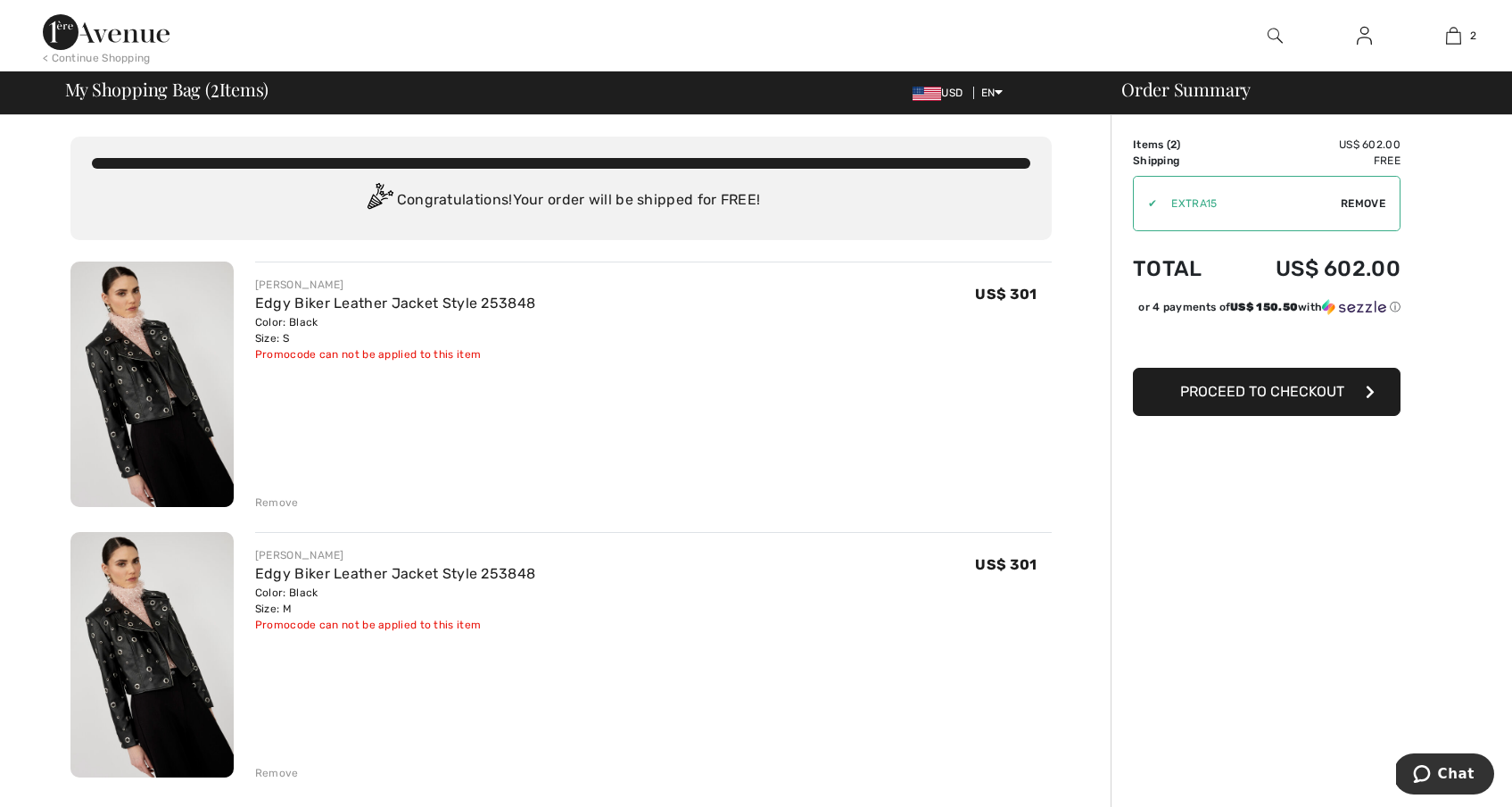
click at [266, 504] on div "Remove" at bounding box center [276, 502] width 43 height 16
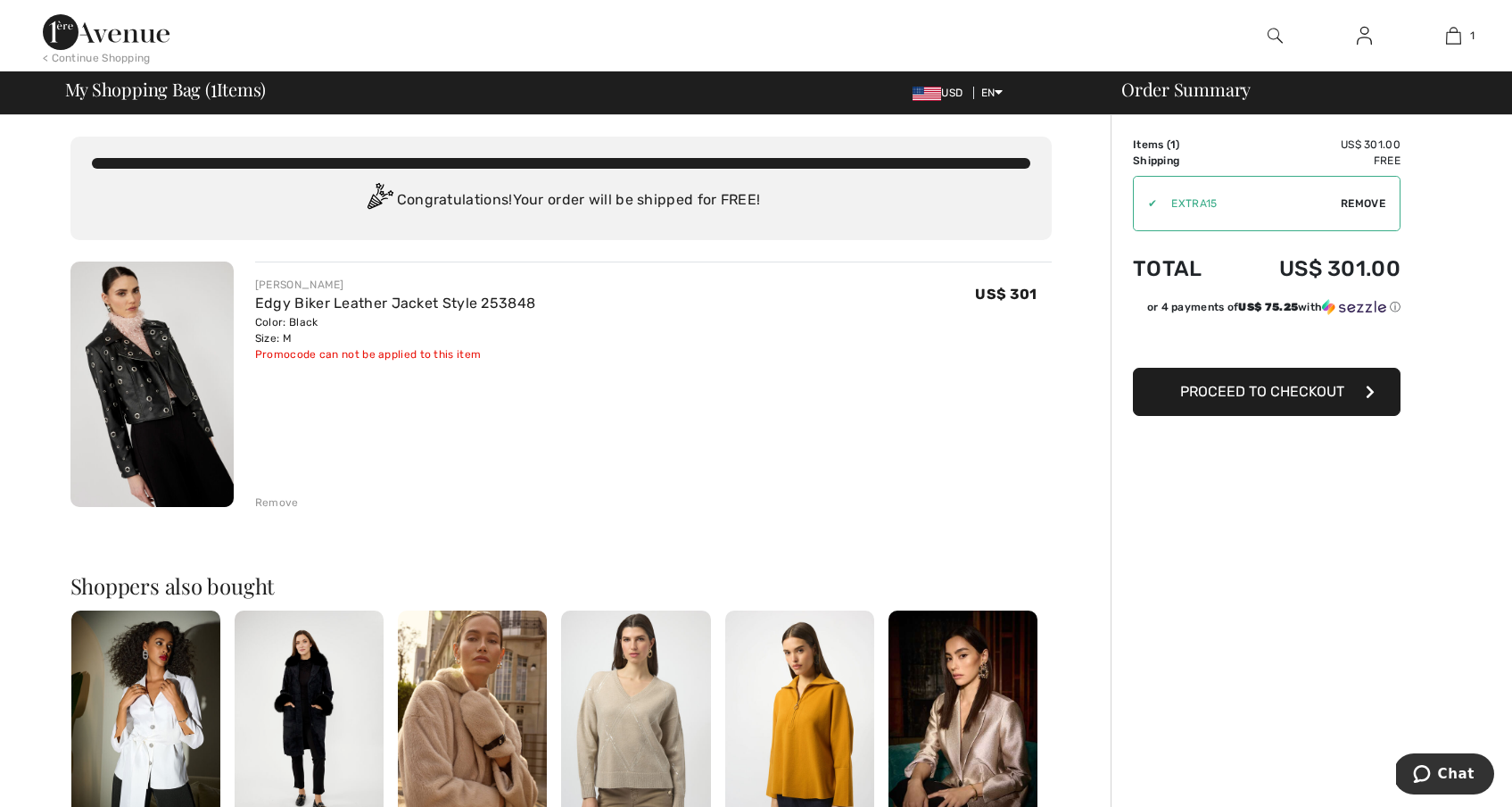
click at [1226, 386] on span "Proceed to Checkout" at bounding box center [1262, 392] width 165 height 17
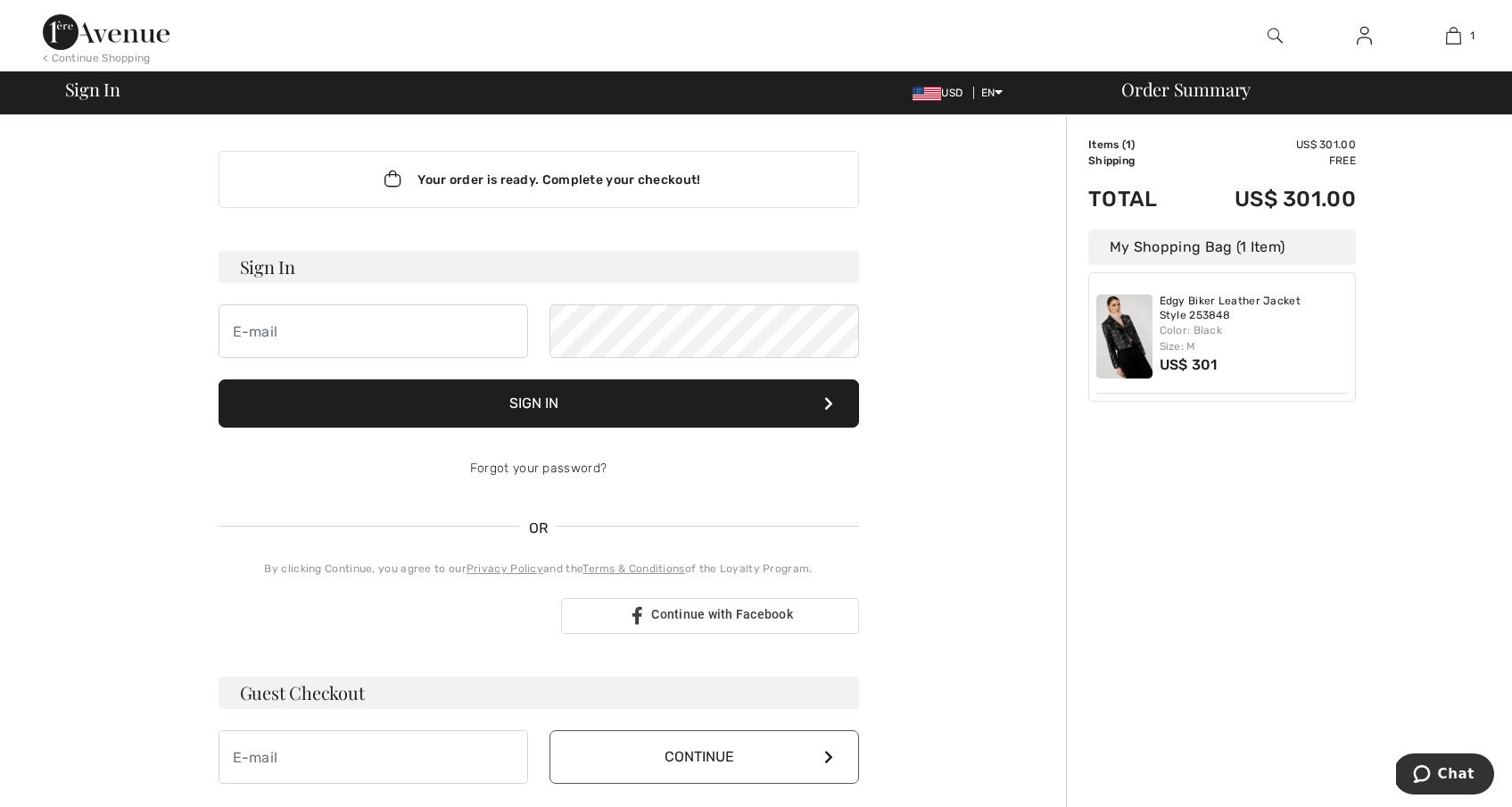
click at [448, 359] on form "Sign In Sign In Forgot your password?" at bounding box center [538, 373] width 640 height 245
click at [448, 347] on input "email" at bounding box center [373, 331] width 310 height 54
type input "Mallory@scottsandler.com"
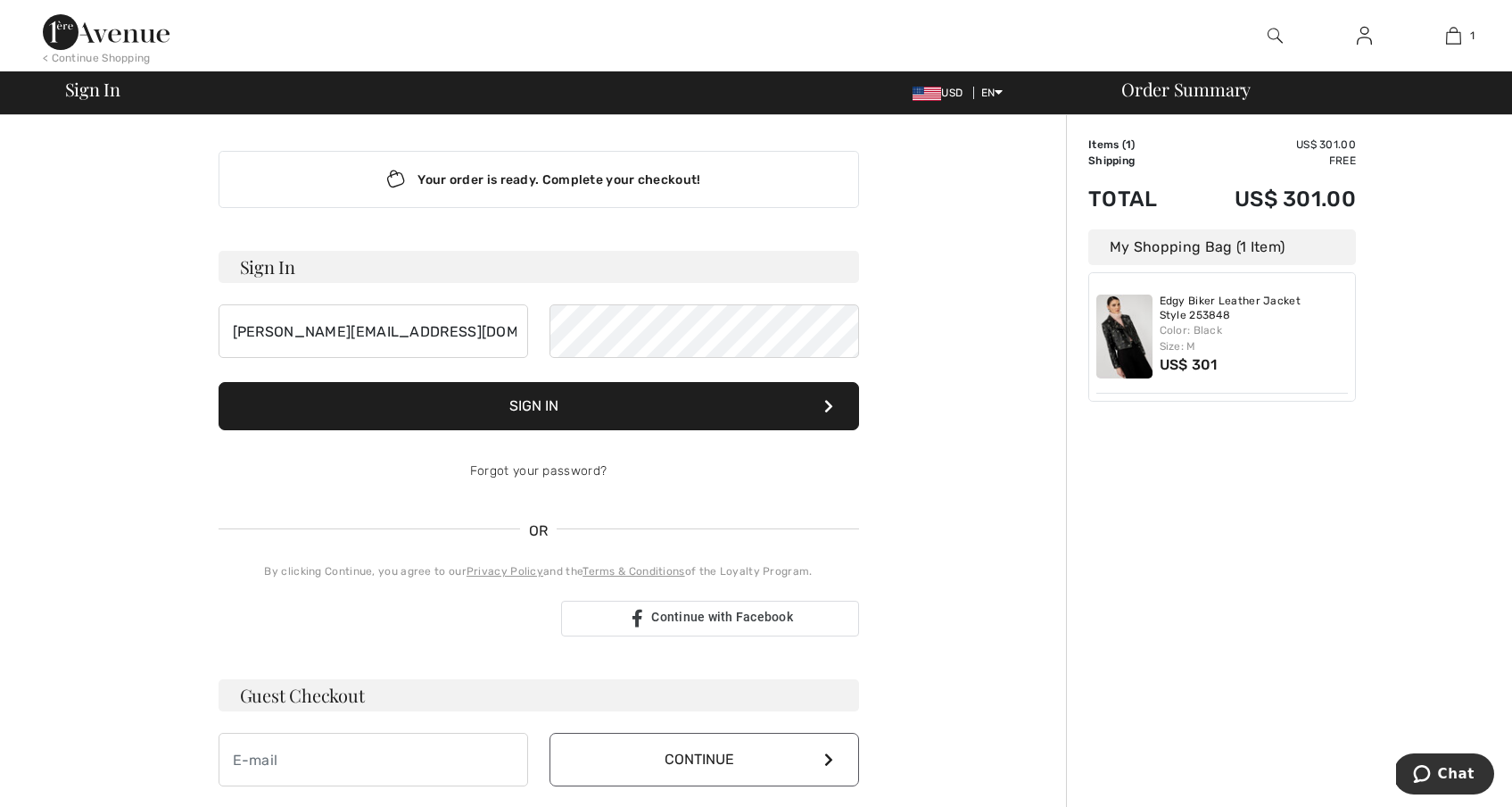
click at [1225, 292] on div "Edgy Biker Leather Jacket Style 253848 Color: Black Size: M US$ 301" at bounding box center [1221, 337] width 251 height 114
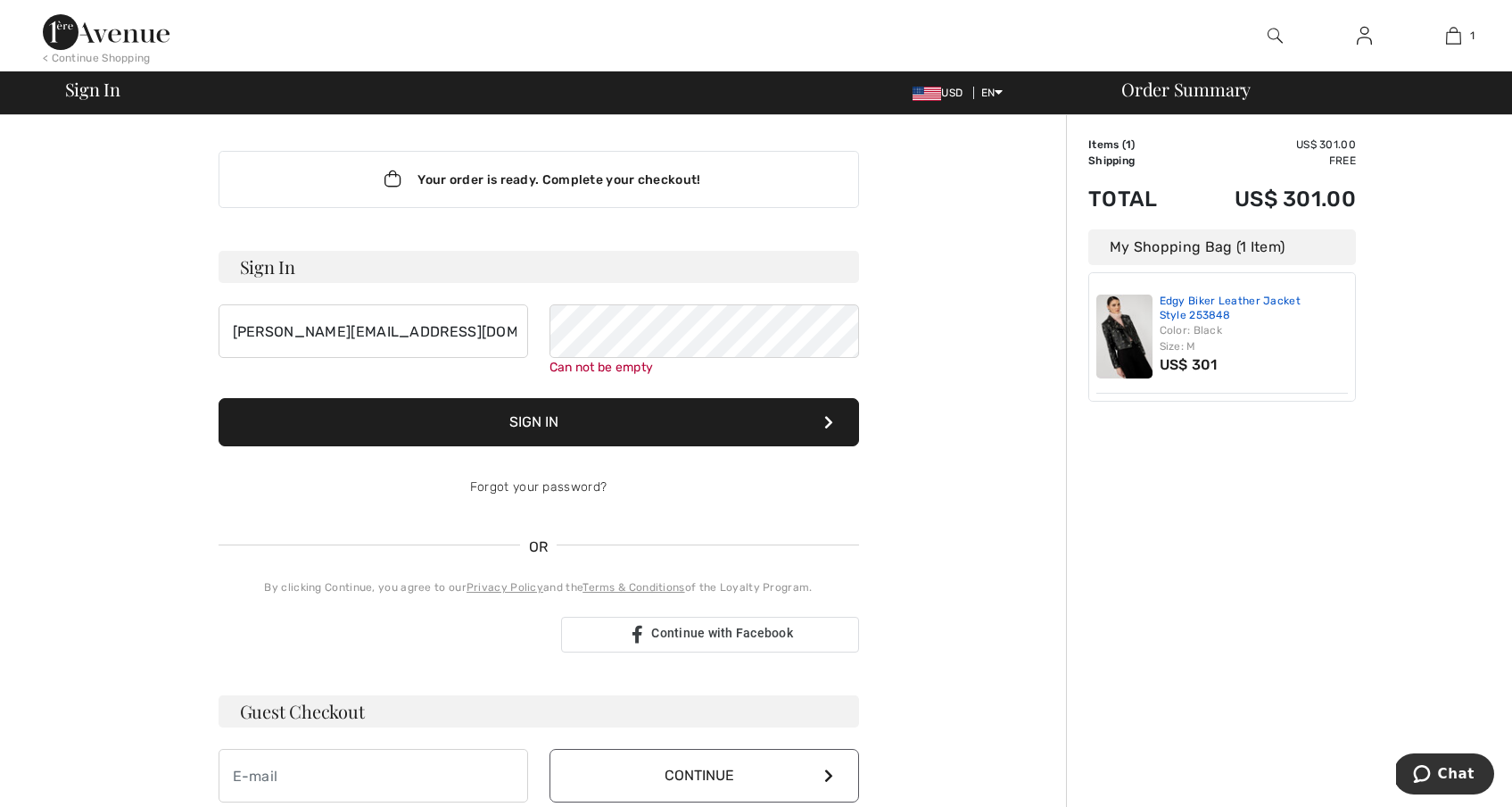
click at [1220, 299] on link "Edgy Biker Leather Jacket Style 253848" at bounding box center [1254, 308] width 189 height 28
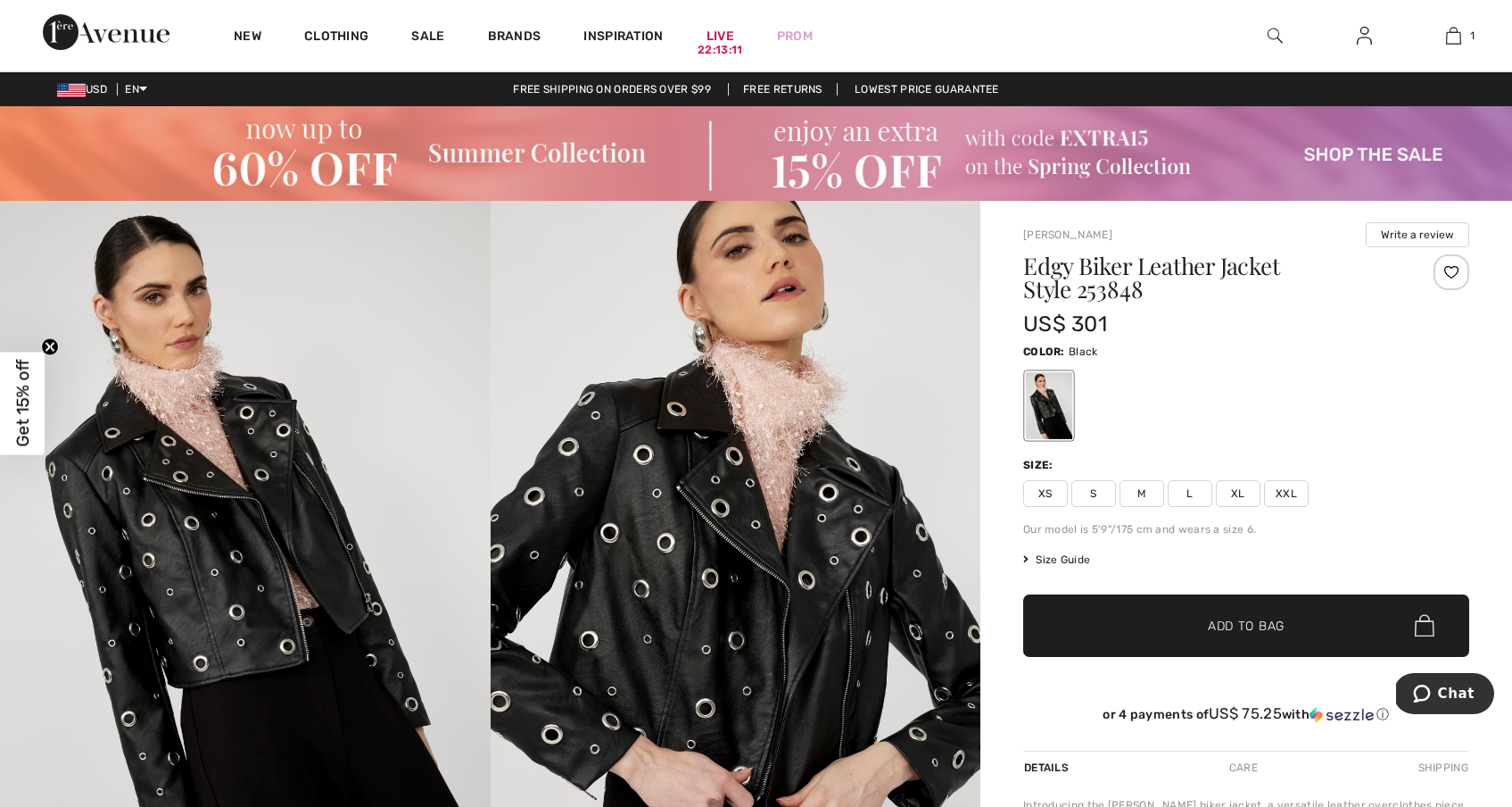
click at [875, 474] on img at bounding box center [736, 568] width 491 height 736
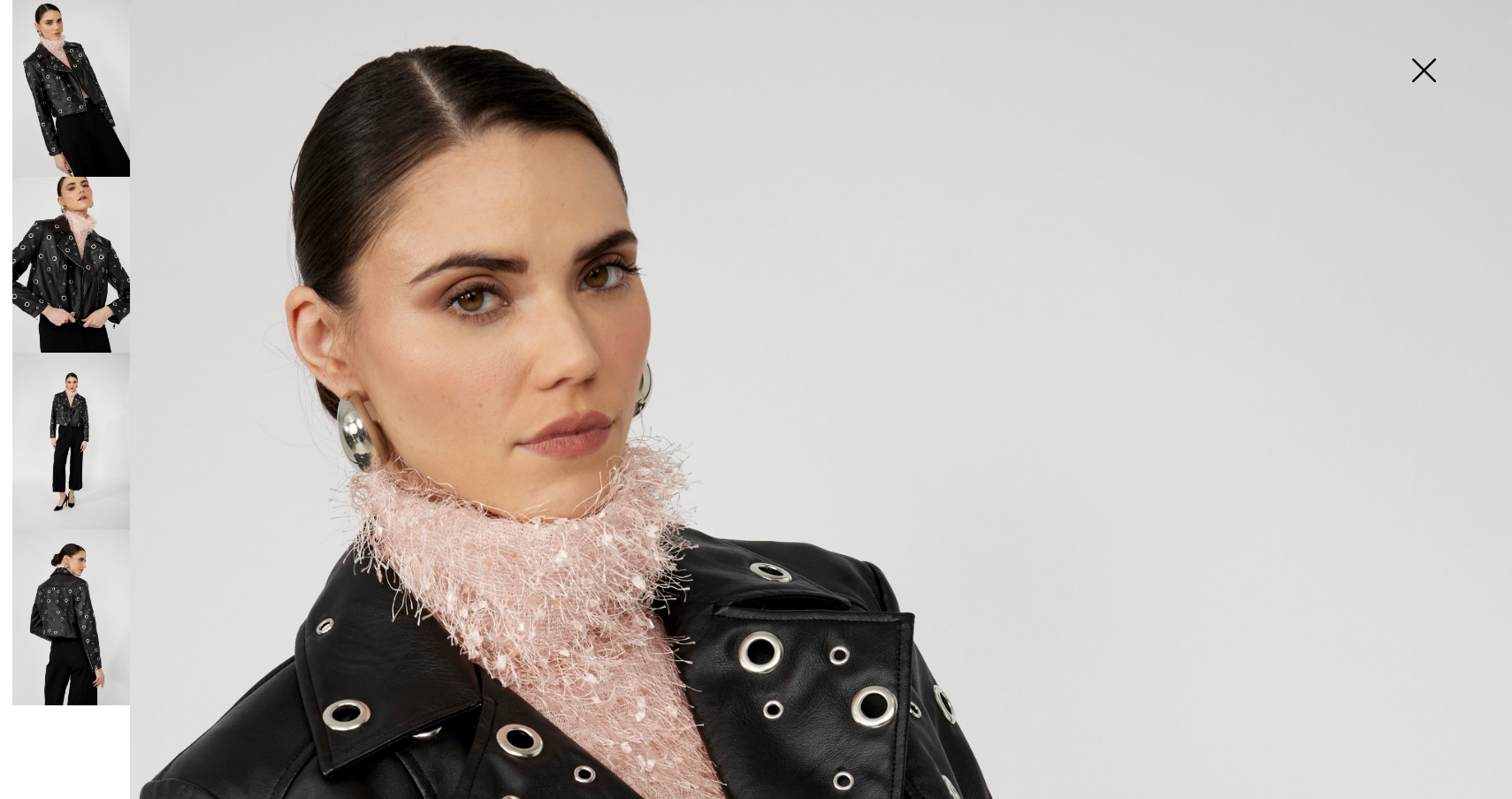
click at [66, 584] on img at bounding box center [71, 617] width 117 height 176
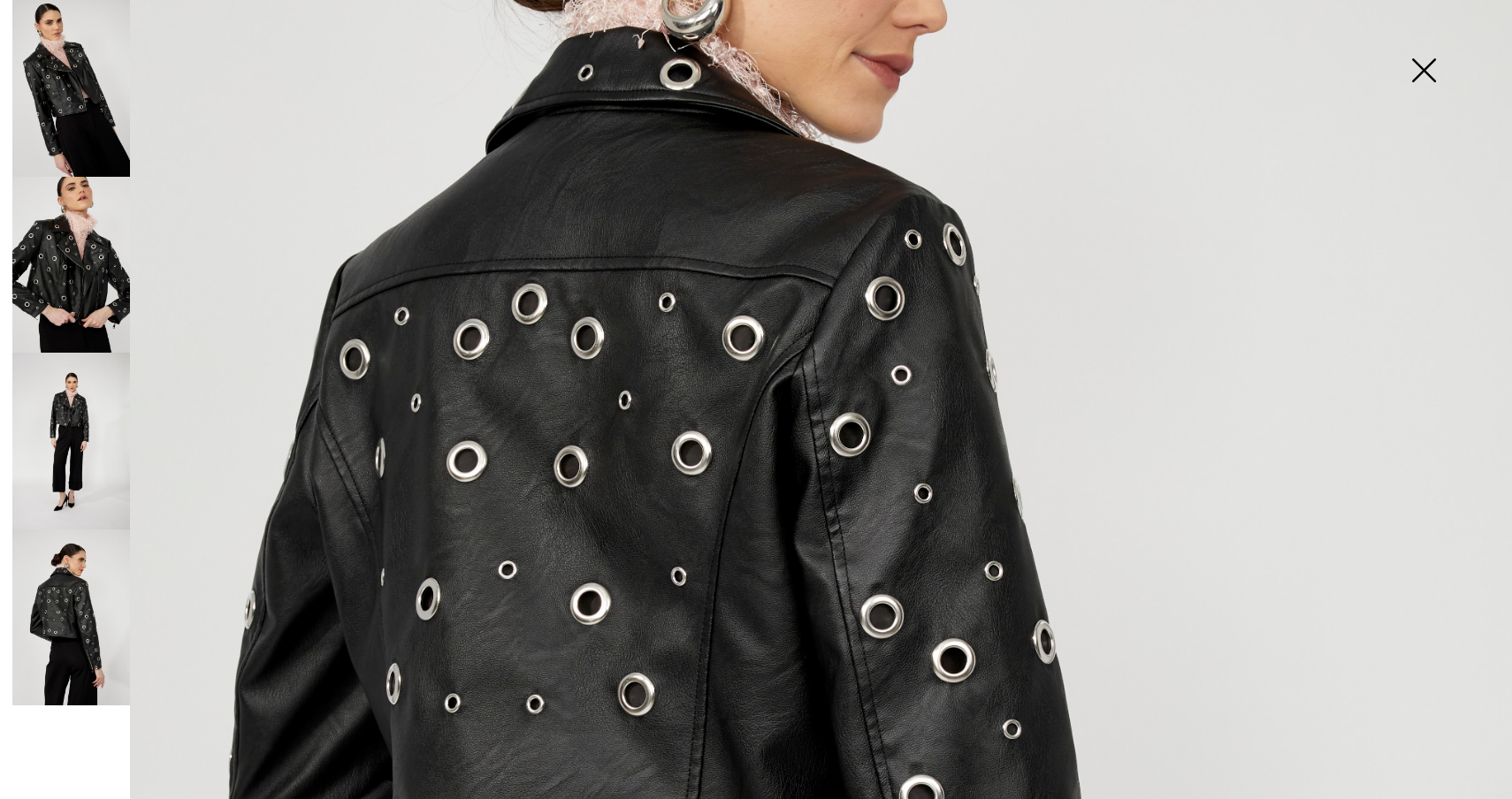
scroll to position [658, 0]
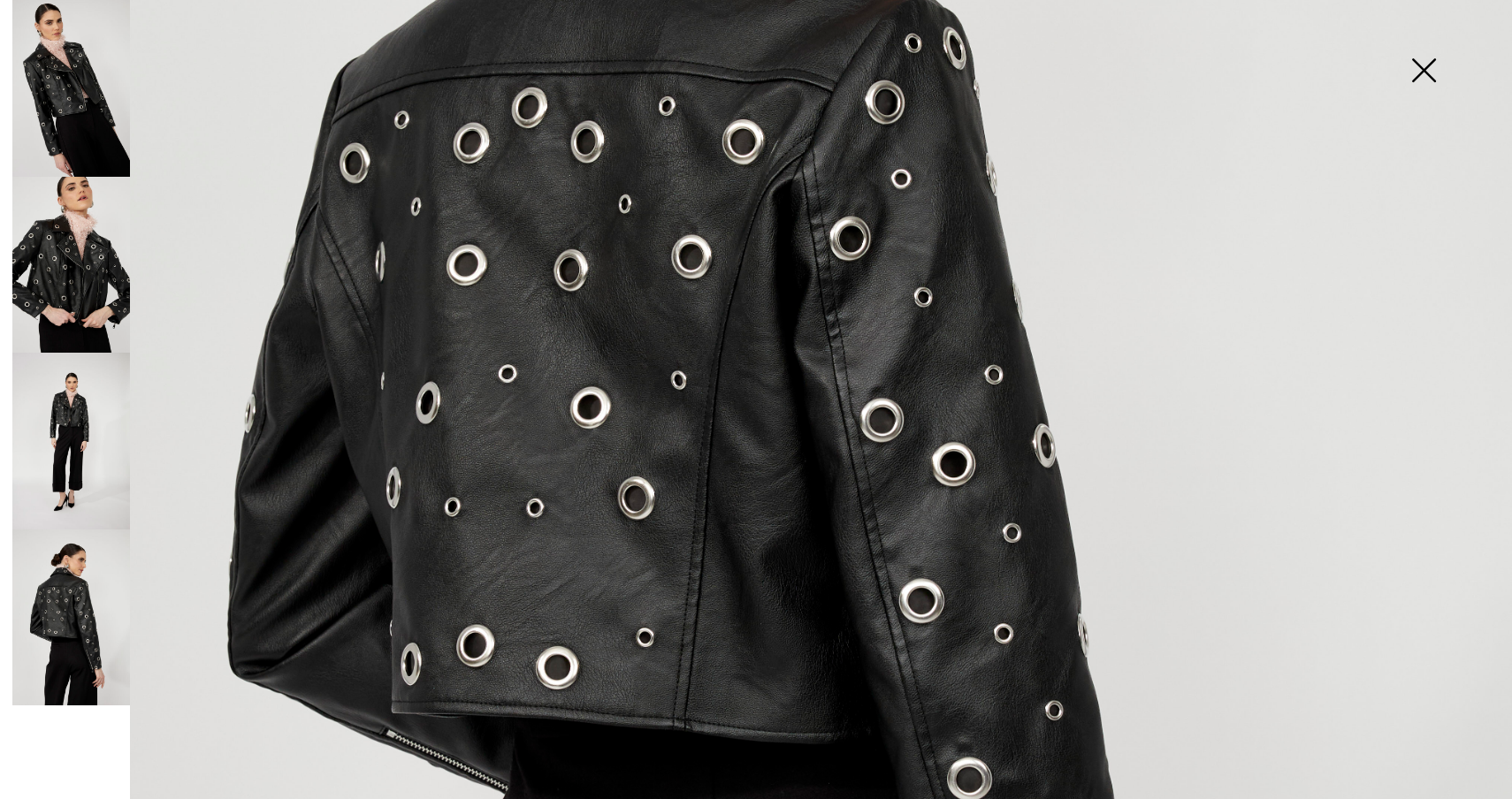
click at [99, 427] on img at bounding box center [71, 440] width 117 height 176
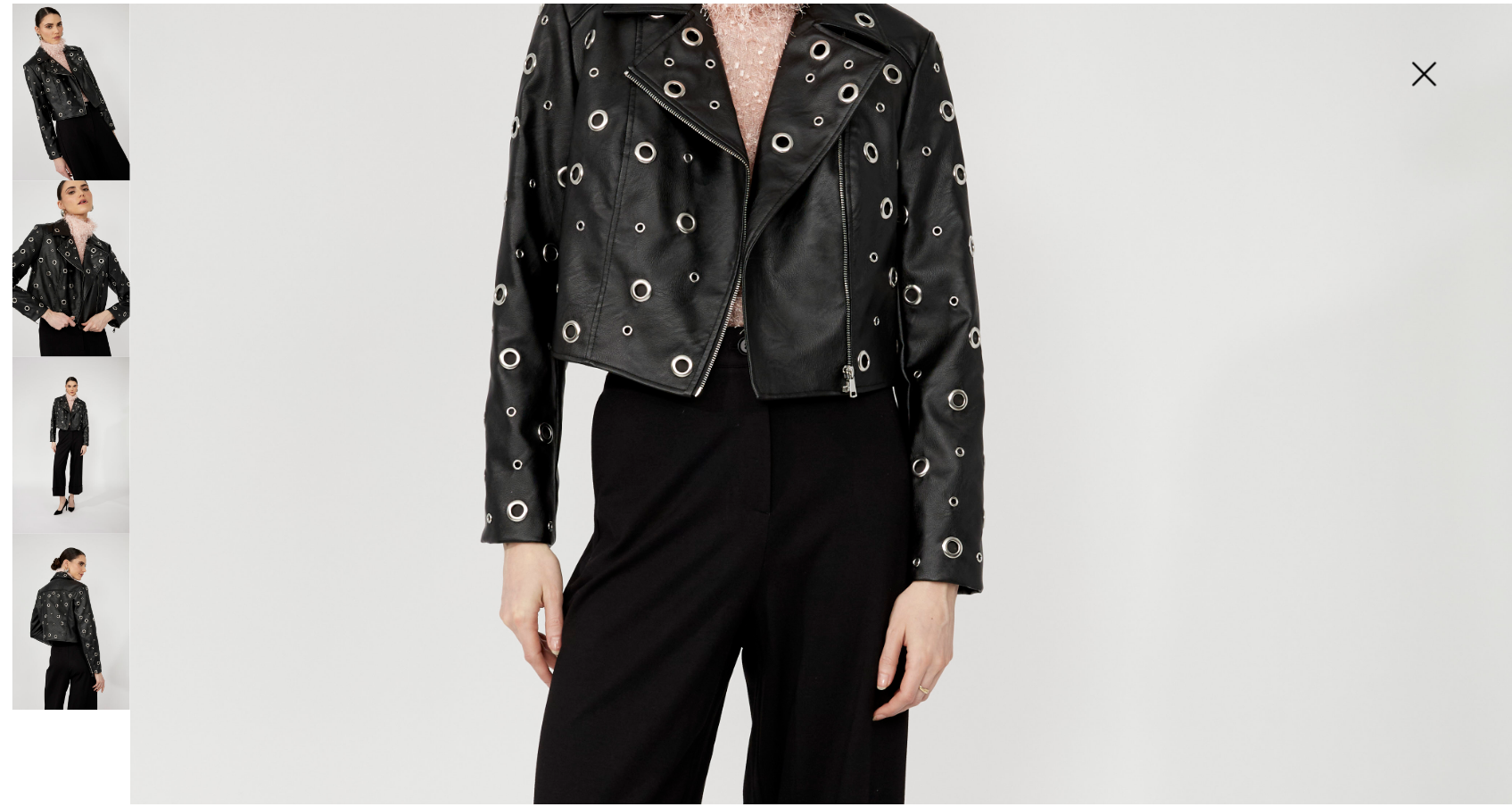
scroll to position [559, 0]
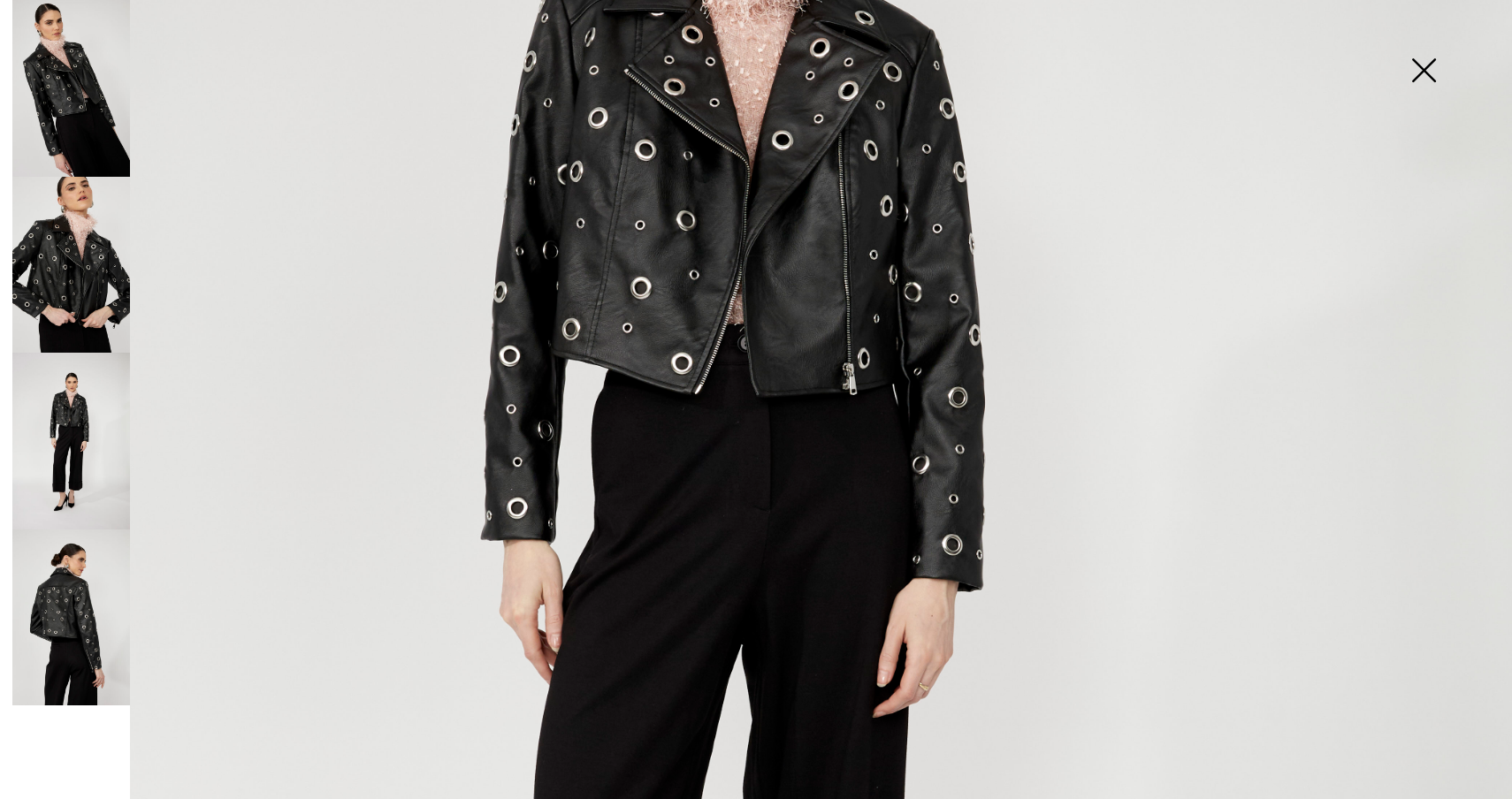
click at [79, 99] on img at bounding box center [71, 88] width 117 height 176
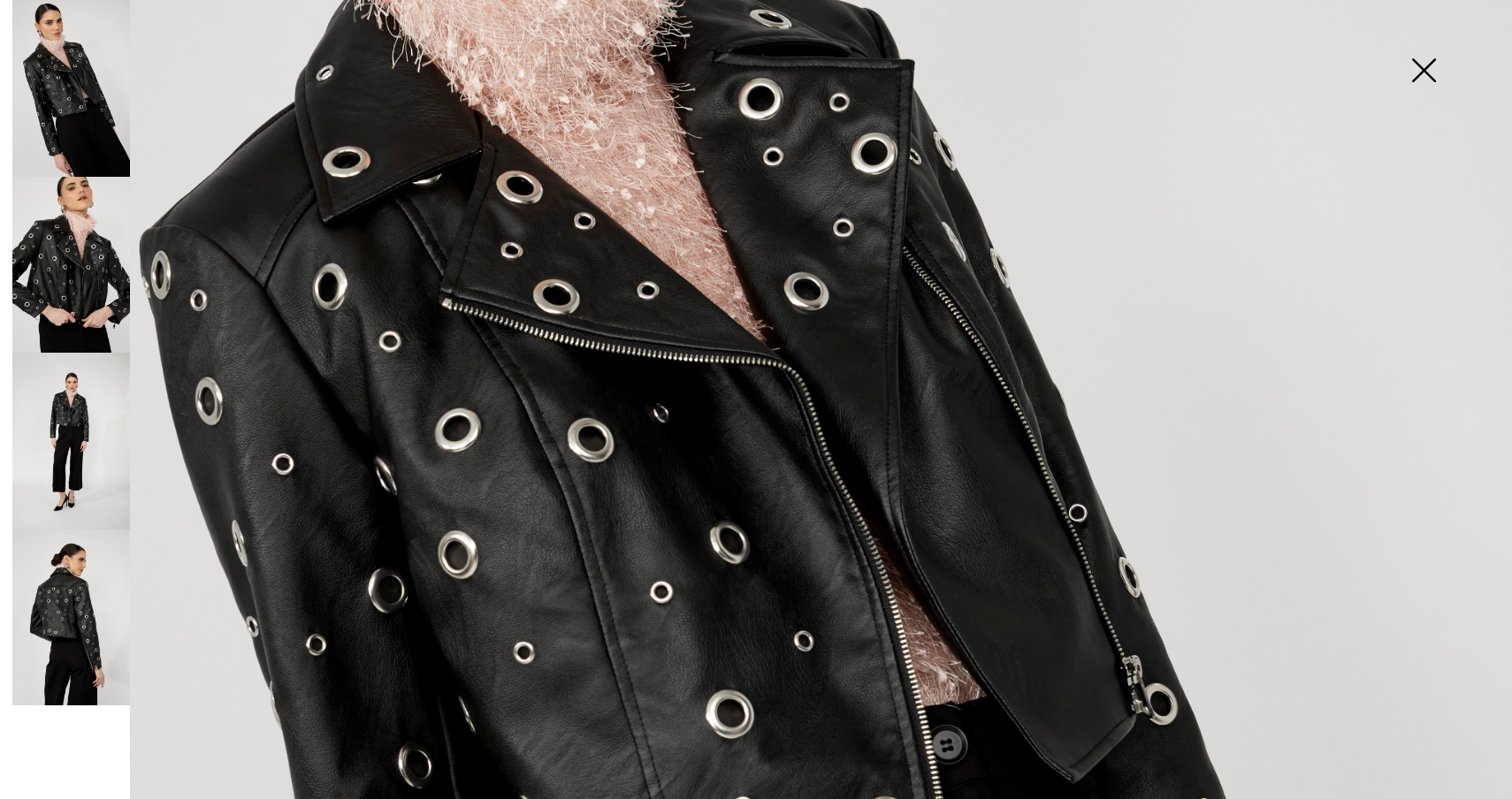
click at [57, 403] on img at bounding box center [71, 440] width 117 height 176
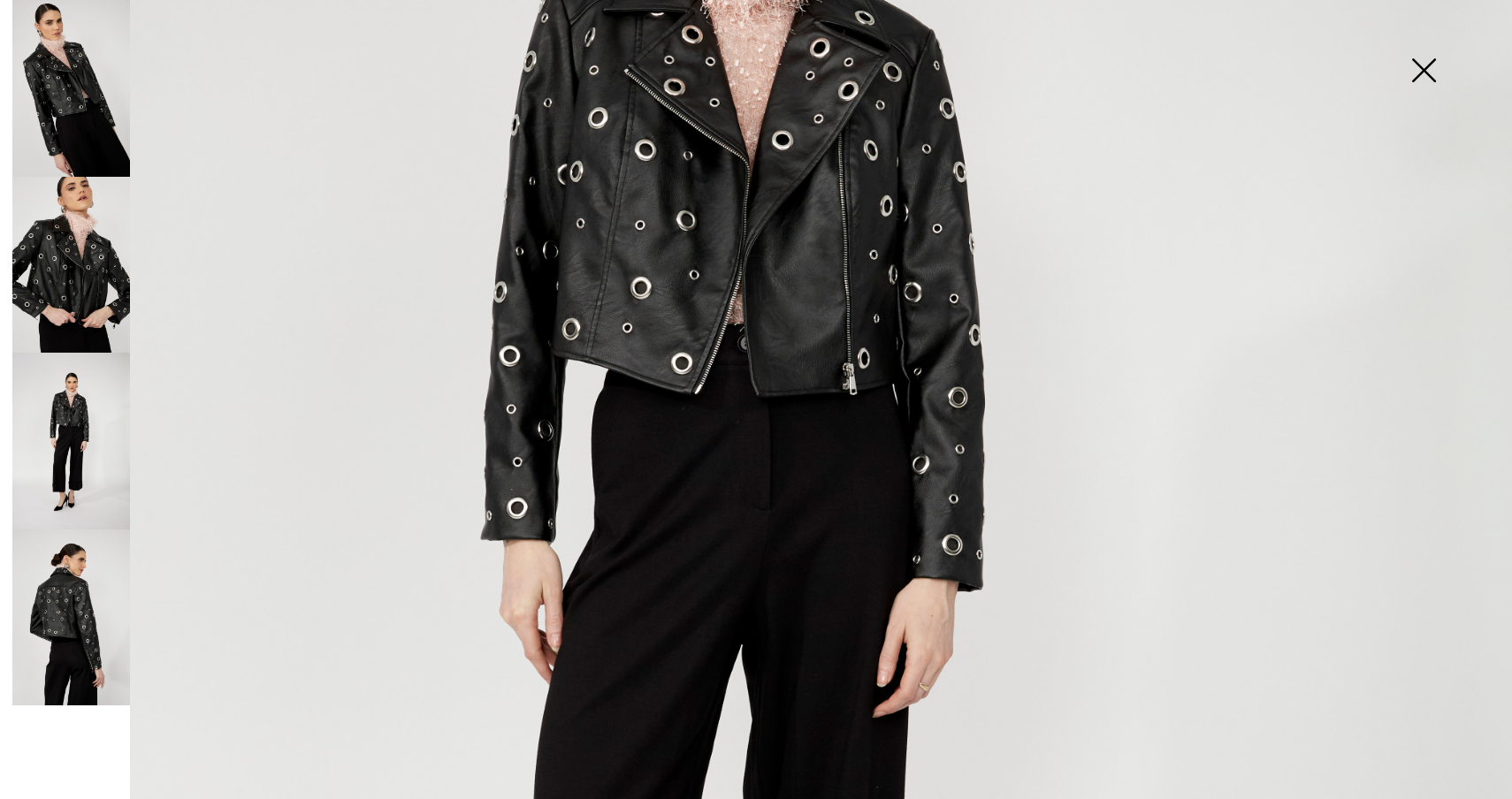
click at [1416, 75] on img at bounding box center [1423, 72] width 89 height 91
